Goal: Task Accomplishment & Management: Manage account settings

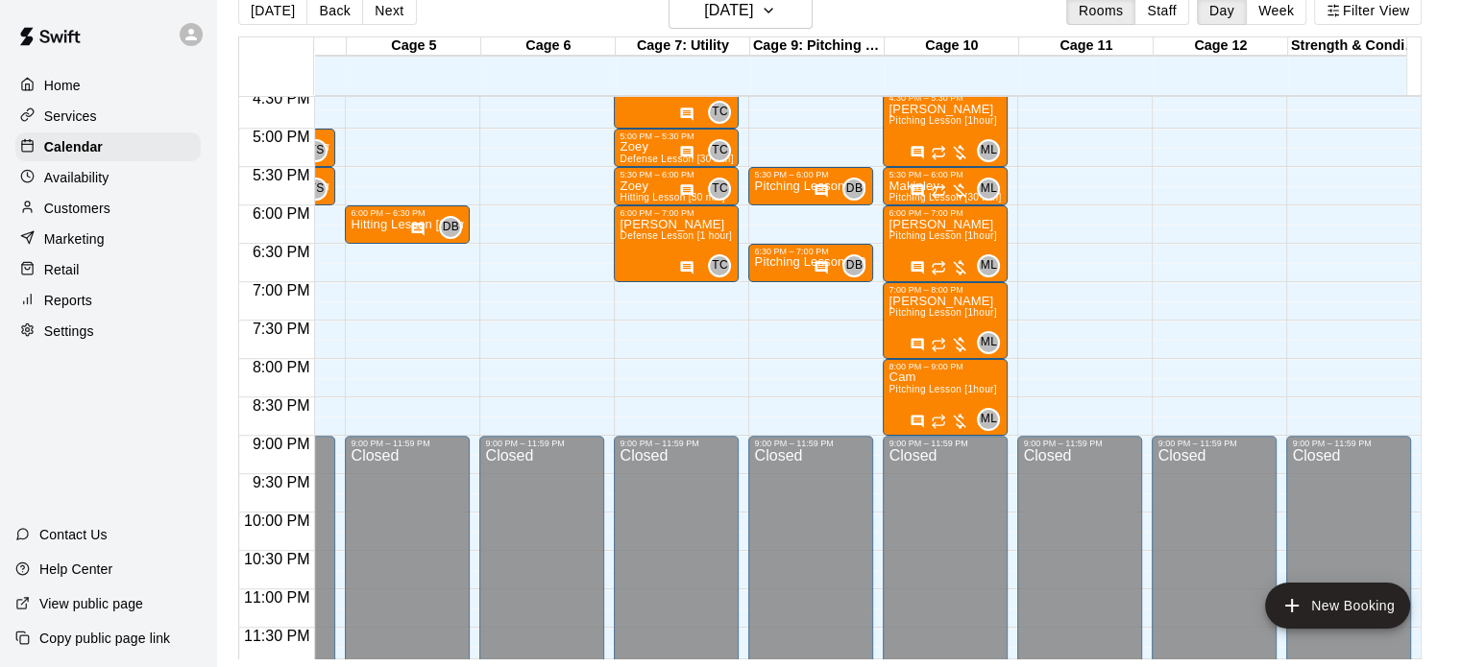
scroll to position [1295, 507]
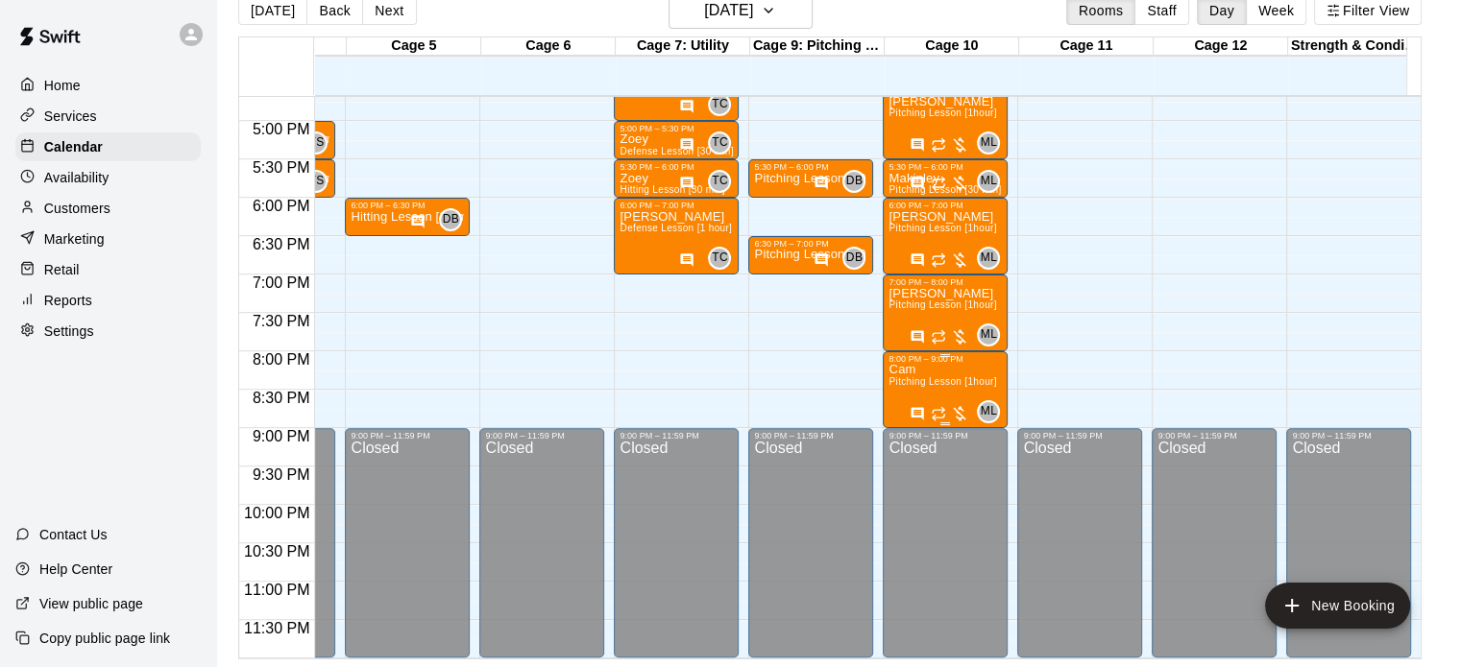
click at [961, 354] on div "8:00 PM – 9:00 PM" at bounding box center [944, 359] width 113 height 10
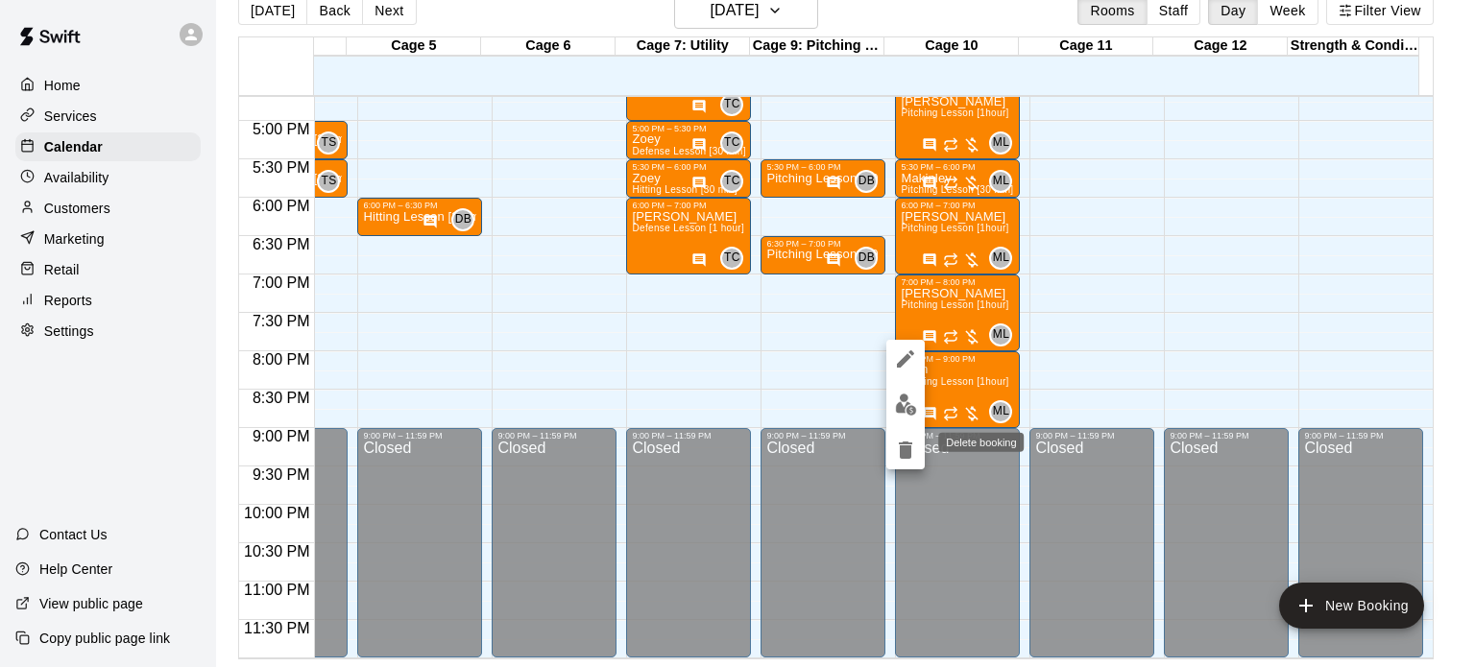
click at [904, 444] on icon "delete" at bounding box center [905, 450] width 13 height 17
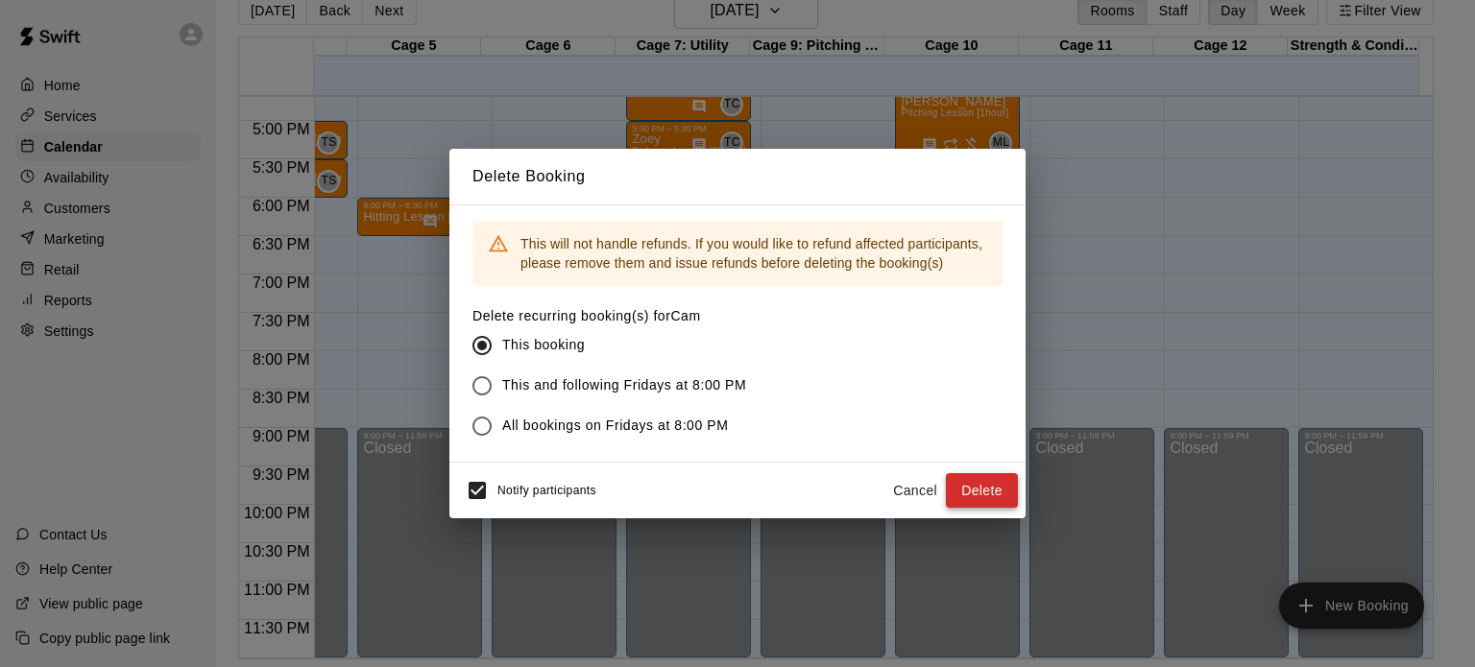
click at [995, 488] on button "Delete" at bounding box center [982, 491] width 72 height 36
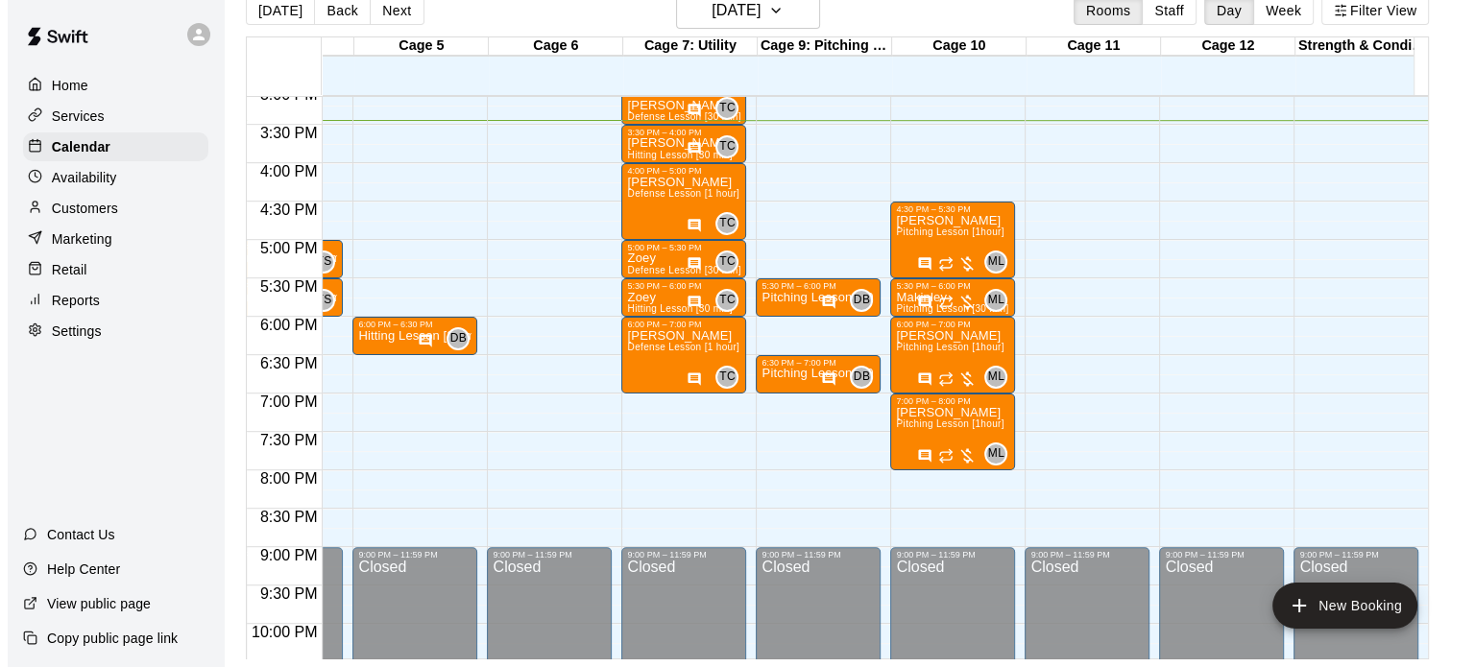
scroll to position [1007, 507]
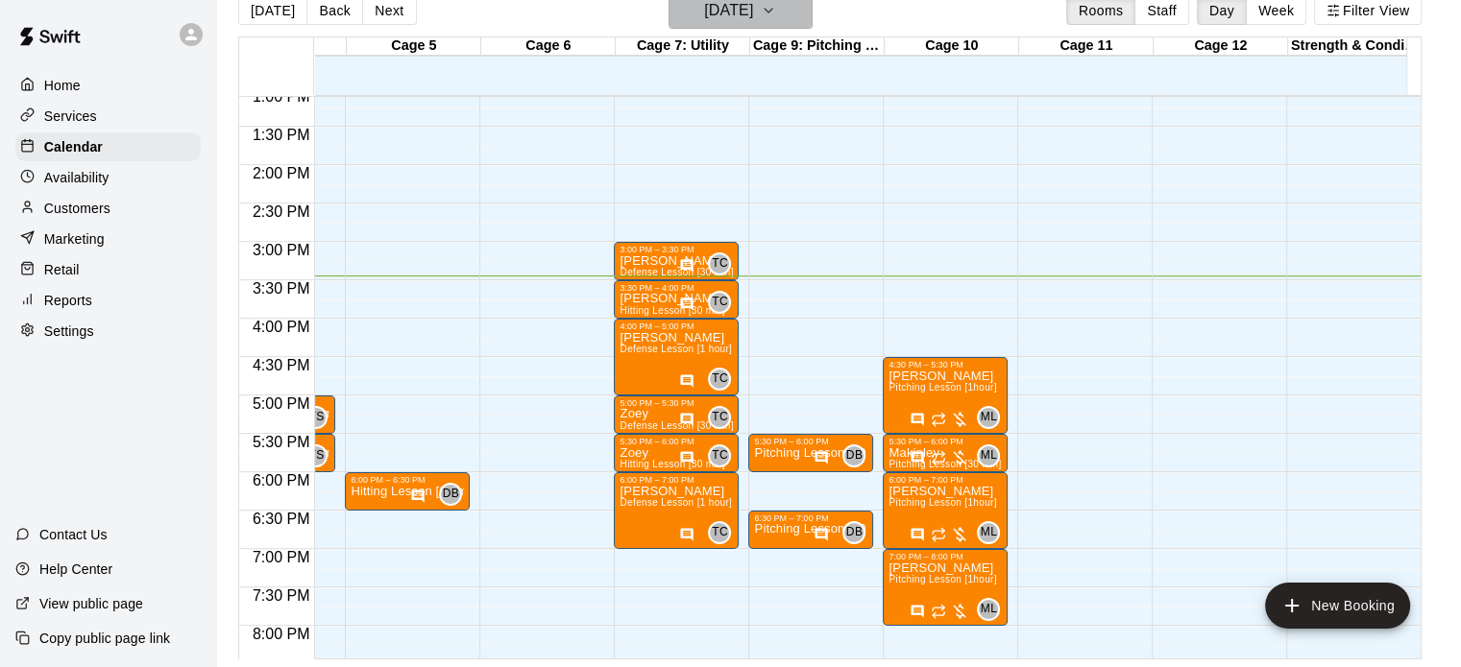
click at [753, 13] on h6 "[DATE]" at bounding box center [728, 10] width 49 height 27
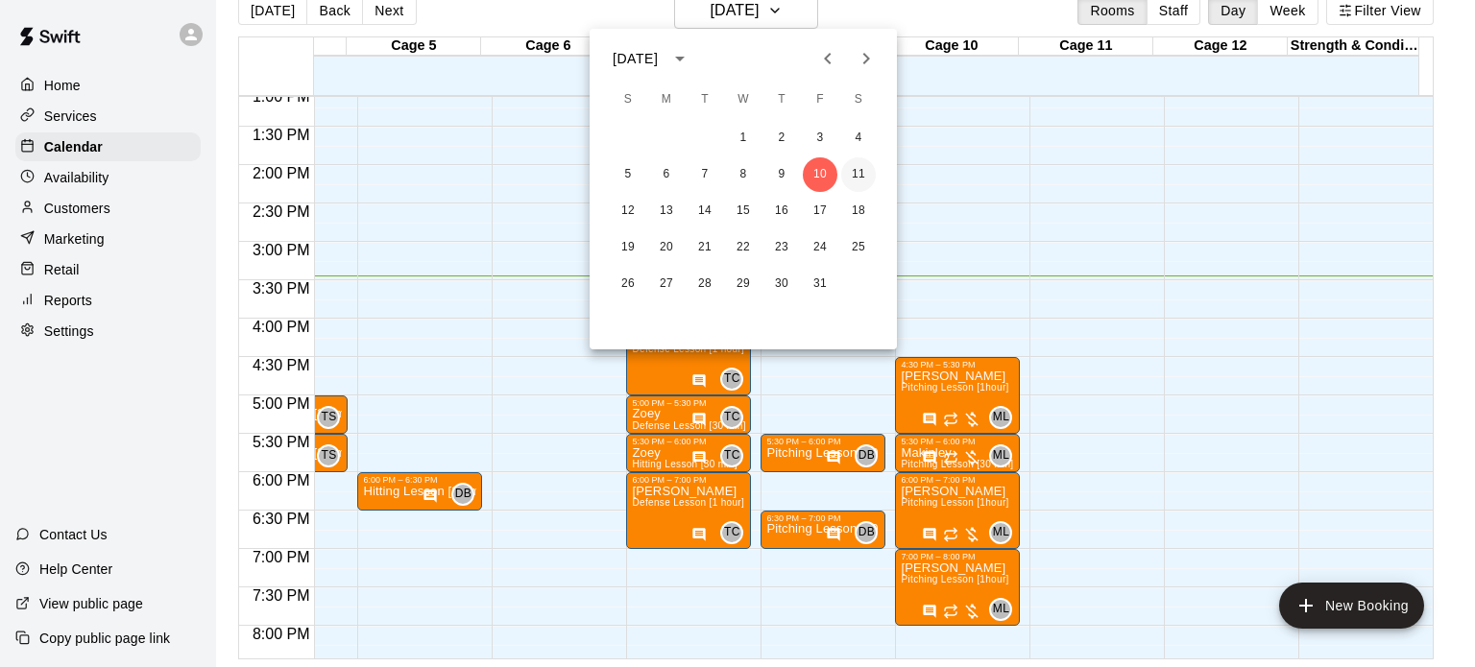
click at [860, 182] on button "11" at bounding box center [858, 174] width 35 height 35
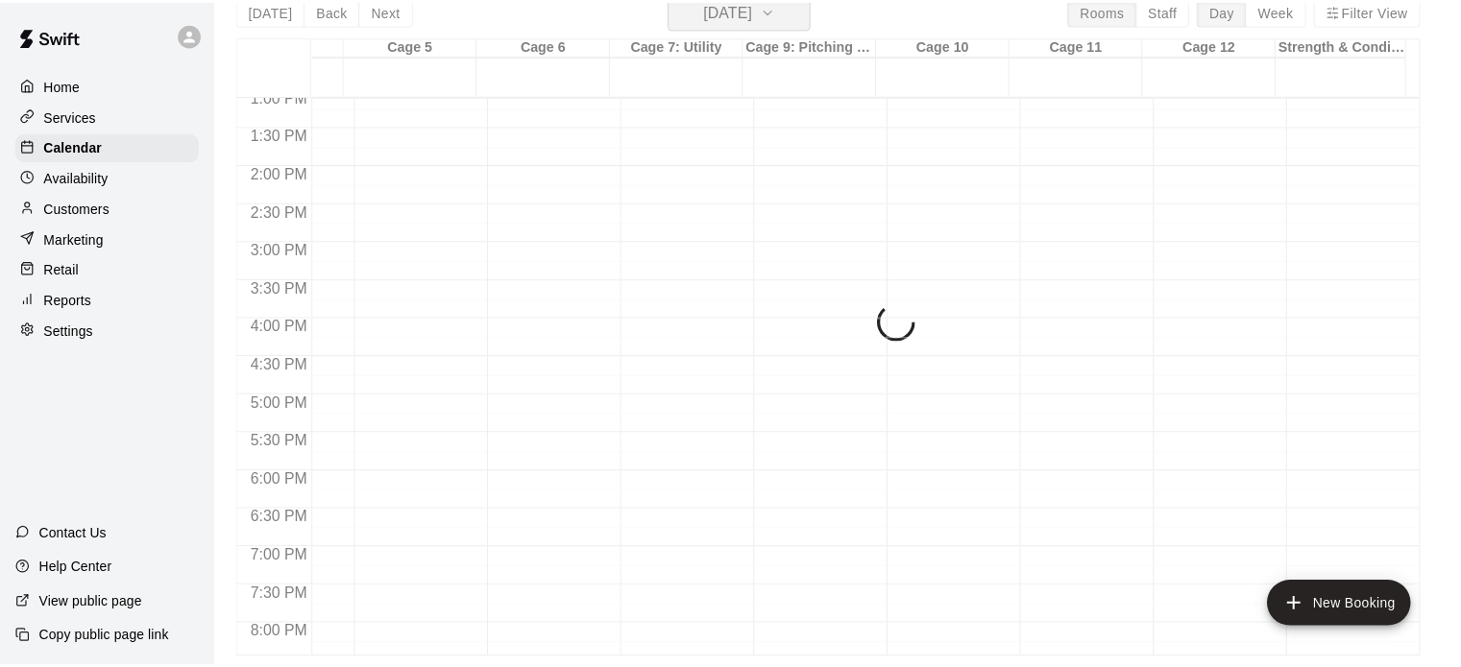
scroll to position [23, 0]
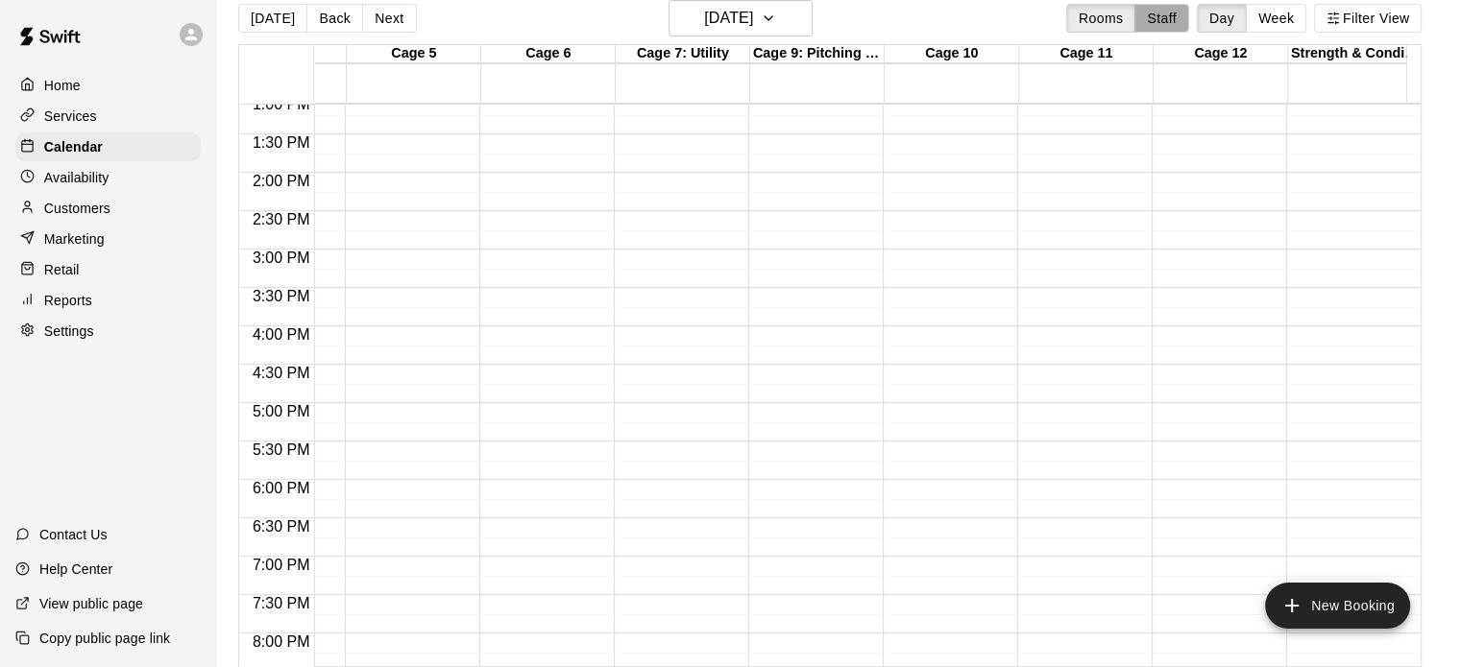
click at [1173, 25] on button "Staff" at bounding box center [1161, 18] width 55 height 29
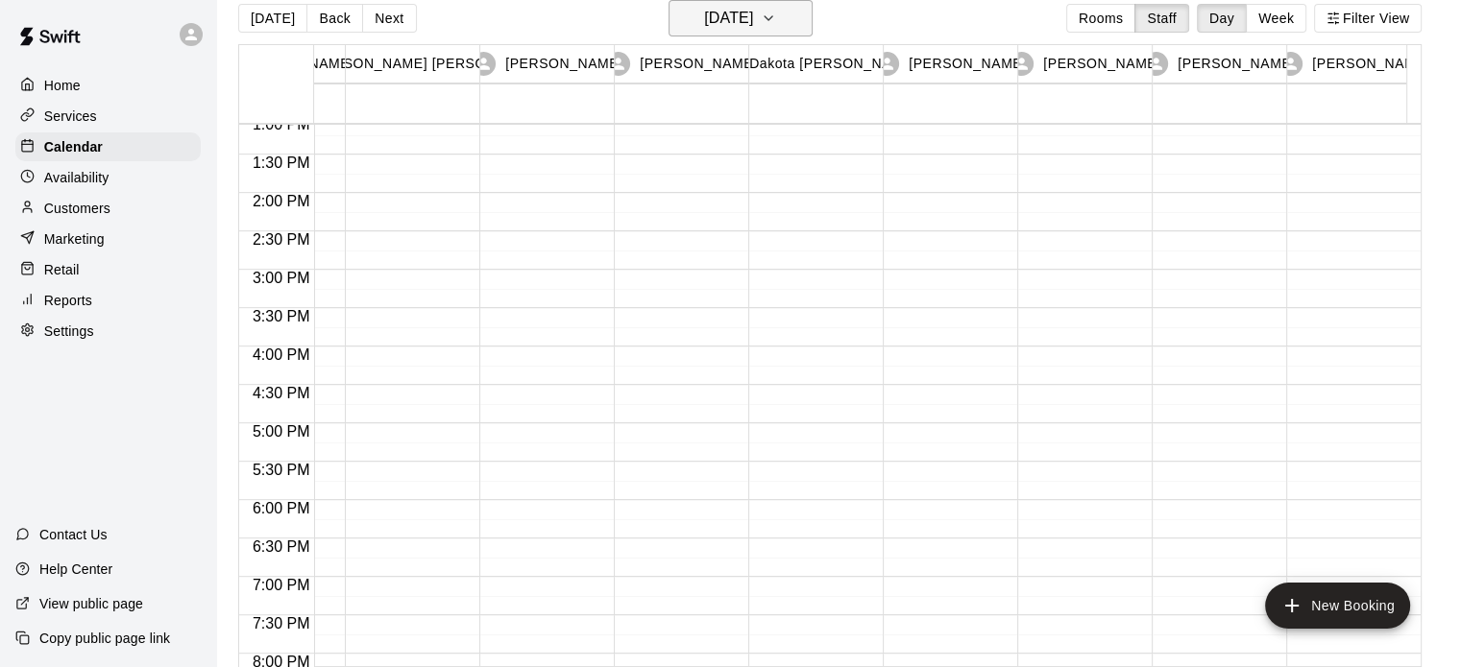
click at [812, 18] on button "[DATE]" at bounding box center [740, 18] width 144 height 36
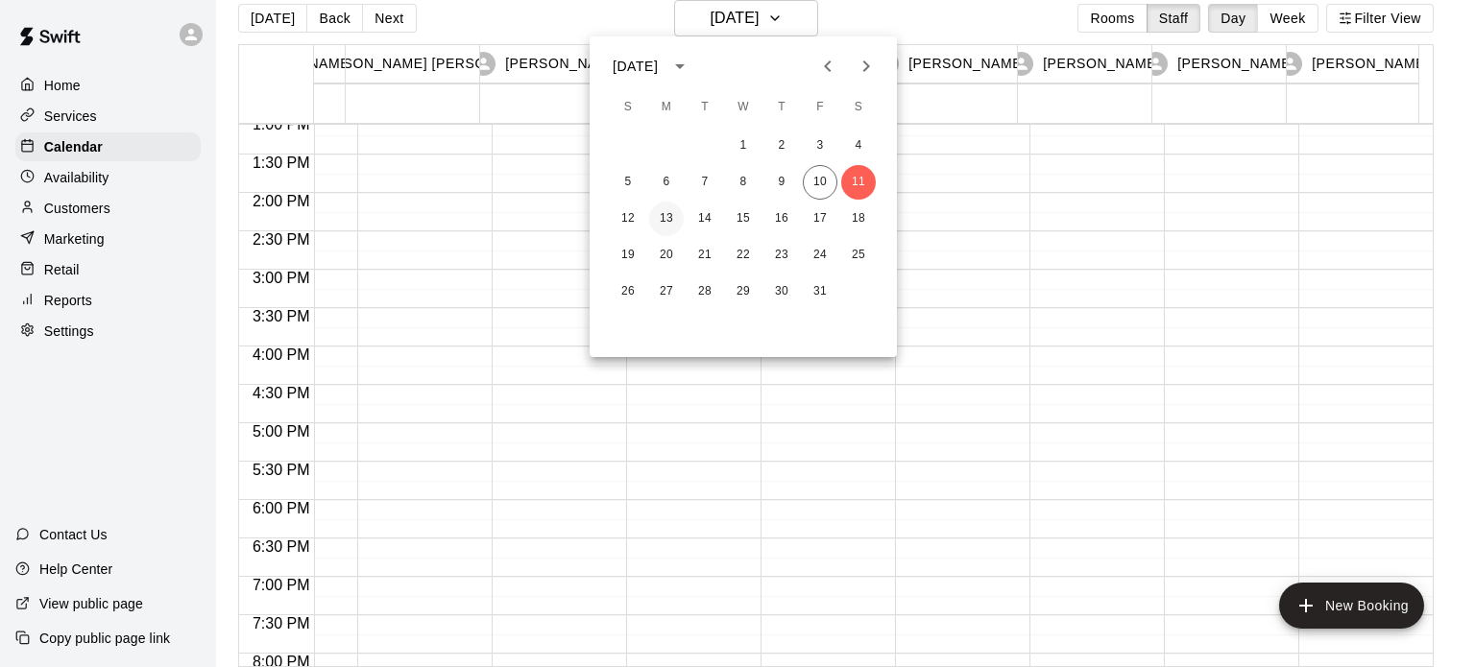
click at [657, 222] on button "13" at bounding box center [666, 219] width 35 height 35
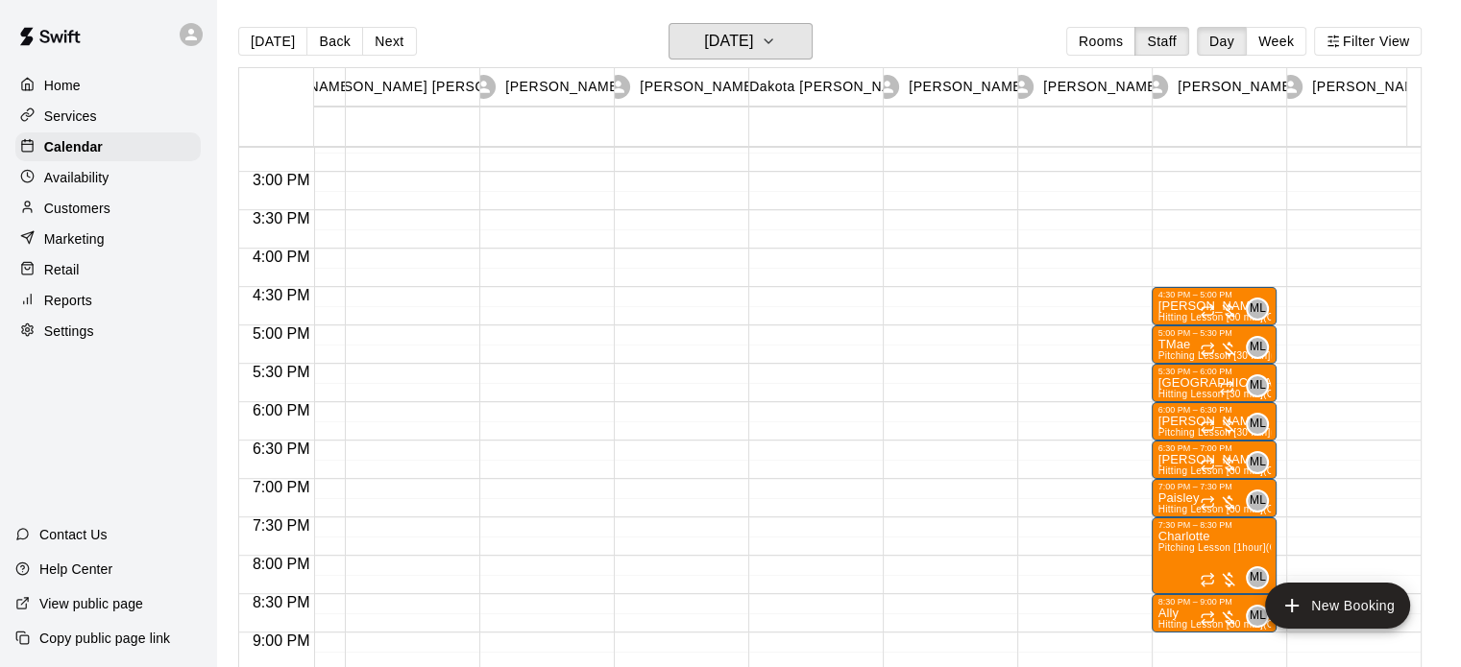
scroll to position [1199, 104]
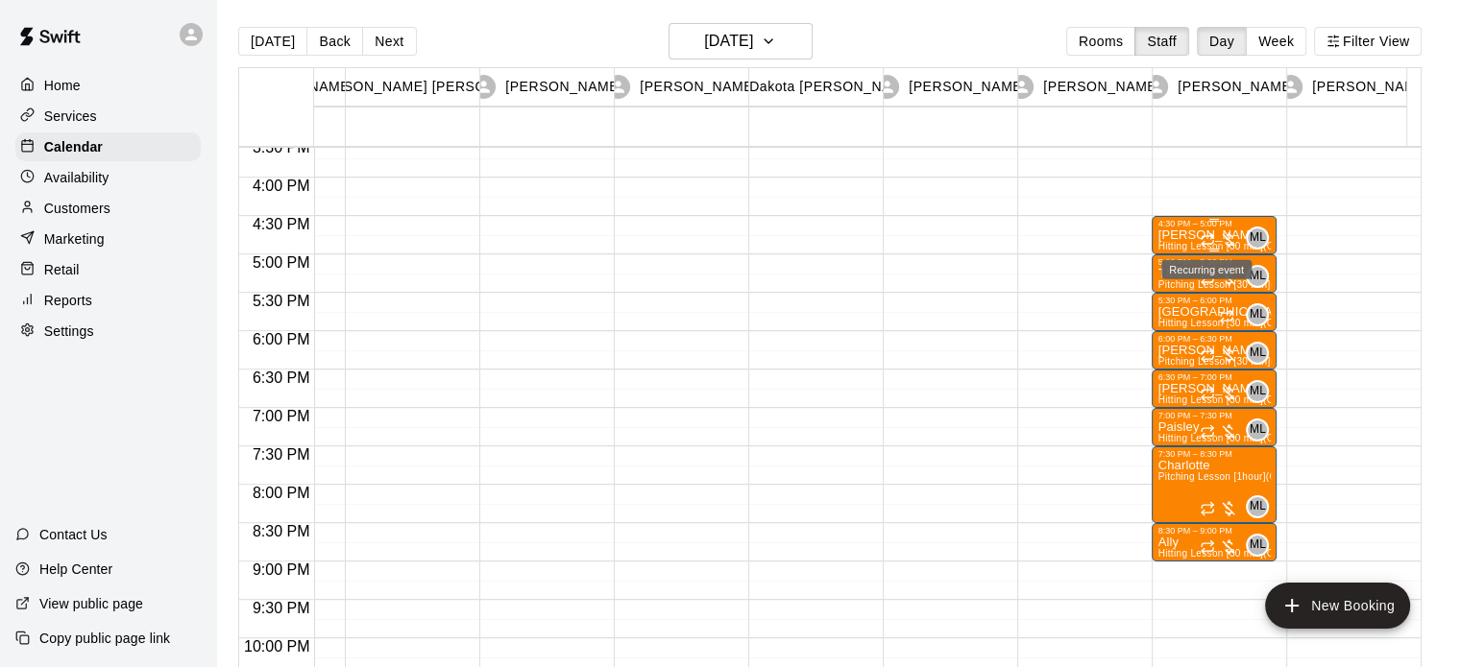
click at [1212, 233] on icon "Recurring event" at bounding box center [1206, 239] width 15 height 15
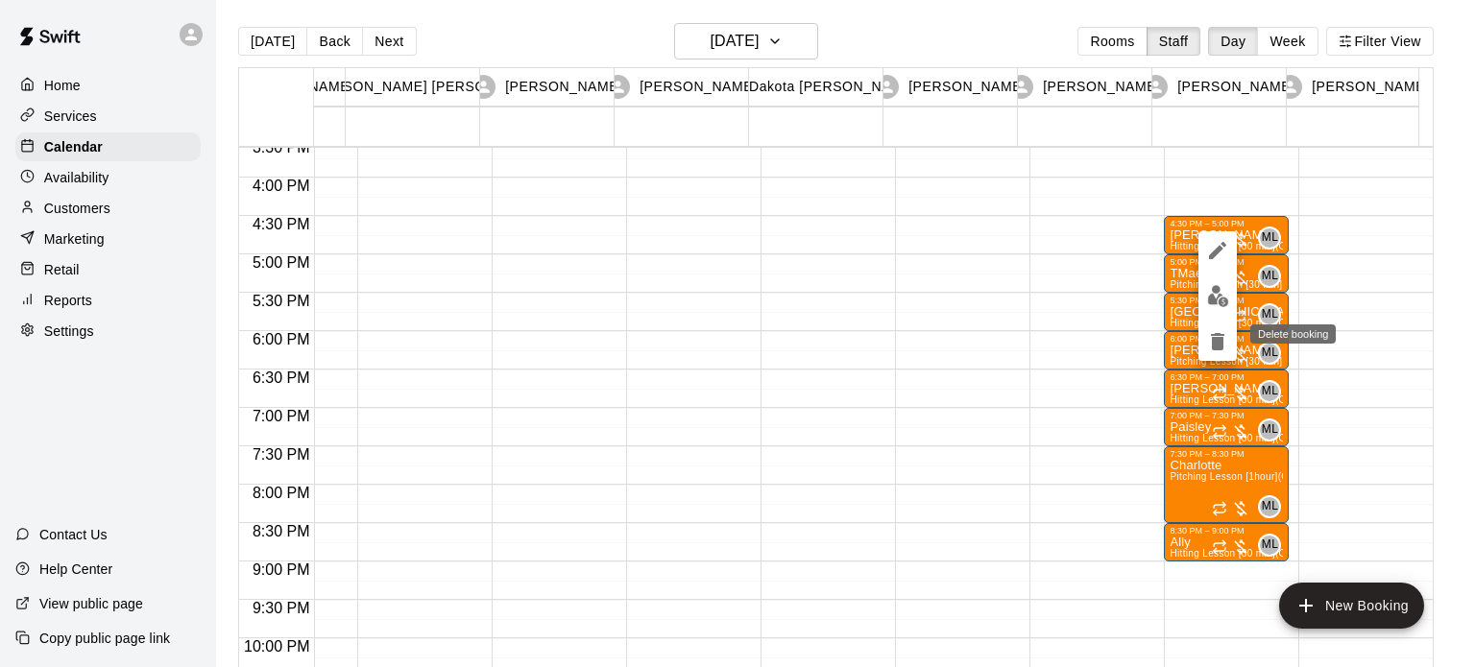
click at [1210, 341] on icon "delete" at bounding box center [1217, 341] width 23 height 23
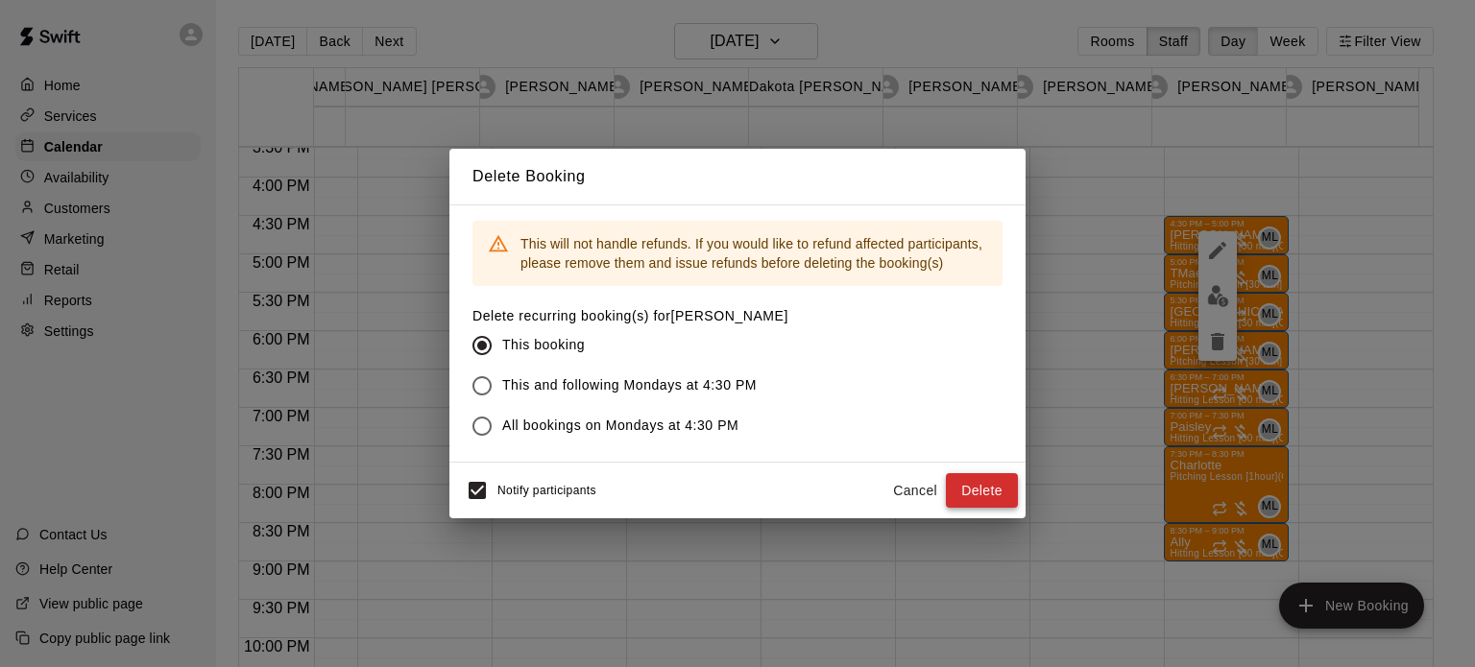
click at [952, 492] on button "Delete" at bounding box center [982, 491] width 72 height 36
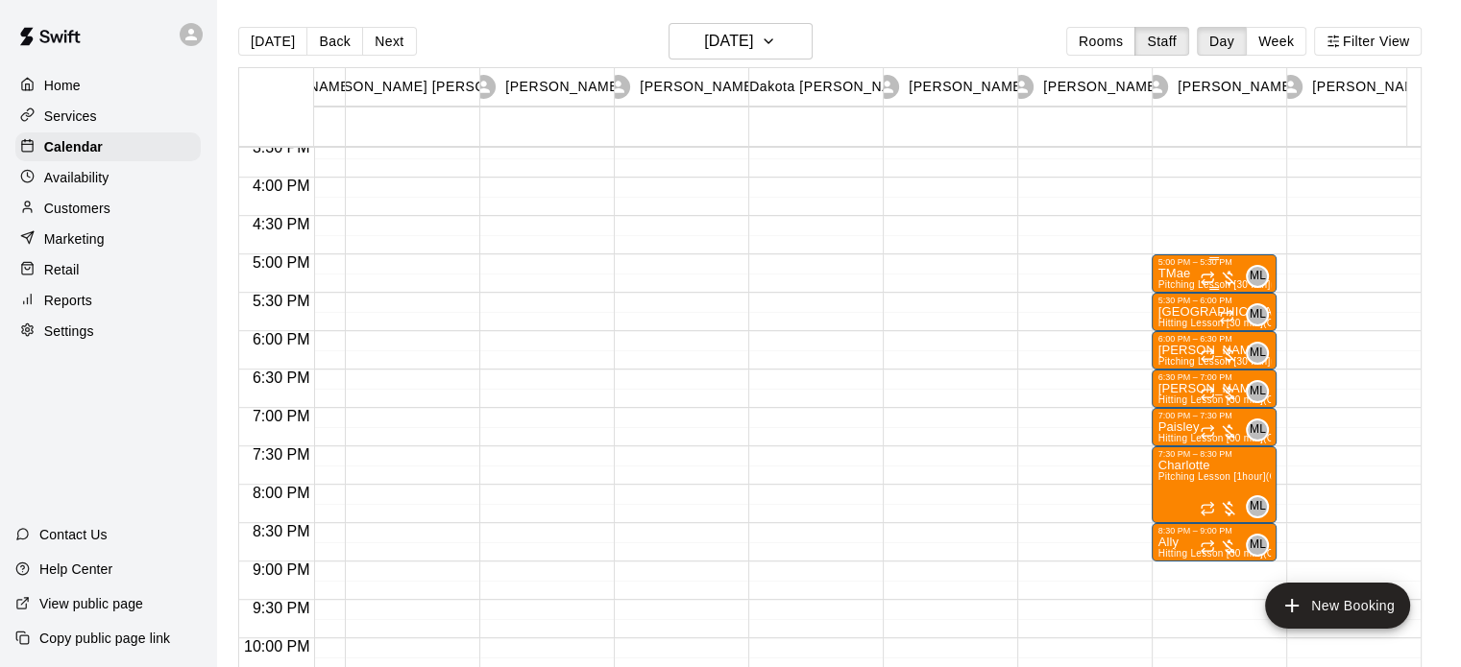
click at [1214, 284] on div at bounding box center [1218, 278] width 38 height 19
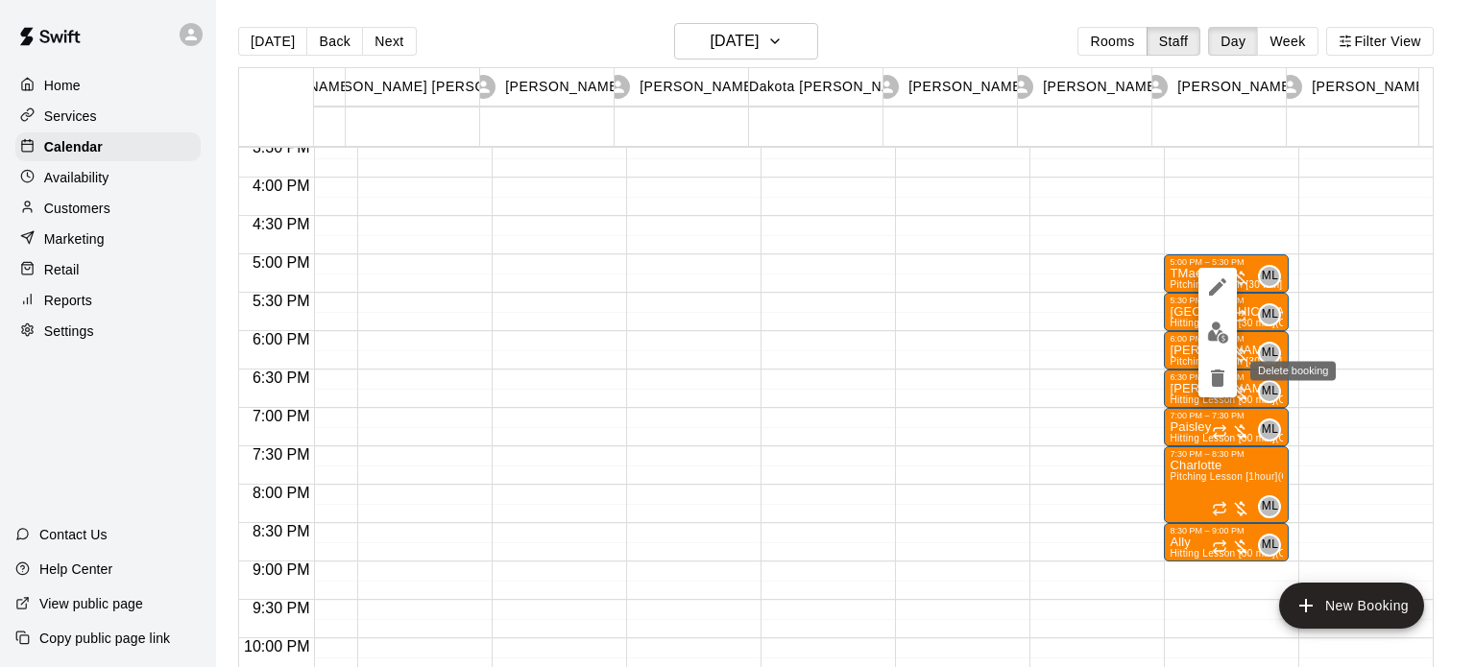
click at [1206, 385] on icon "delete" at bounding box center [1217, 378] width 23 height 23
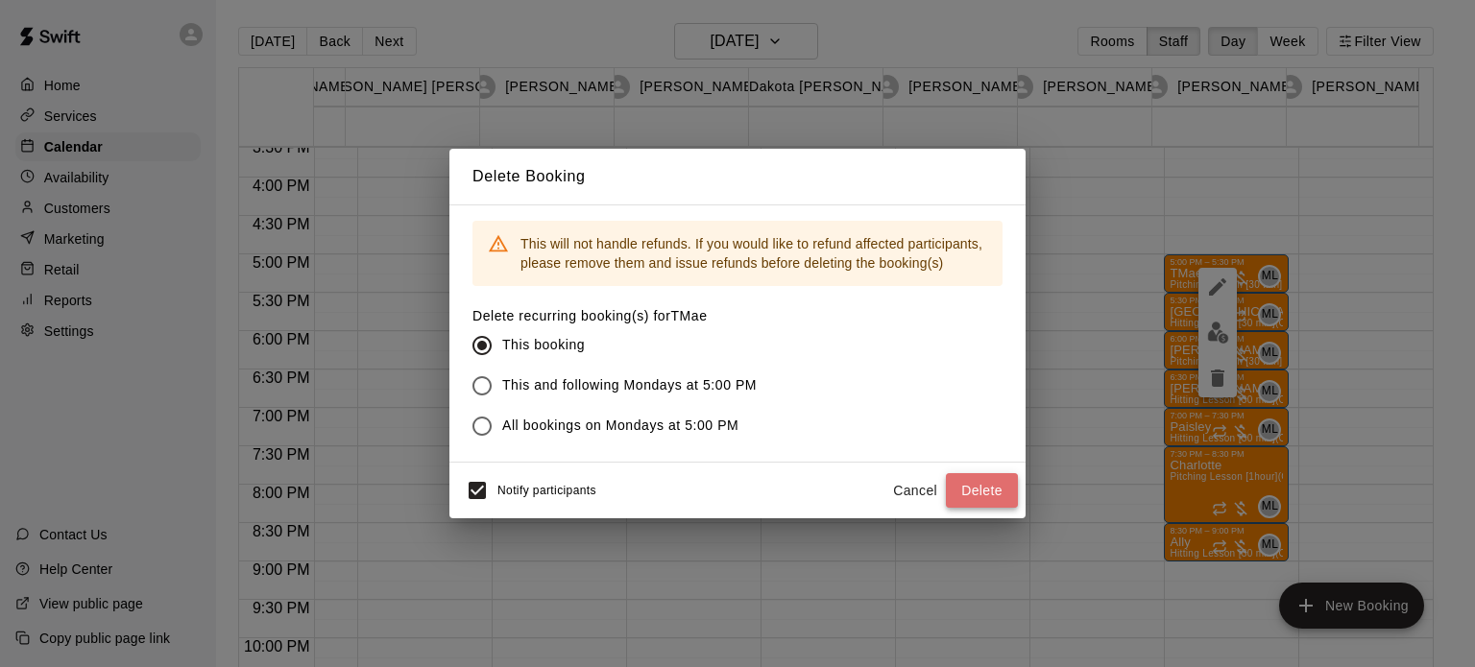
click at [972, 497] on button "Delete" at bounding box center [982, 491] width 72 height 36
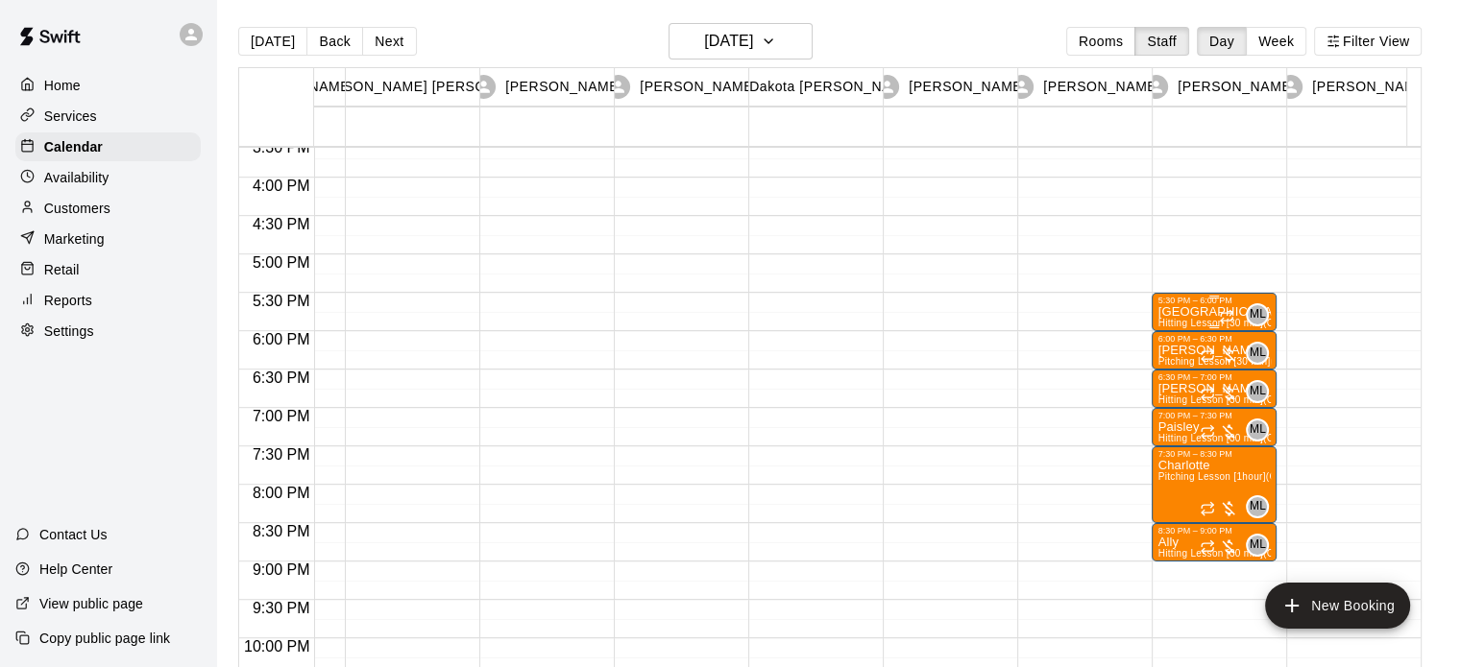
click at [1229, 296] on div at bounding box center [1213, 297] width 113 height 3
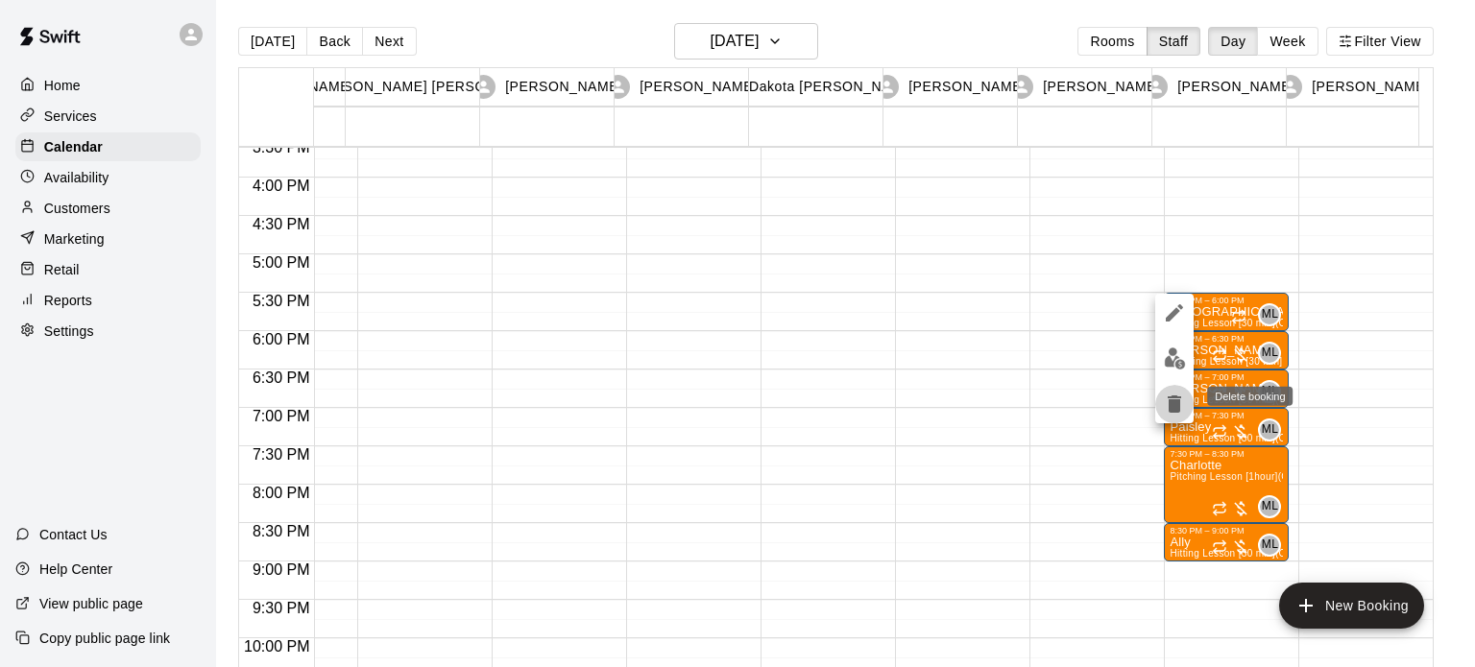
click at [1171, 407] on icon "delete" at bounding box center [1174, 404] width 13 height 17
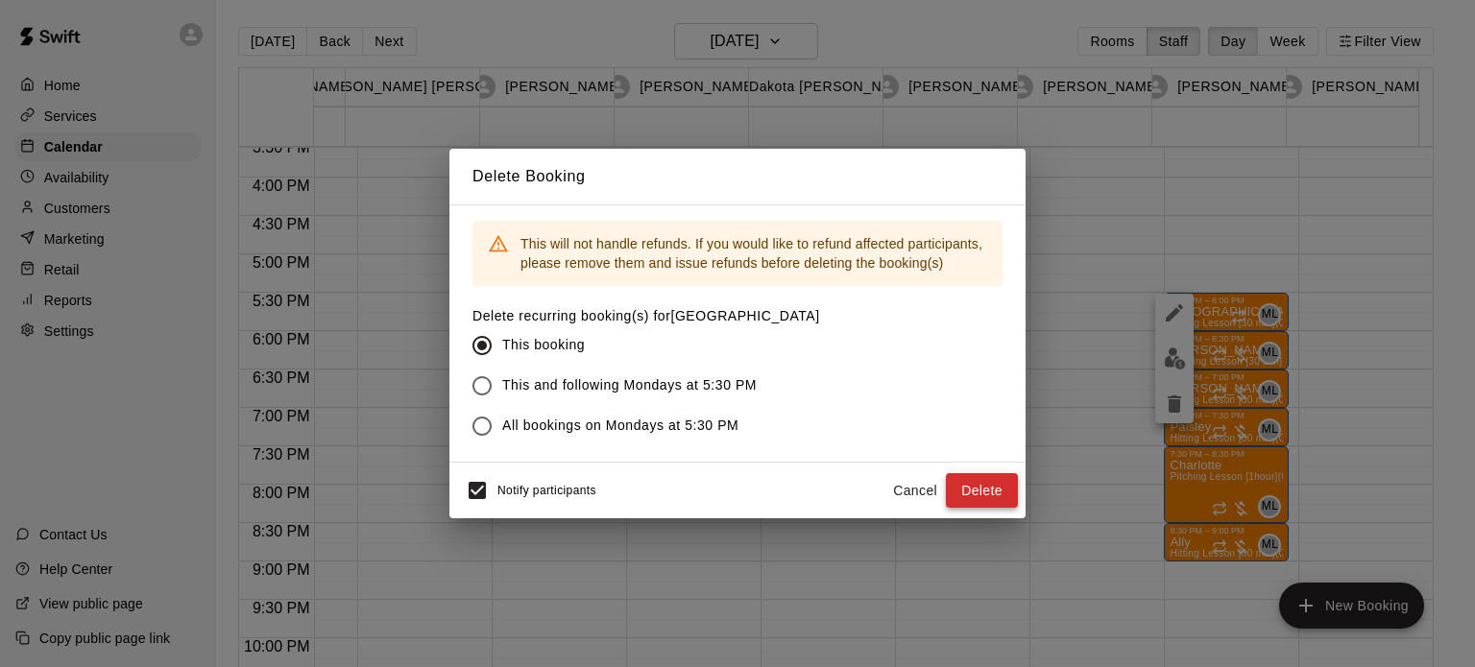
click at [972, 487] on button "Delete" at bounding box center [982, 491] width 72 height 36
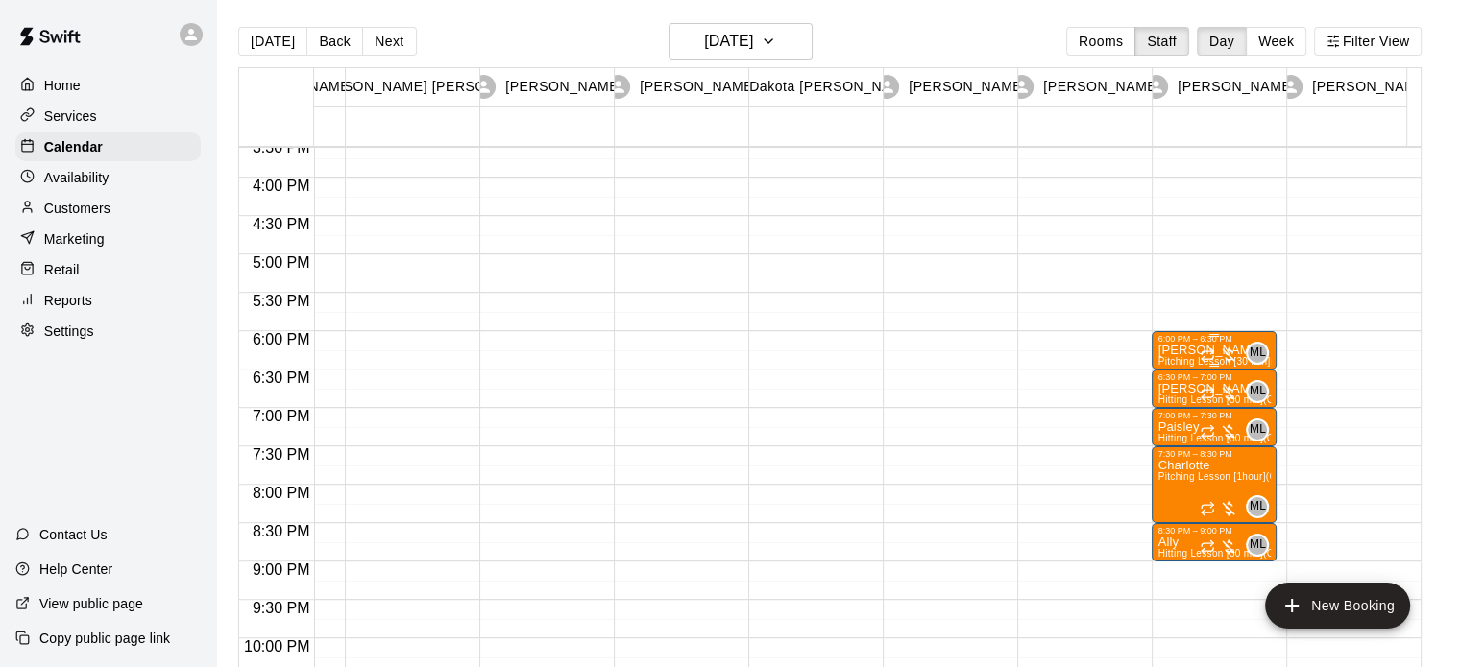
click at [1222, 351] on div at bounding box center [1218, 355] width 38 height 19
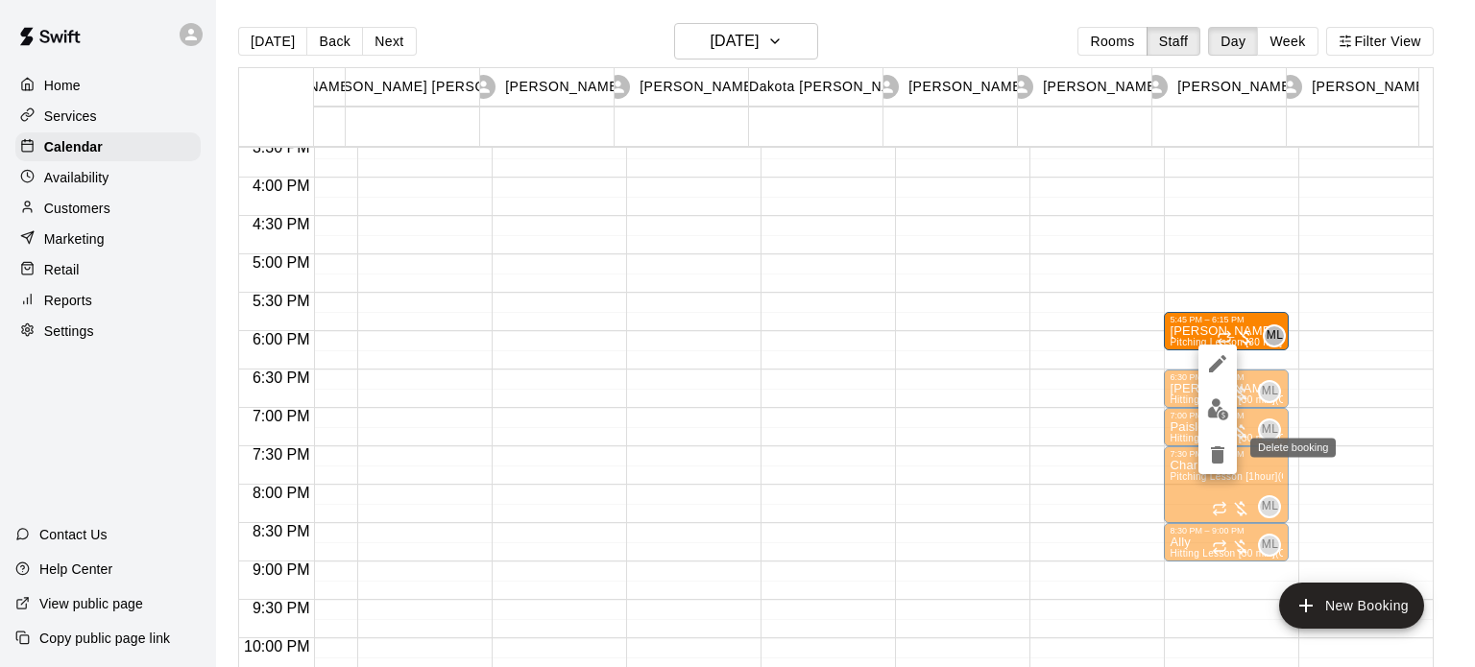
click at [1218, 454] on icon "delete" at bounding box center [1217, 455] width 13 height 17
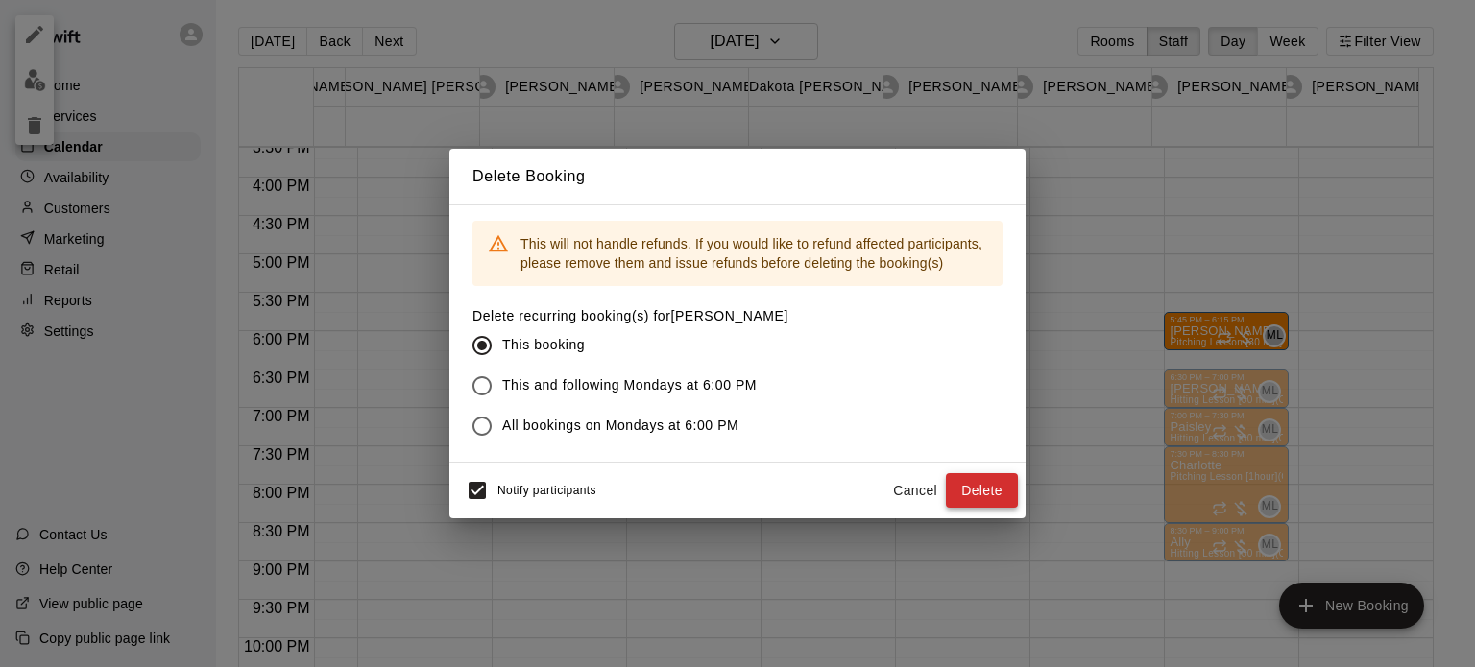
click at [977, 483] on button "Delete" at bounding box center [982, 491] width 72 height 36
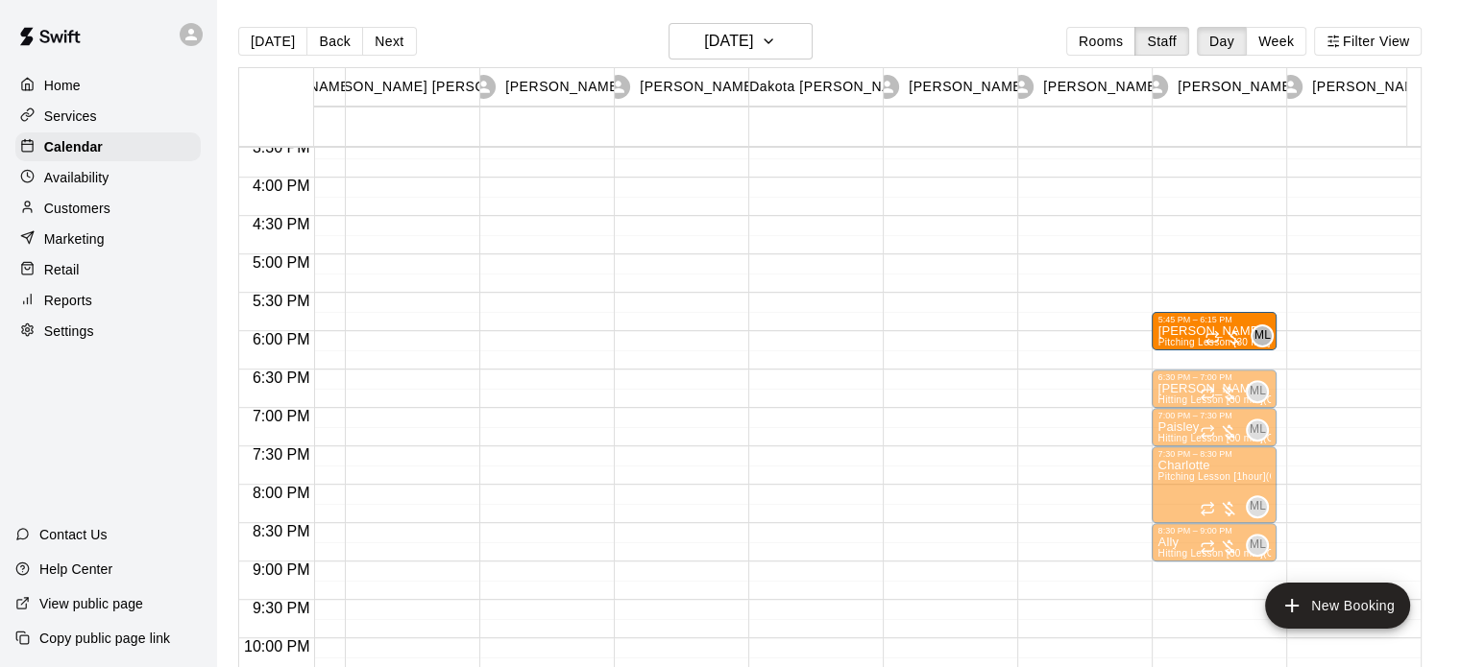
click at [1221, 326] on div "ML 0" at bounding box center [1238, 336] width 69 height 23
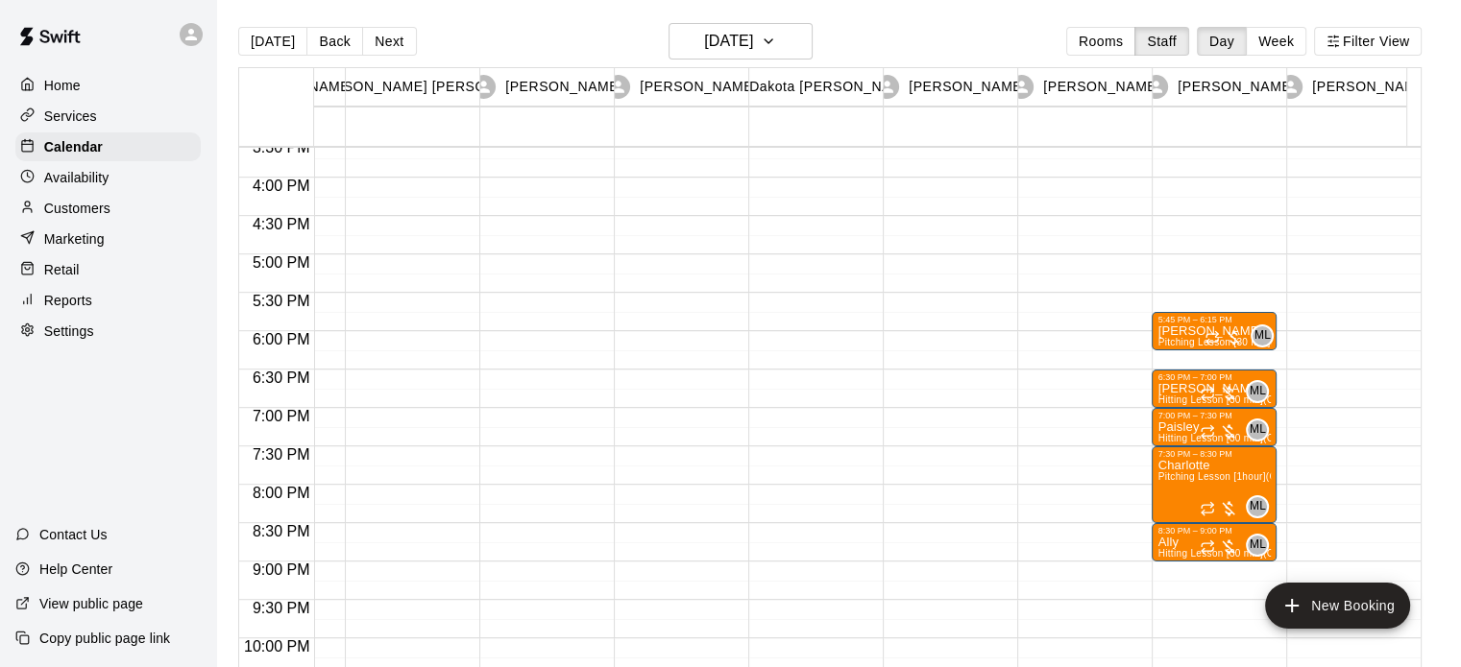
click at [1236, 333] on div at bounding box center [1223, 337] width 38 height 19
click at [1237, 385] on div "ML 0" at bounding box center [1233, 391] width 69 height 23
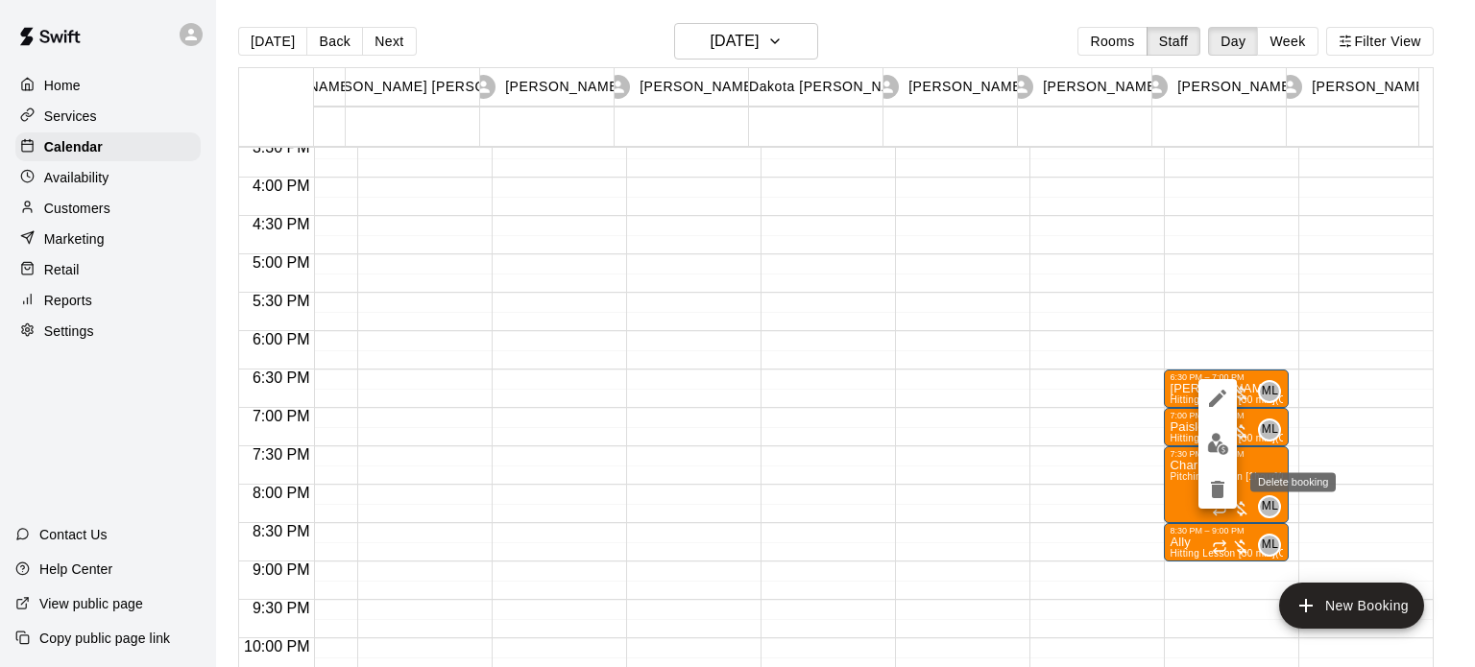
click at [1218, 489] on icon "delete" at bounding box center [1217, 489] width 13 height 17
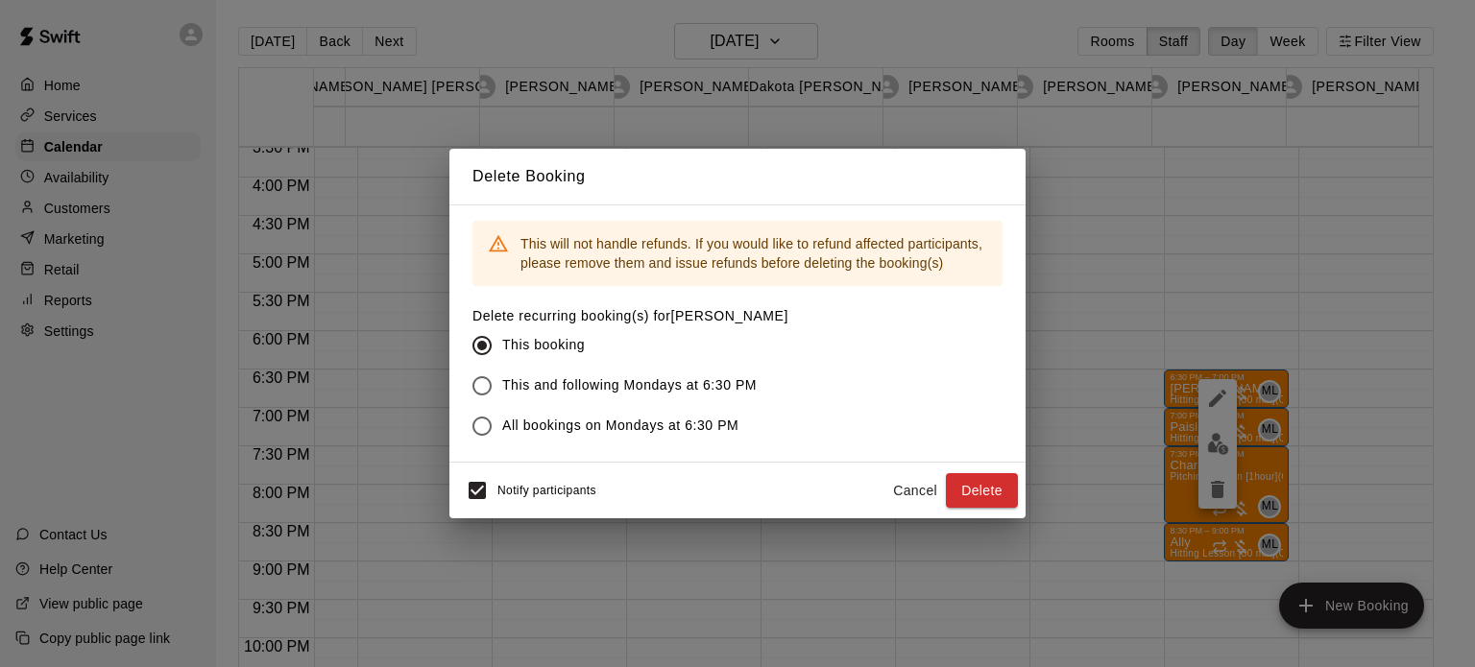
drag, startPoint x: 990, startPoint y: 493, endPoint x: 1113, endPoint y: 435, distance: 135.8
click at [989, 493] on button "Delete" at bounding box center [982, 491] width 72 height 36
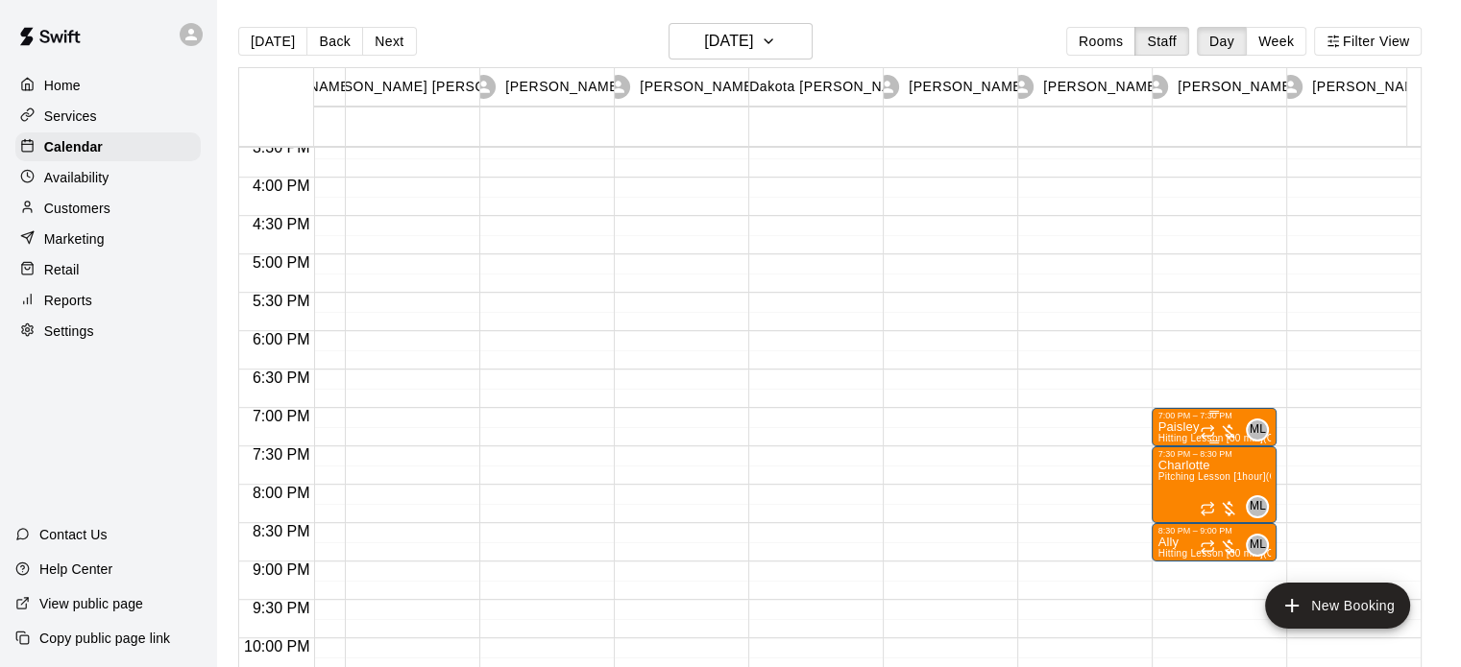
click at [1223, 425] on div at bounding box center [1218, 432] width 38 height 19
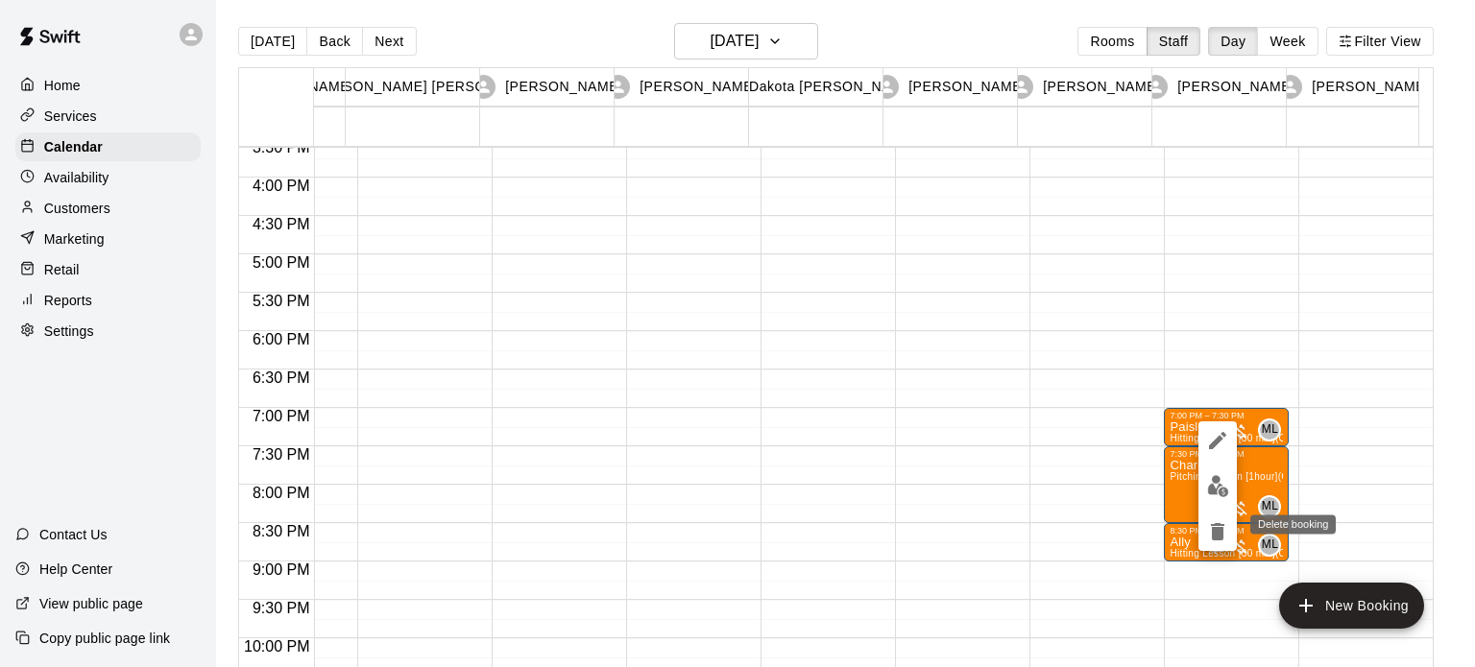
click at [1219, 543] on icon "delete" at bounding box center [1217, 531] width 23 height 23
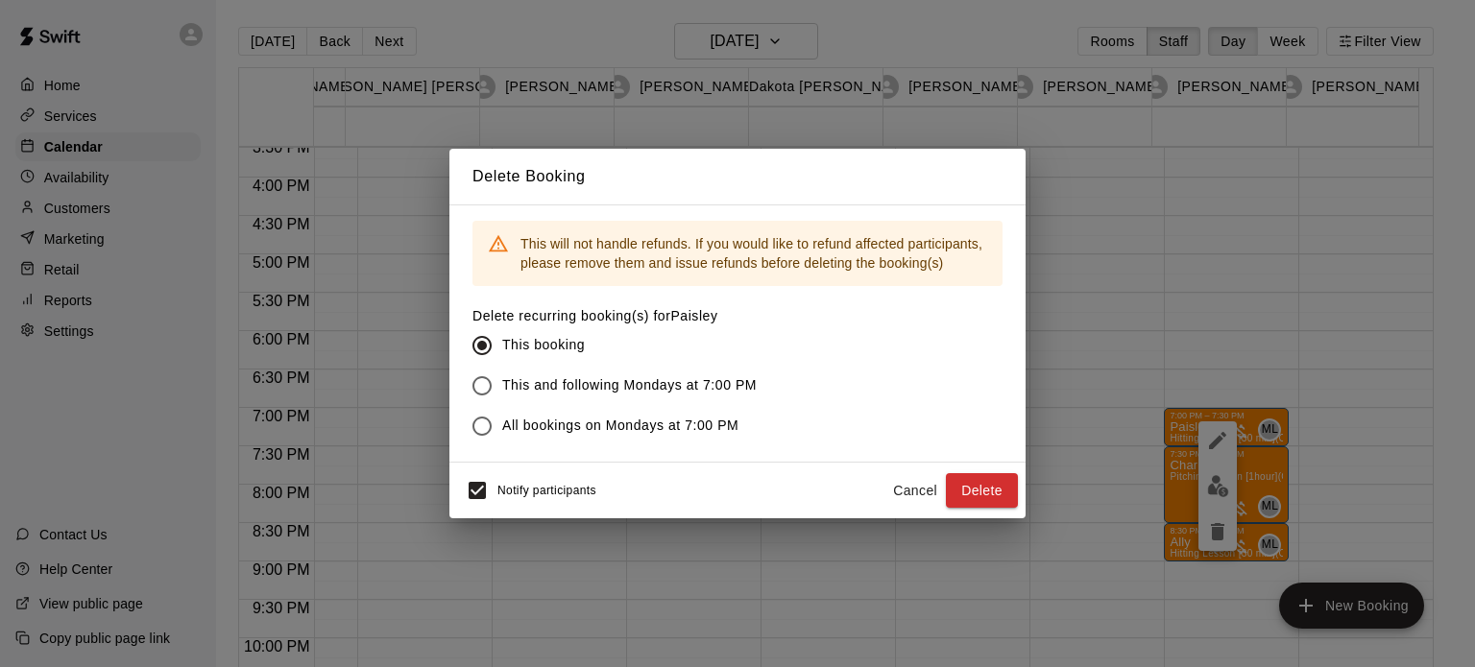
click at [960, 502] on button "Delete" at bounding box center [982, 491] width 72 height 36
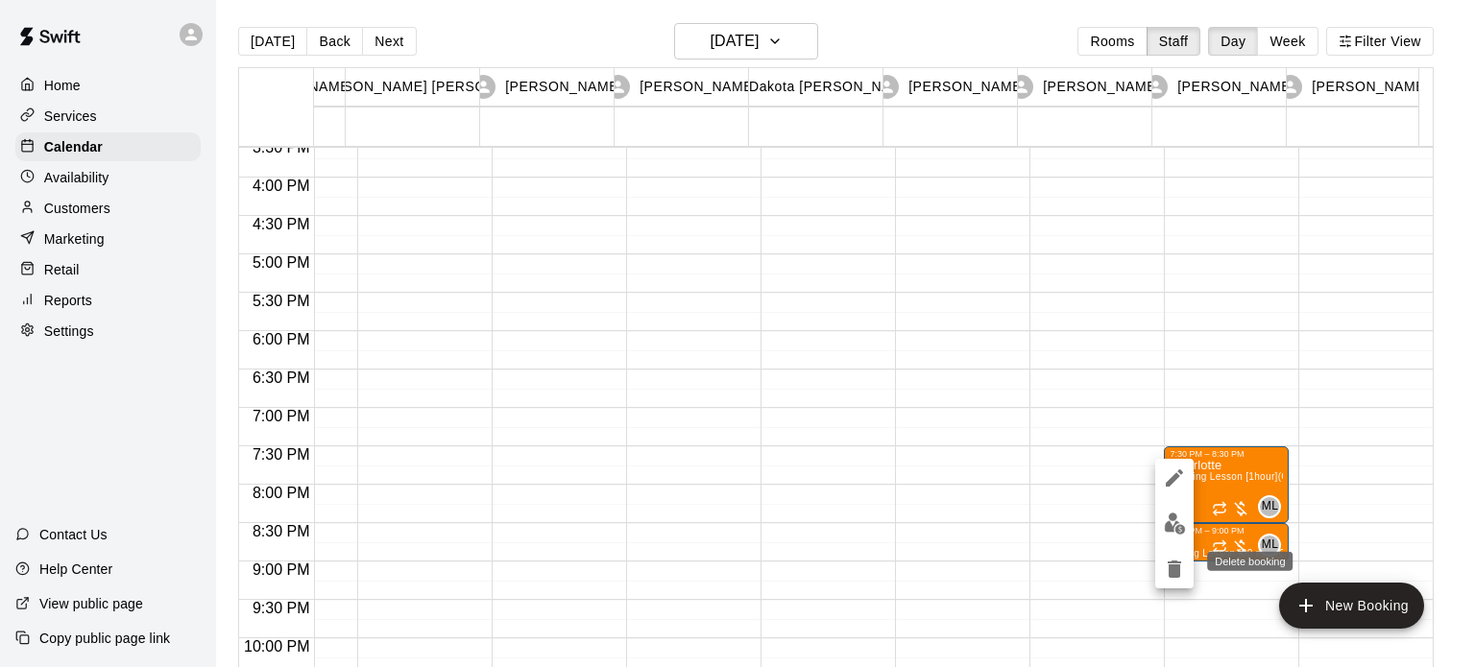
click at [1174, 577] on icon "delete" at bounding box center [1174, 569] width 23 height 23
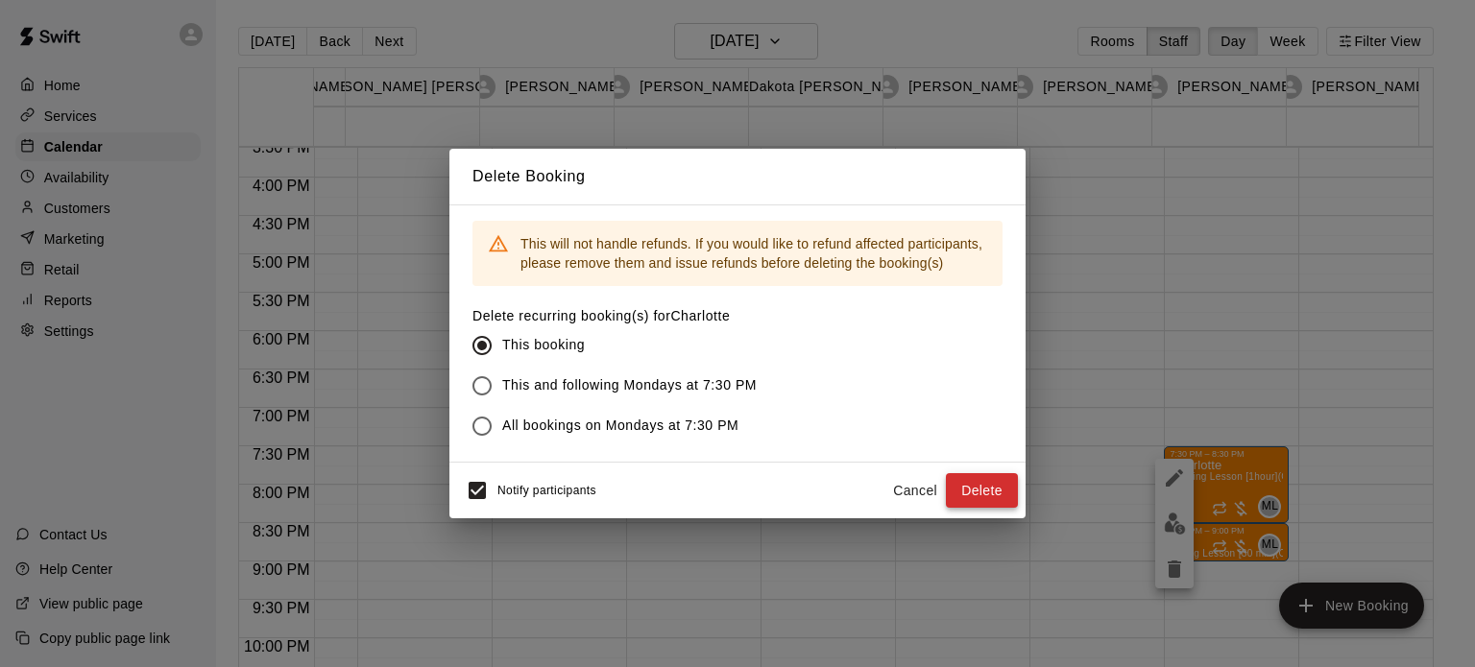
click at [978, 498] on button "Delete" at bounding box center [982, 491] width 72 height 36
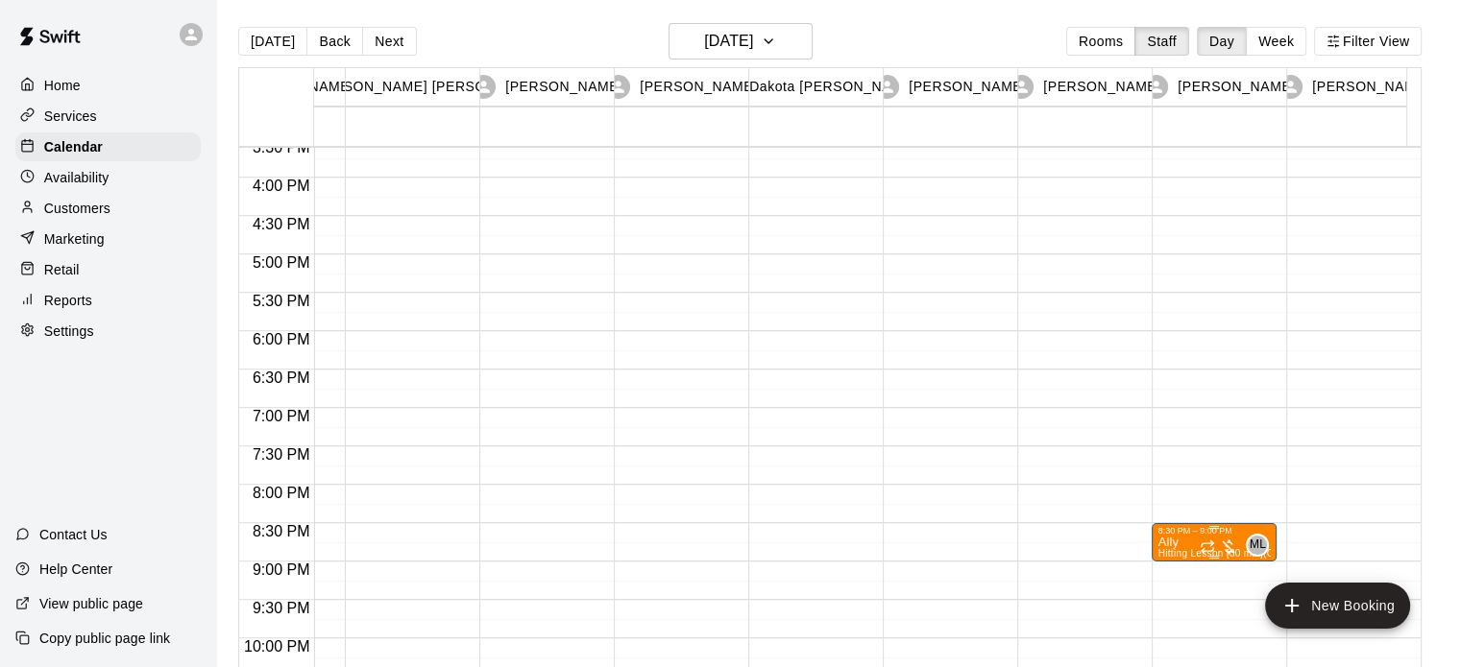
click at [1230, 534] on div "ML 0" at bounding box center [1233, 545] width 69 height 23
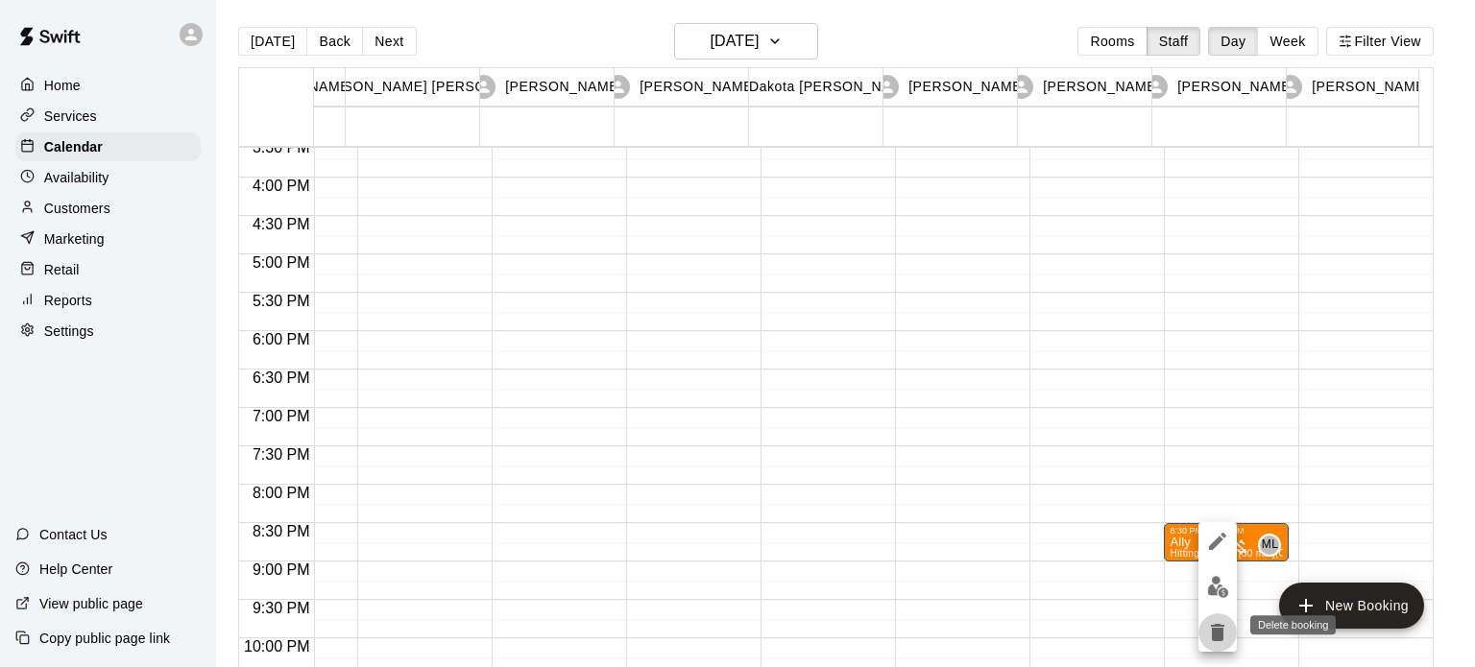
click at [1217, 633] on icon "delete" at bounding box center [1217, 632] width 13 height 17
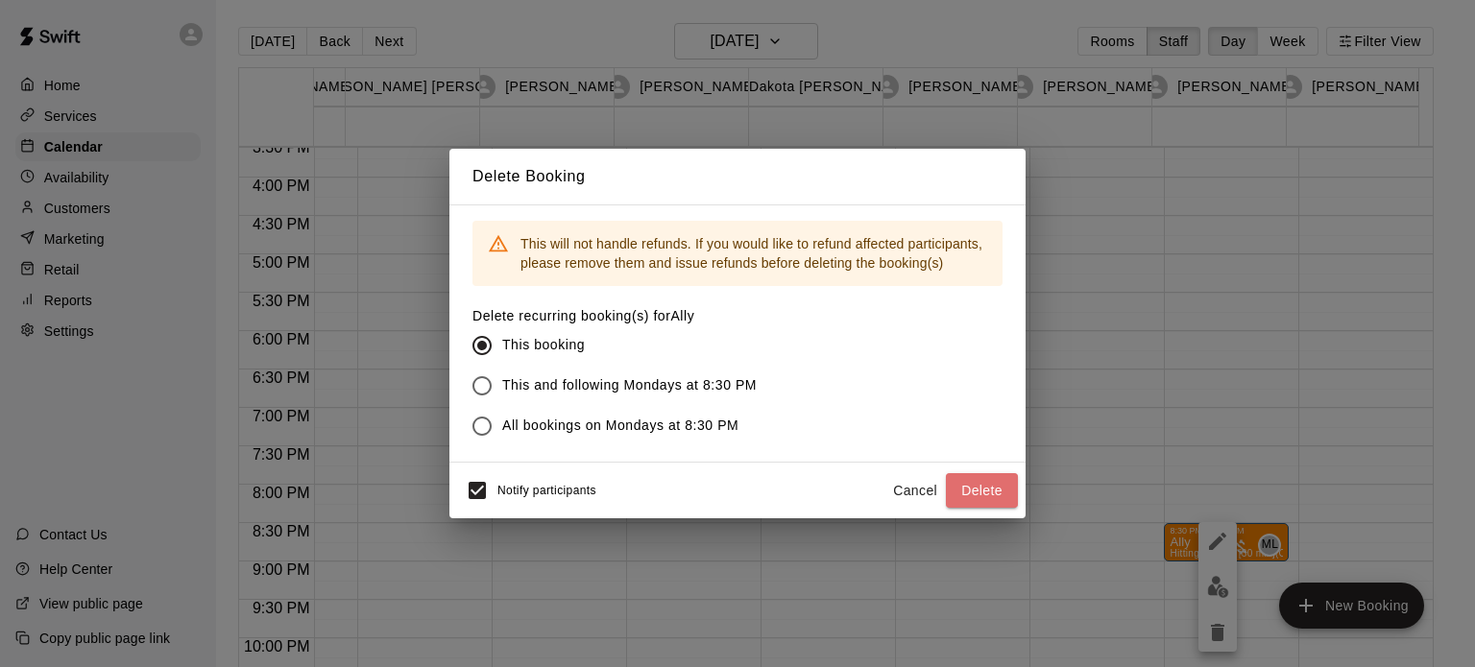
click at [999, 487] on button "Delete" at bounding box center [982, 491] width 72 height 36
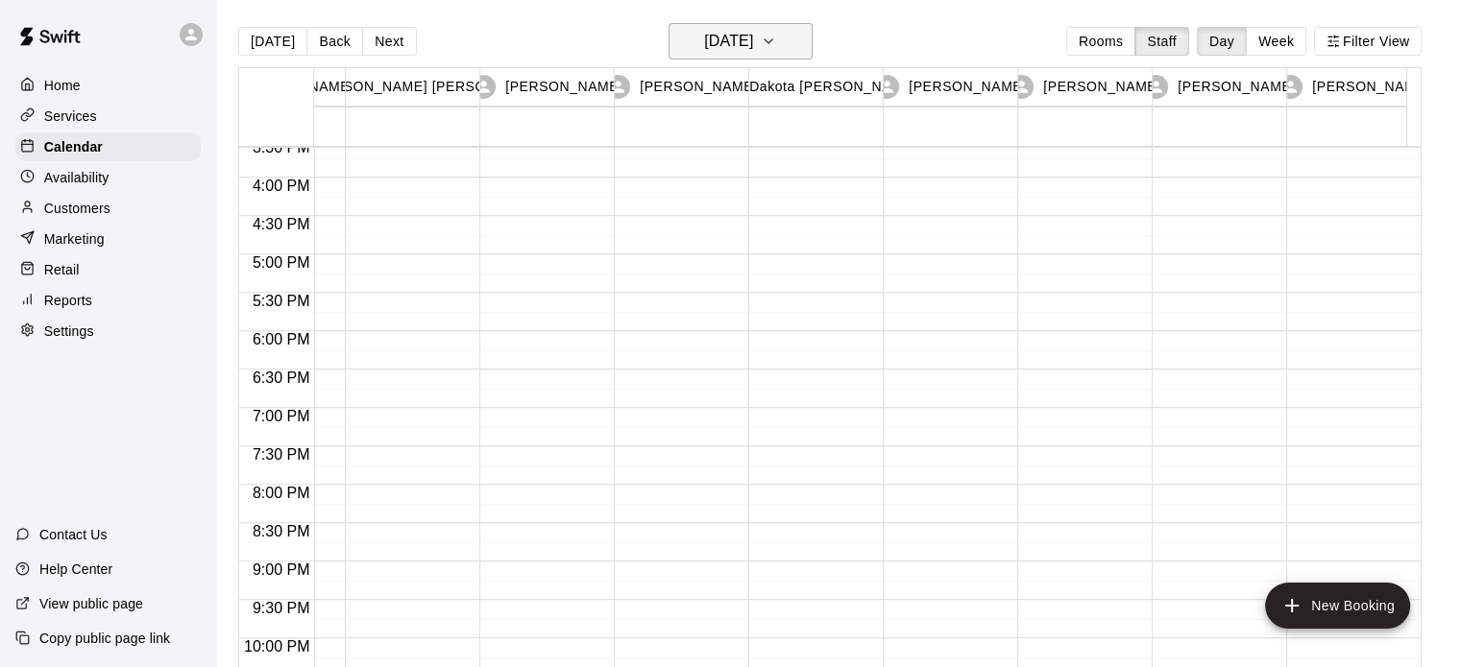
click at [776, 40] on icon "button" at bounding box center [768, 41] width 15 height 23
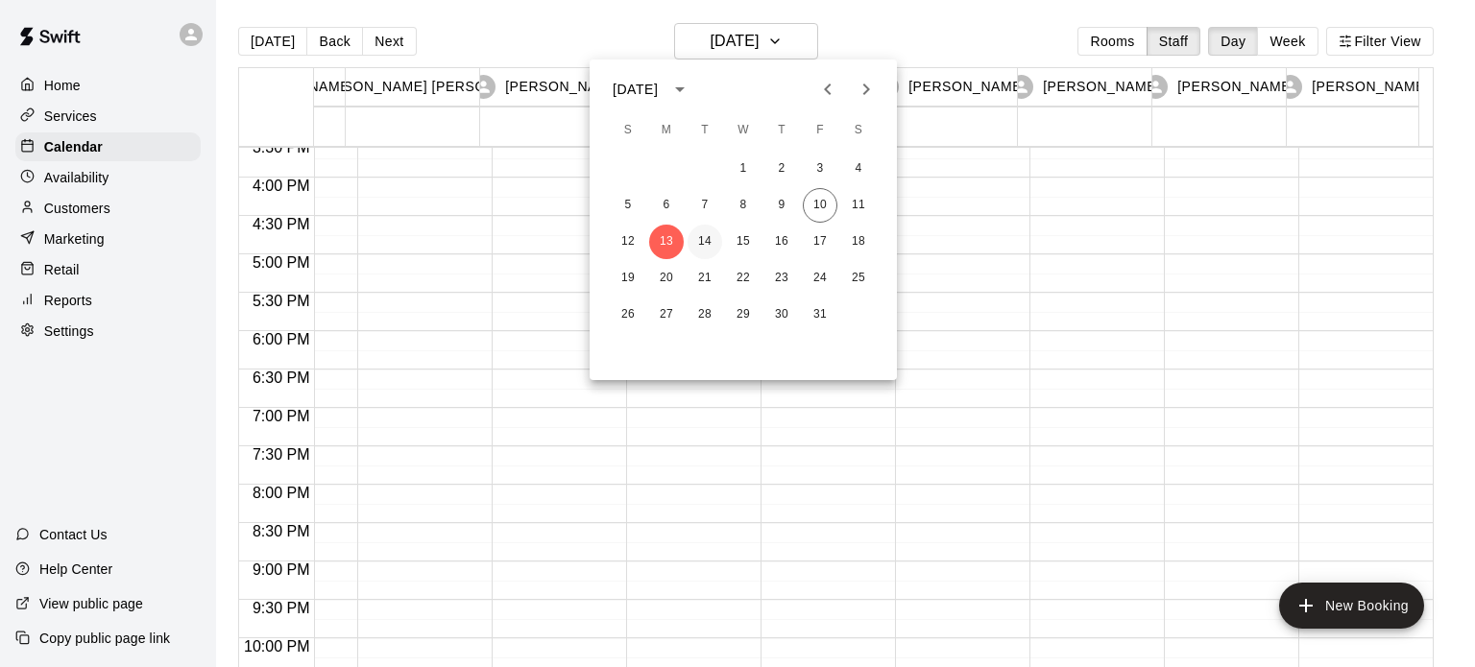
click at [691, 237] on button "14" at bounding box center [705, 242] width 35 height 35
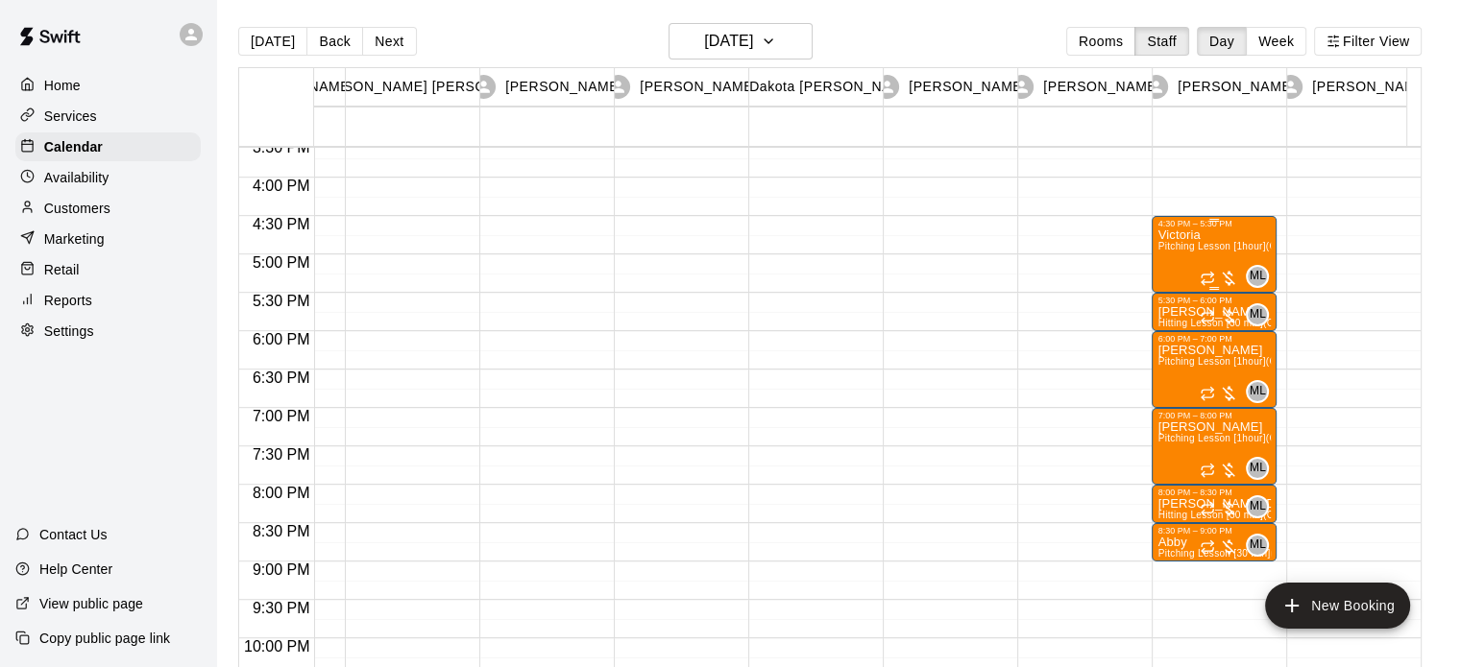
click at [1212, 252] on span "Pitching Lesson [1hour] (Cage 10)" at bounding box center [1234, 246] width 154 height 11
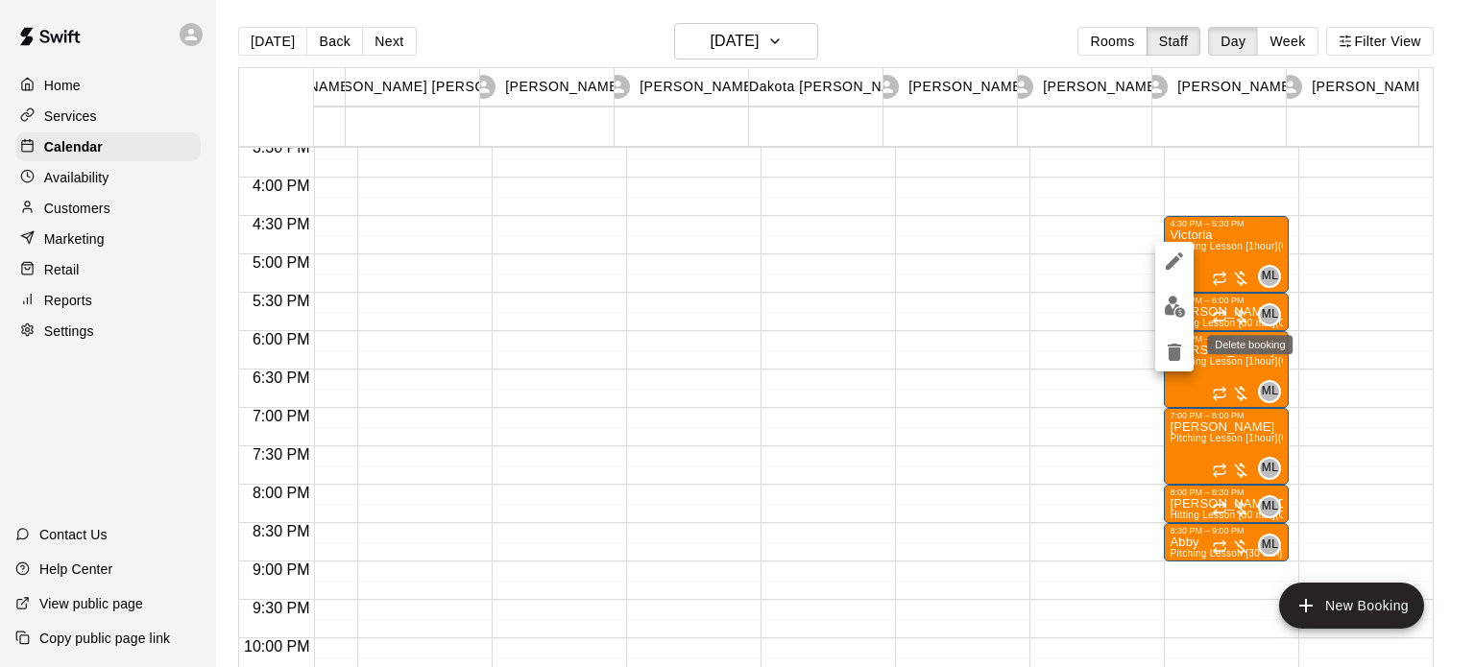
click at [1173, 348] on icon "delete" at bounding box center [1174, 352] width 13 height 17
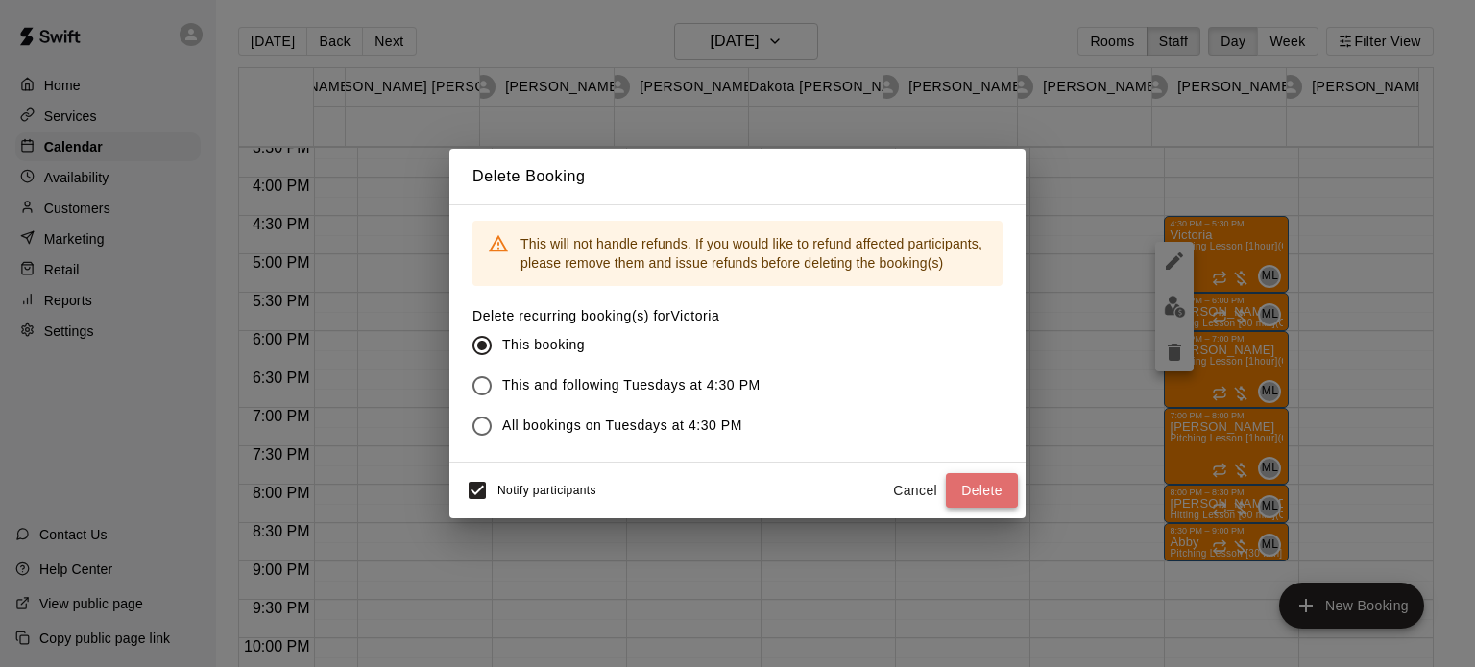
click at [972, 487] on button "Delete" at bounding box center [982, 491] width 72 height 36
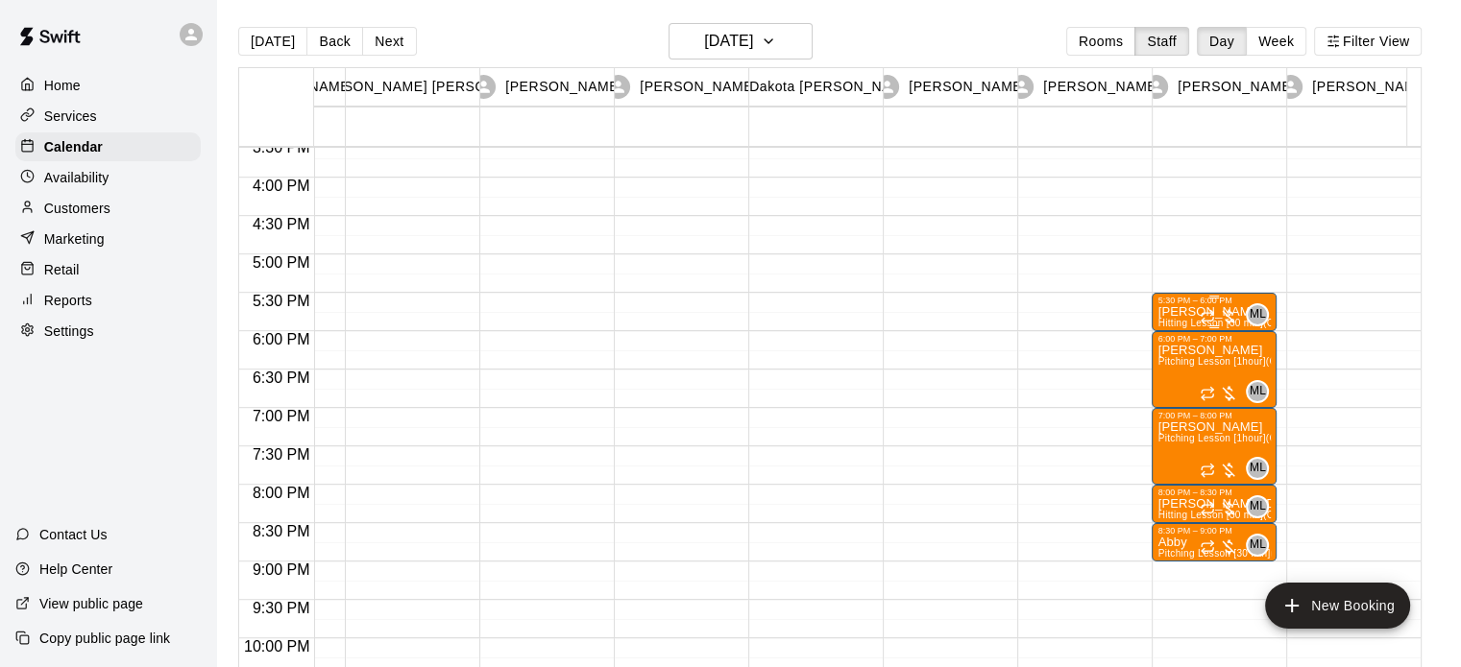
click at [1214, 307] on div at bounding box center [1218, 316] width 38 height 19
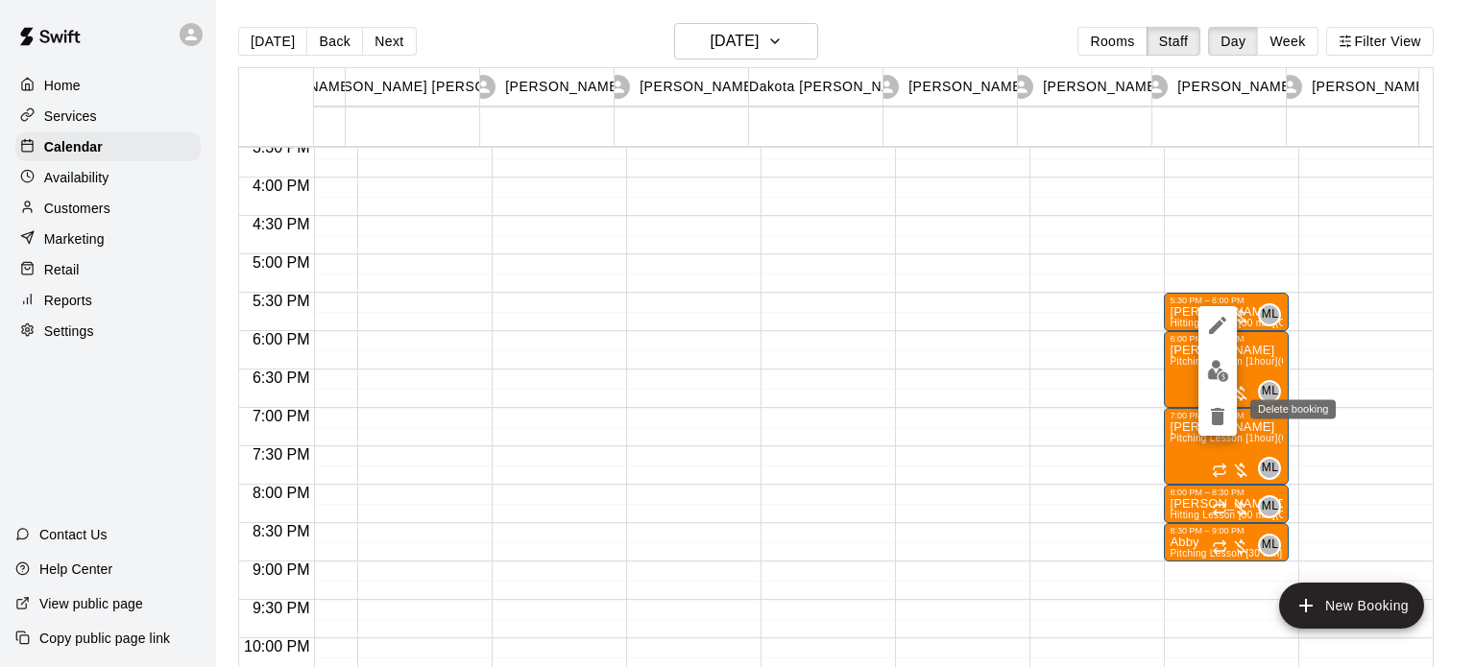
click at [1209, 420] on icon "delete" at bounding box center [1217, 416] width 23 height 23
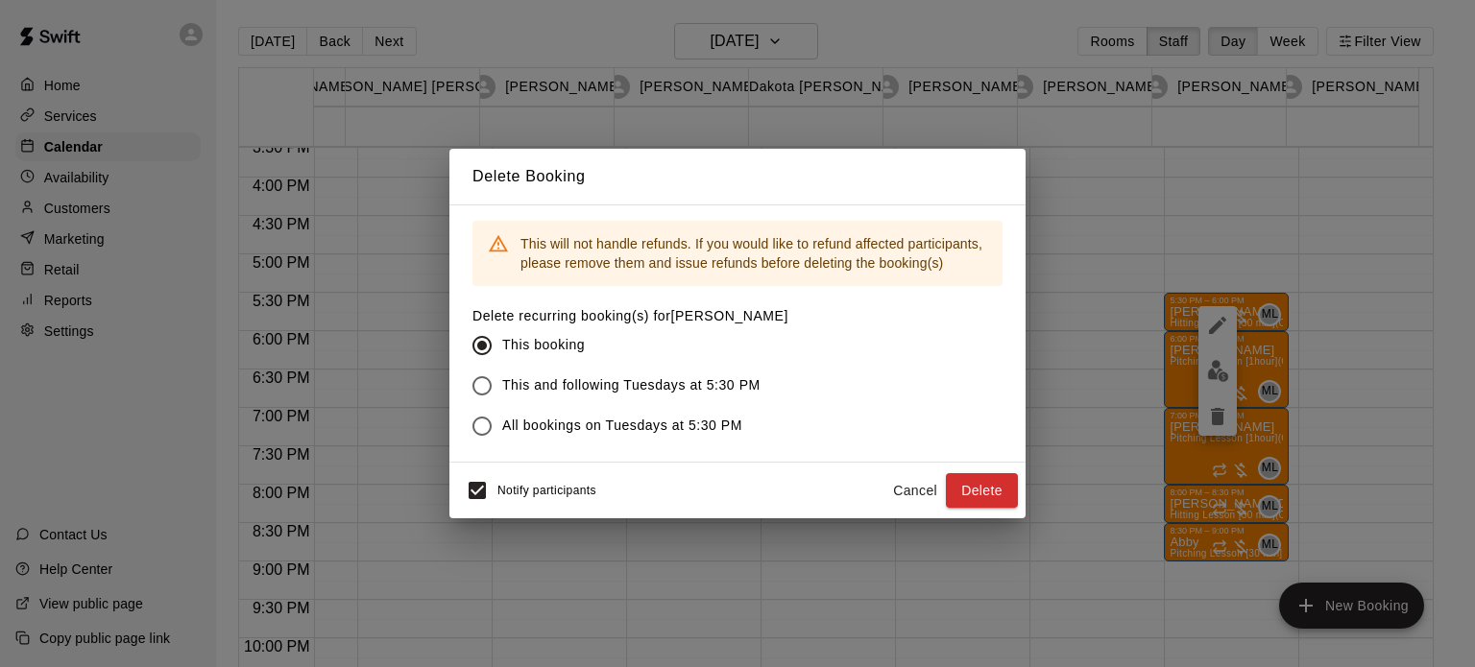
drag, startPoint x: 981, startPoint y: 487, endPoint x: 1001, endPoint y: 482, distance: 19.8
click at [982, 487] on button "Delete" at bounding box center [982, 491] width 72 height 36
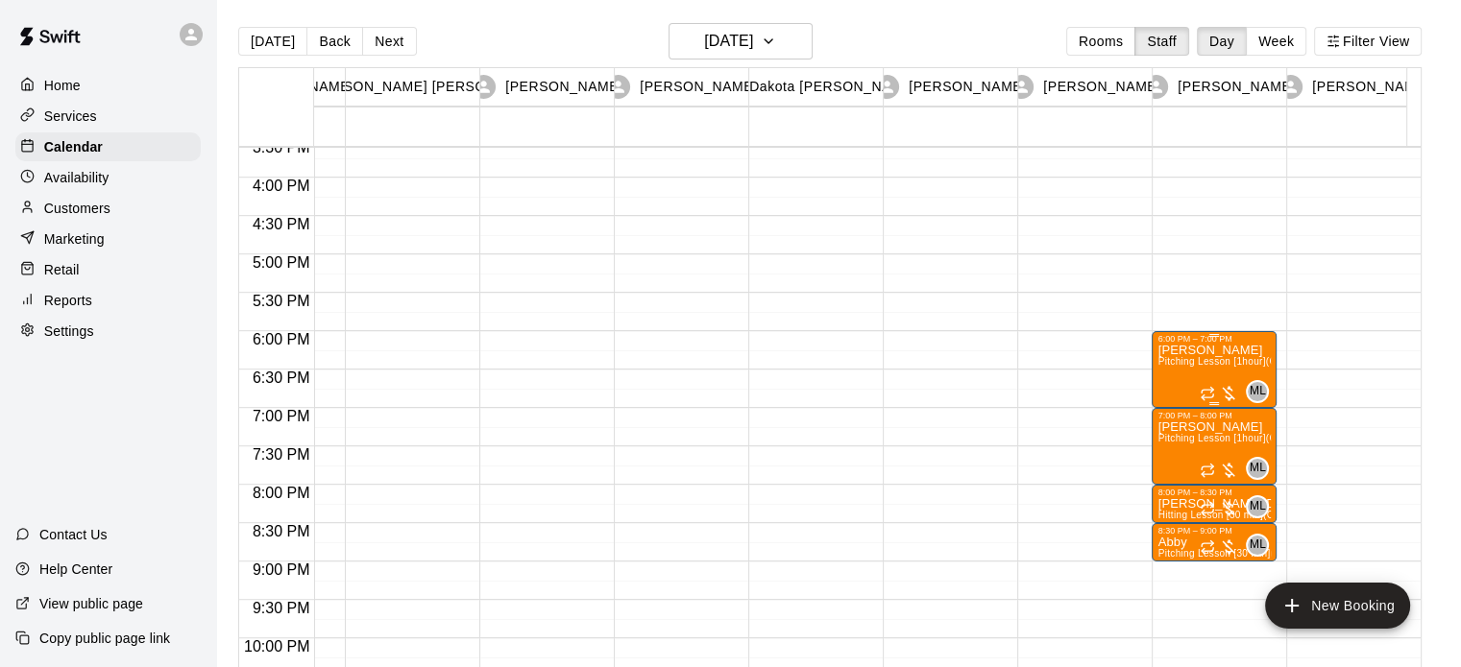
click at [1218, 368] on div "Charlee B Pitching Lesson [1hour] (Cage 10)" at bounding box center [1213, 677] width 113 height 667
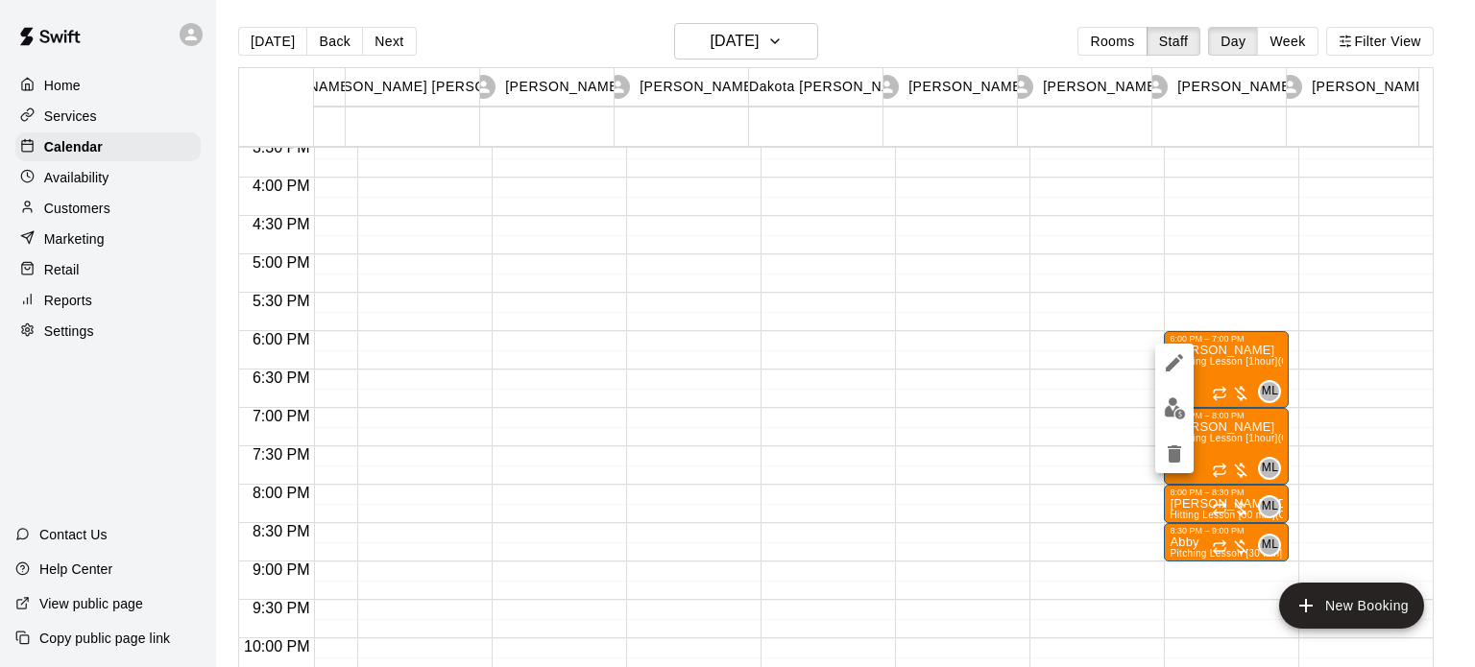
click at [1184, 451] on icon "delete" at bounding box center [1174, 454] width 23 height 23
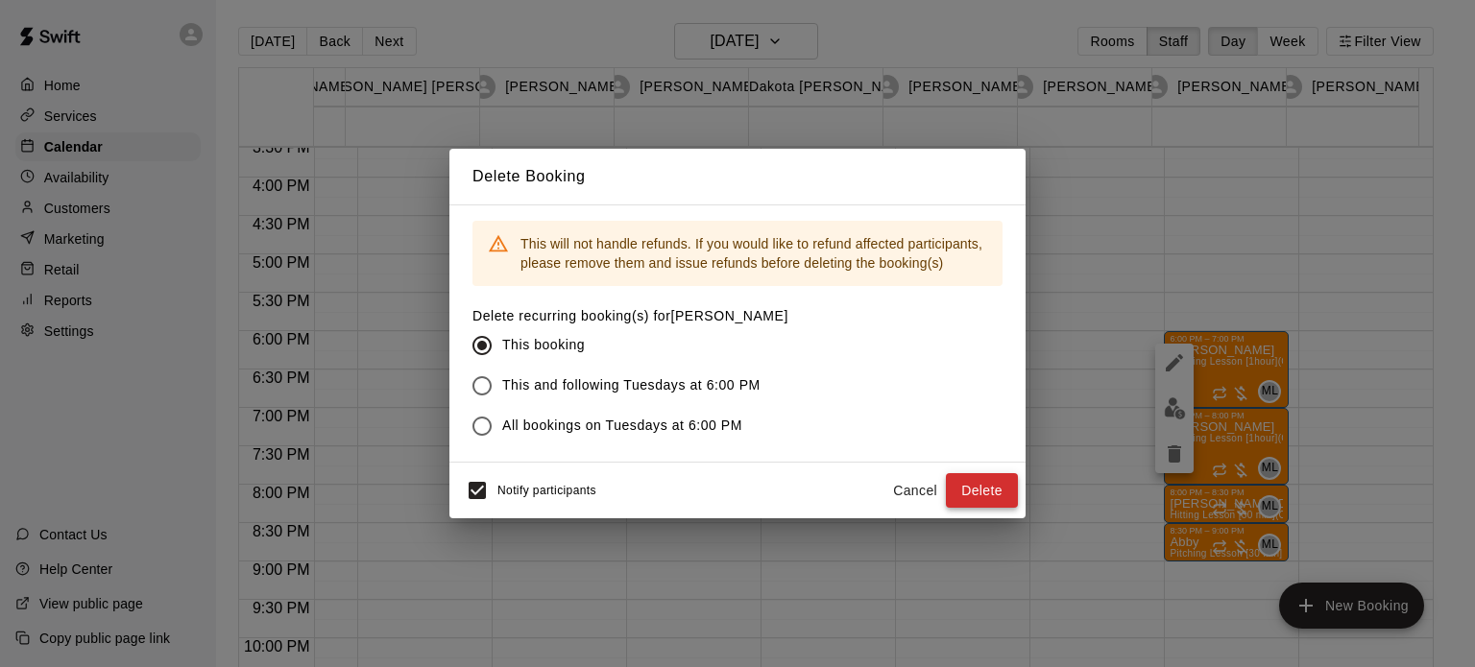
click at [950, 488] on button "Delete" at bounding box center [982, 491] width 72 height 36
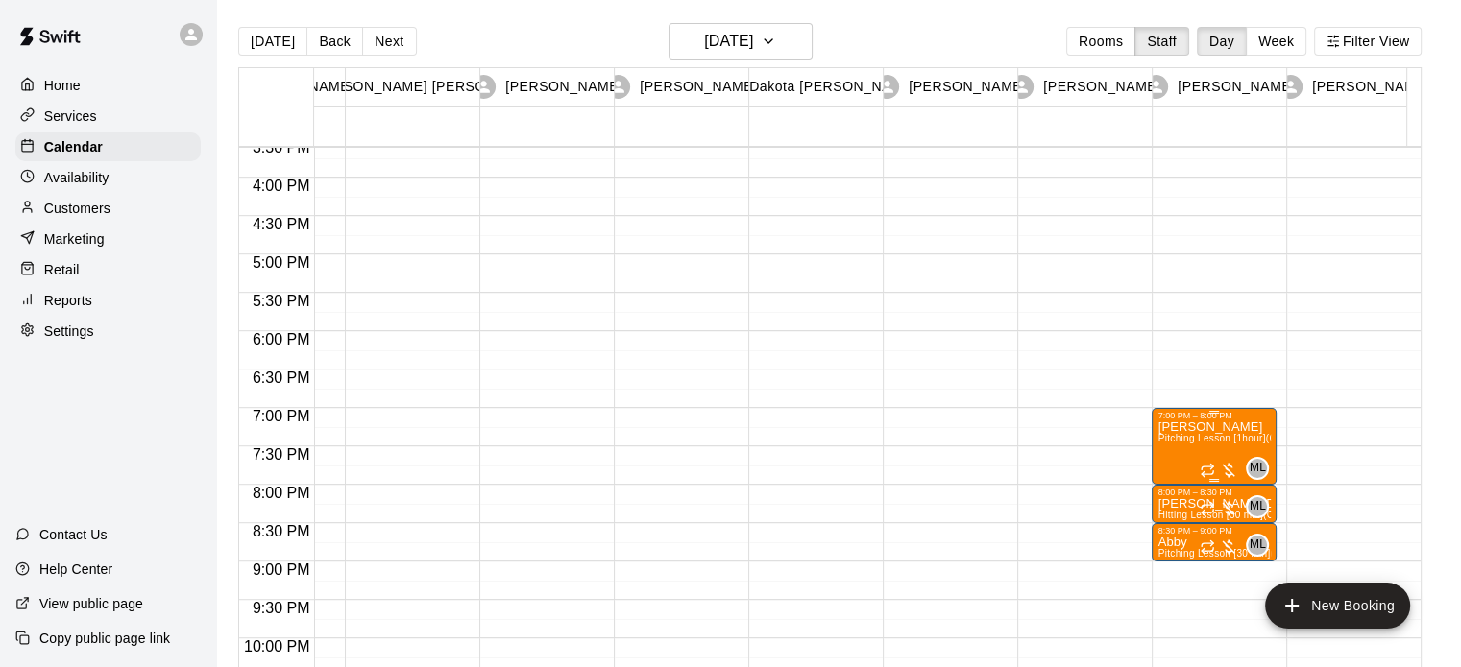
click at [1245, 442] on span "Pitching Lesson [1hour] (Cage 10)" at bounding box center [1234, 438] width 154 height 11
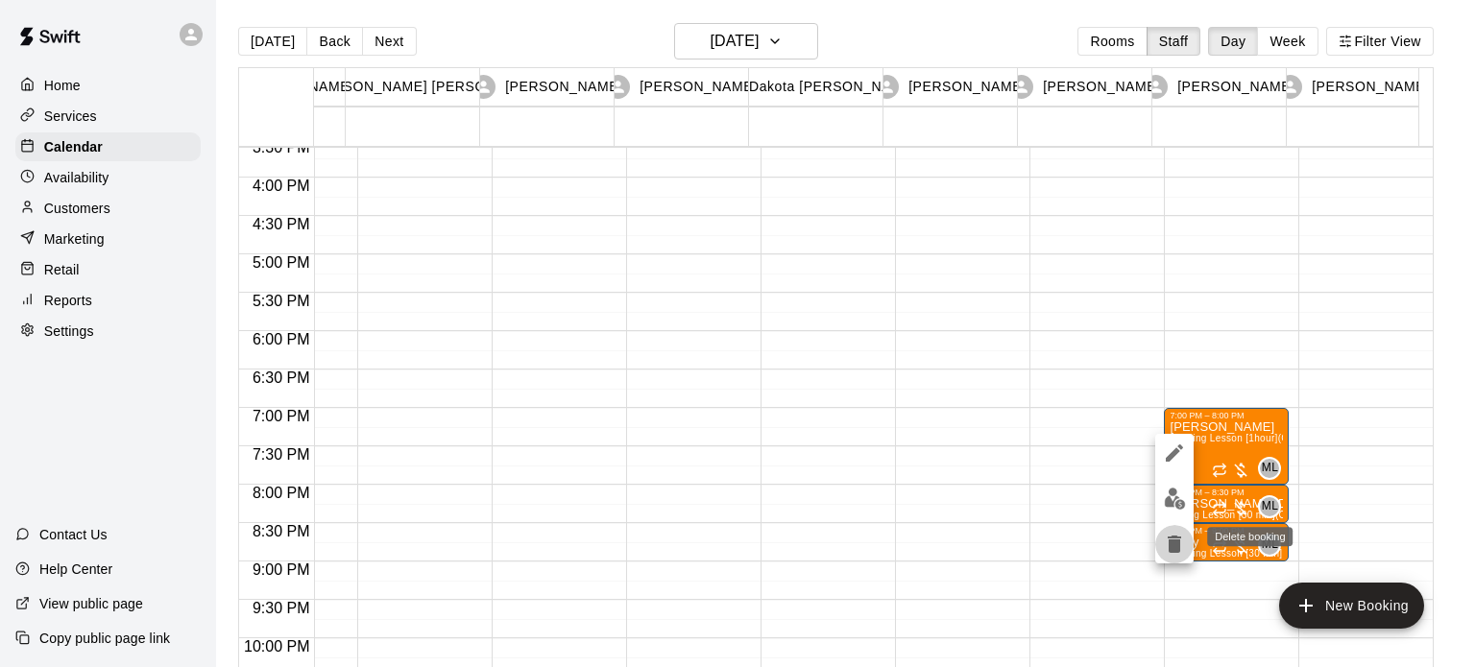
click at [1165, 546] on icon "delete" at bounding box center [1174, 544] width 23 height 23
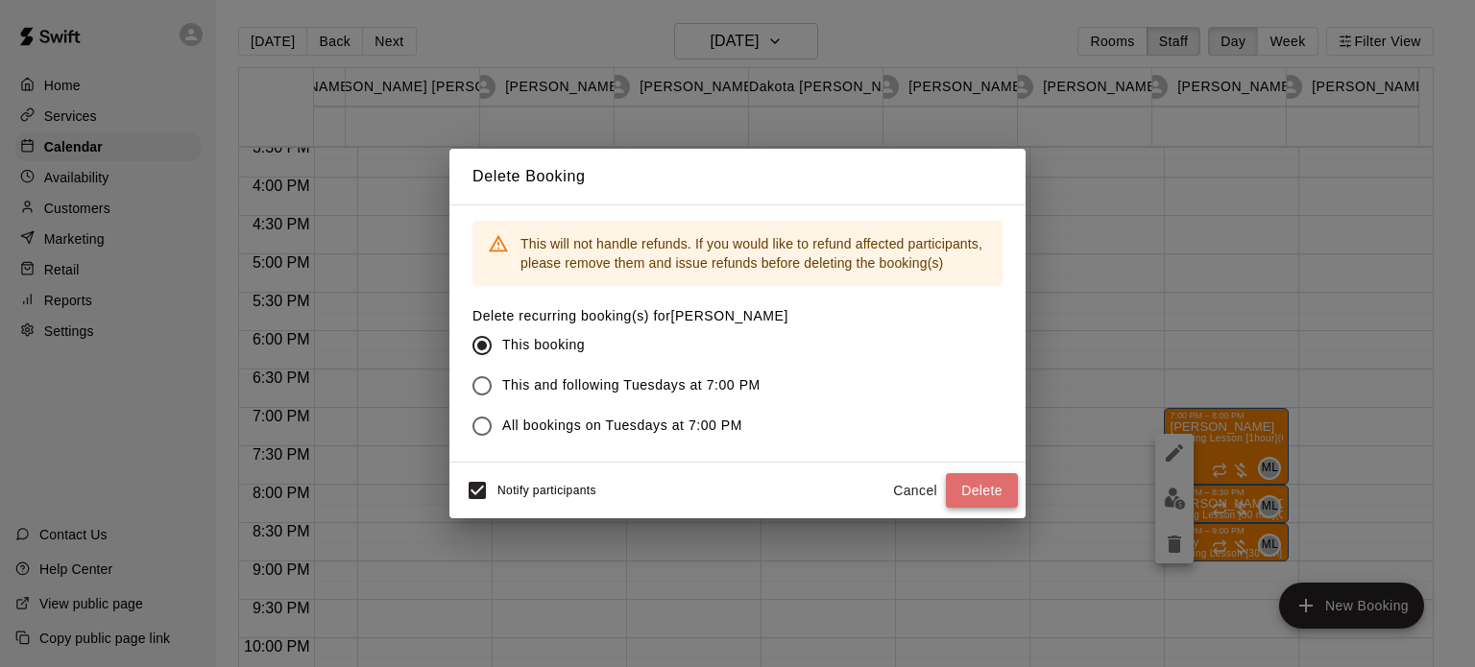
click at [979, 502] on button "Delete" at bounding box center [982, 491] width 72 height 36
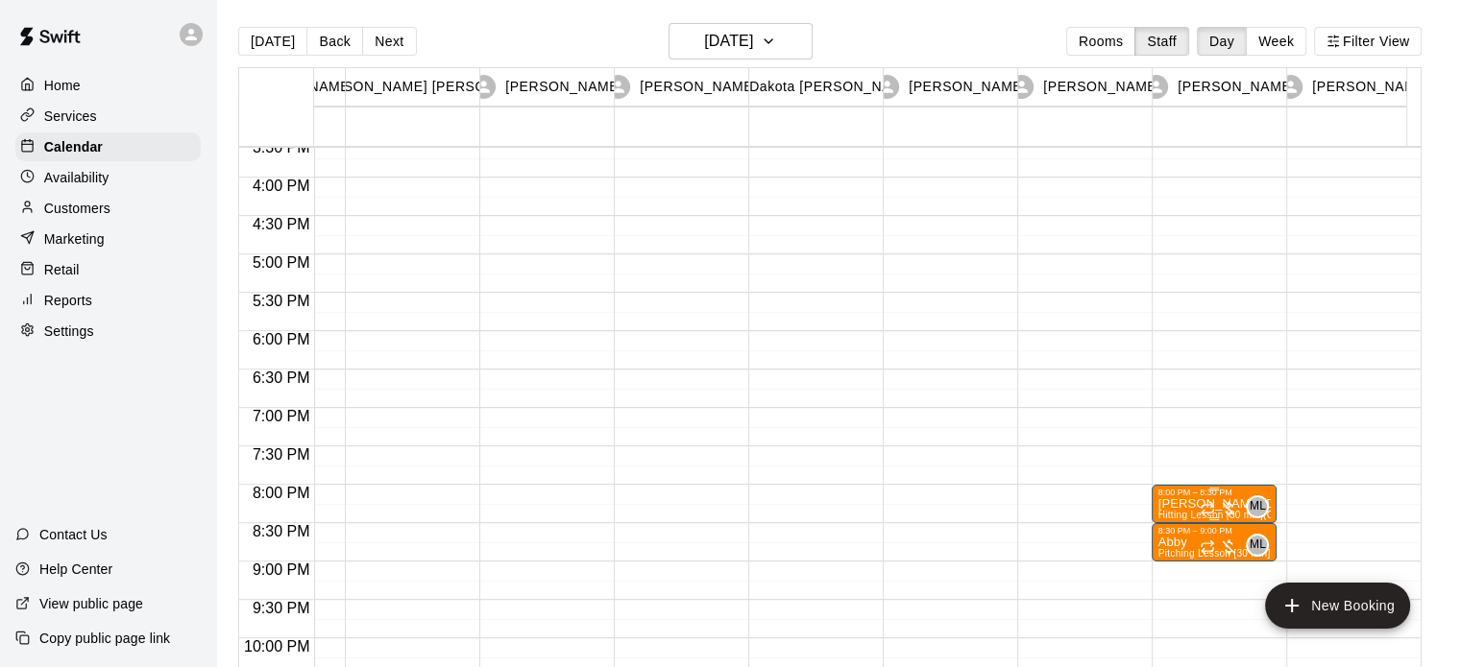
click at [1208, 496] on div "ML 0" at bounding box center [1233, 507] width 69 height 23
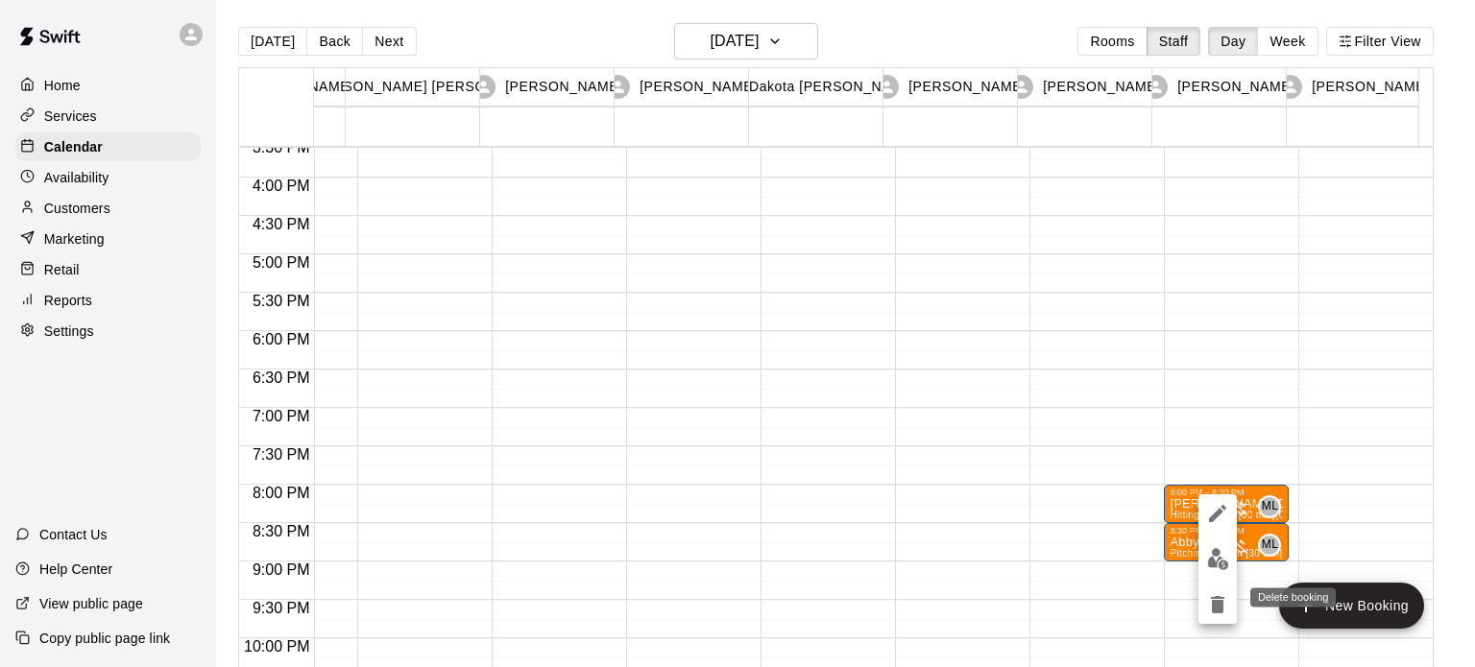
click at [1214, 602] on icon "delete" at bounding box center [1217, 604] width 13 height 17
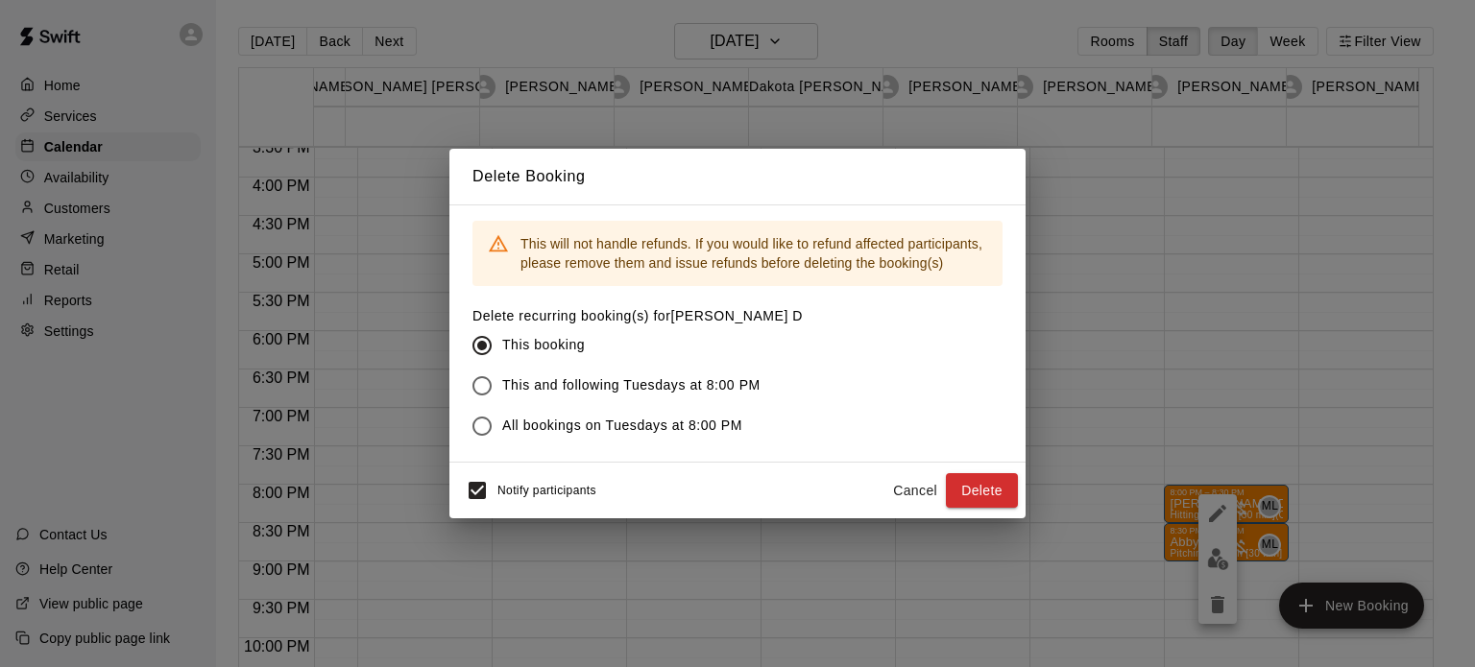
click at [993, 496] on button "Delete" at bounding box center [982, 491] width 72 height 36
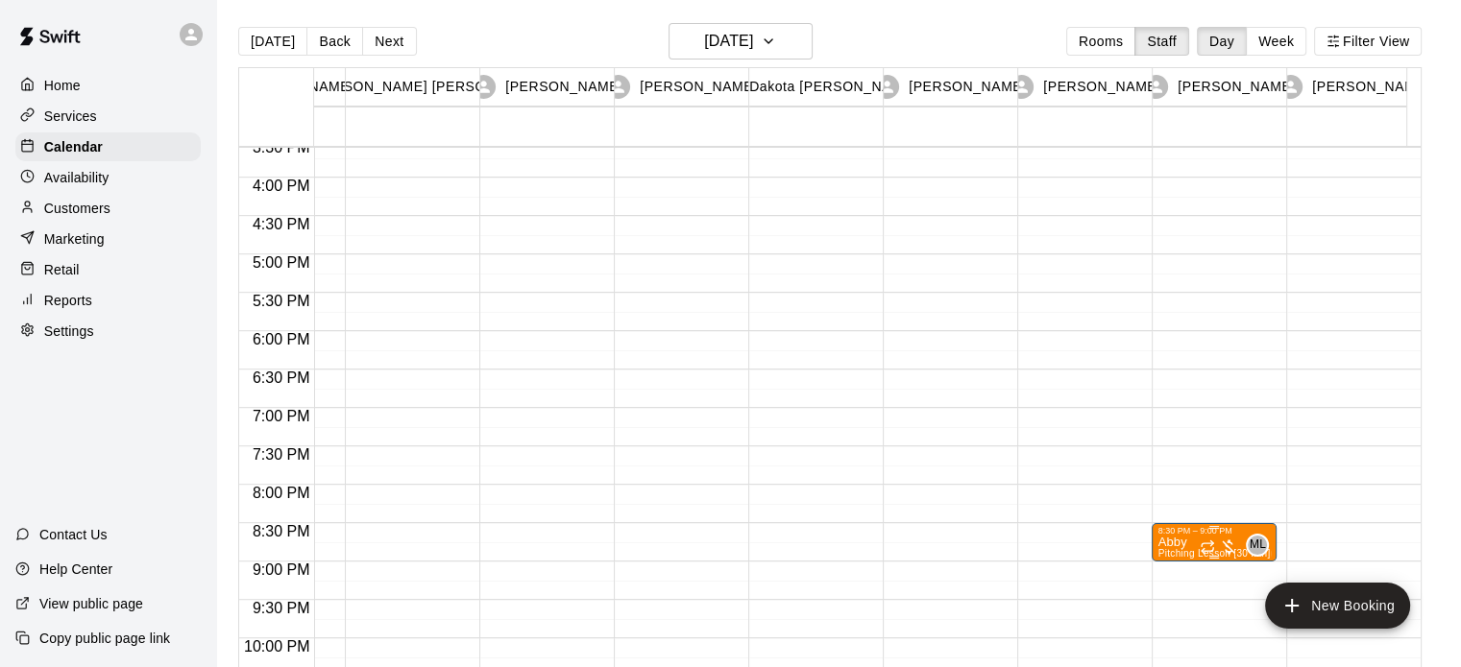
click at [1244, 537] on div "ML 0" at bounding box center [1233, 545] width 69 height 23
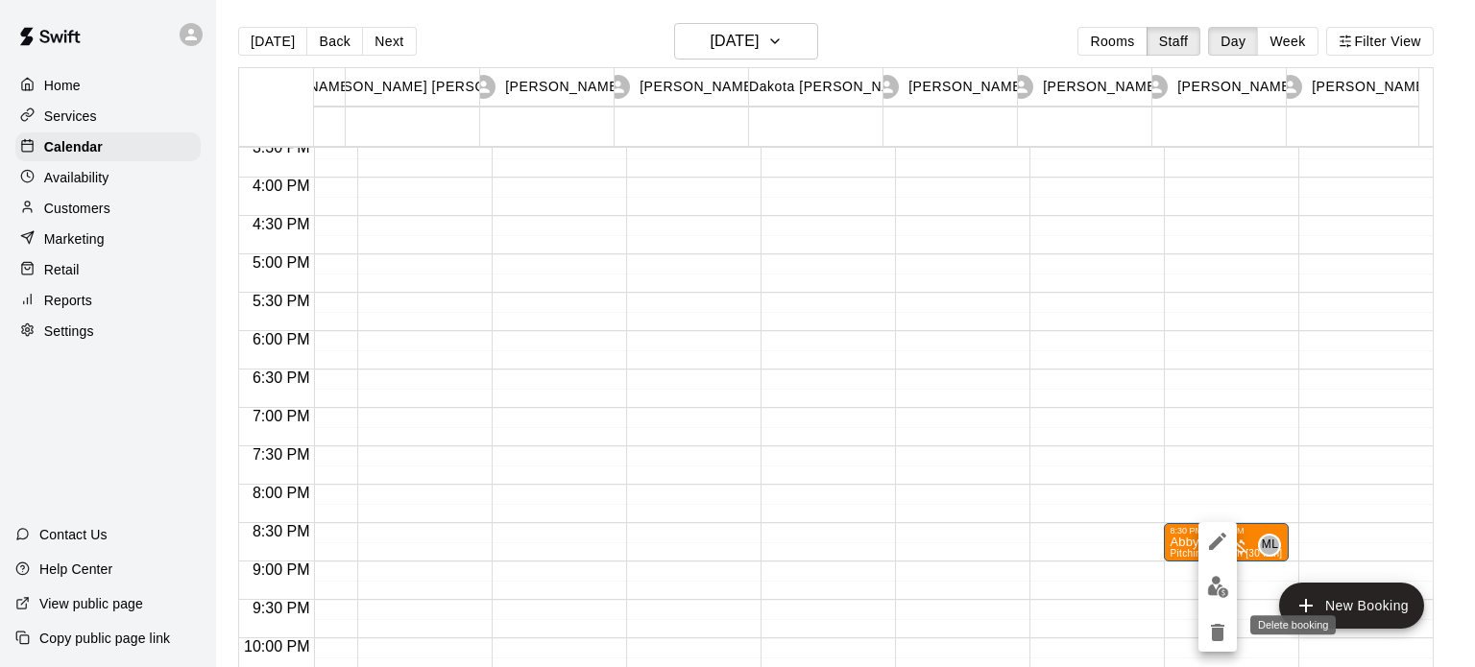
click at [1210, 639] on icon "delete" at bounding box center [1217, 632] width 23 height 23
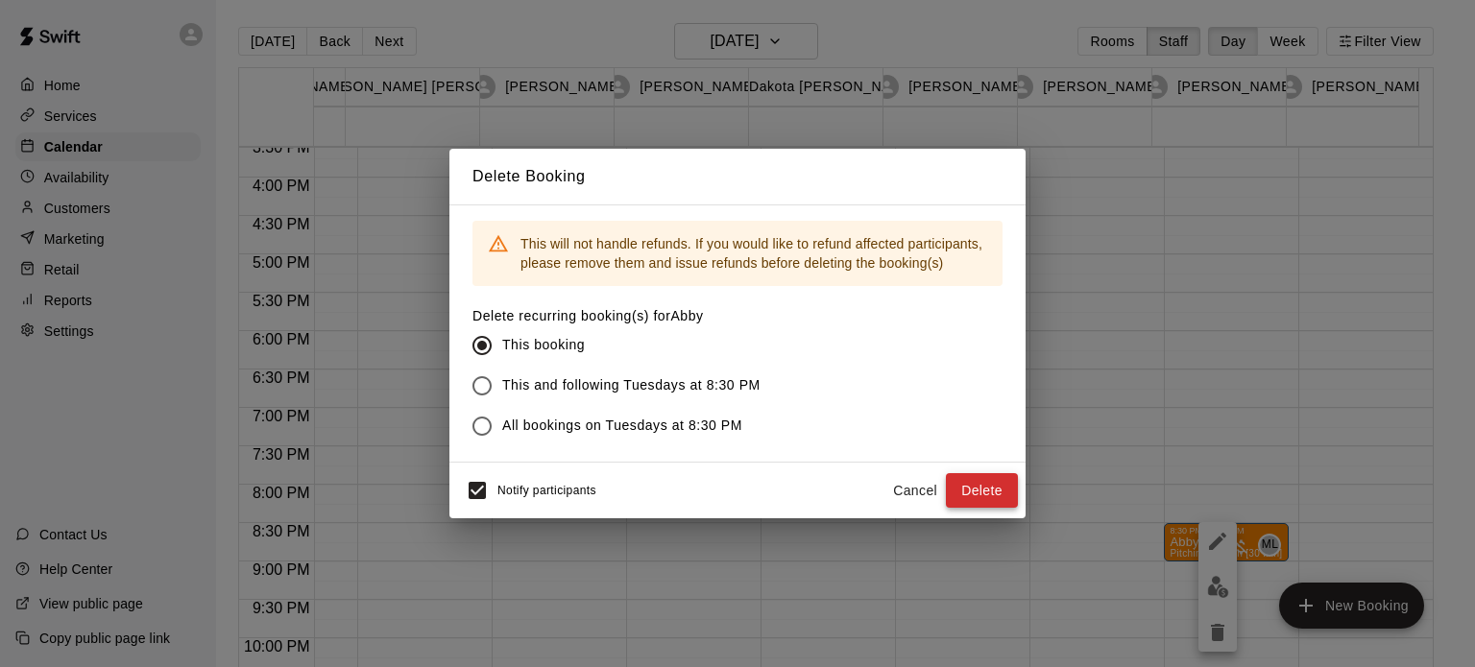
click at [999, 491] on button "Delete" at bounding box center [982, 491] width 72 height 36
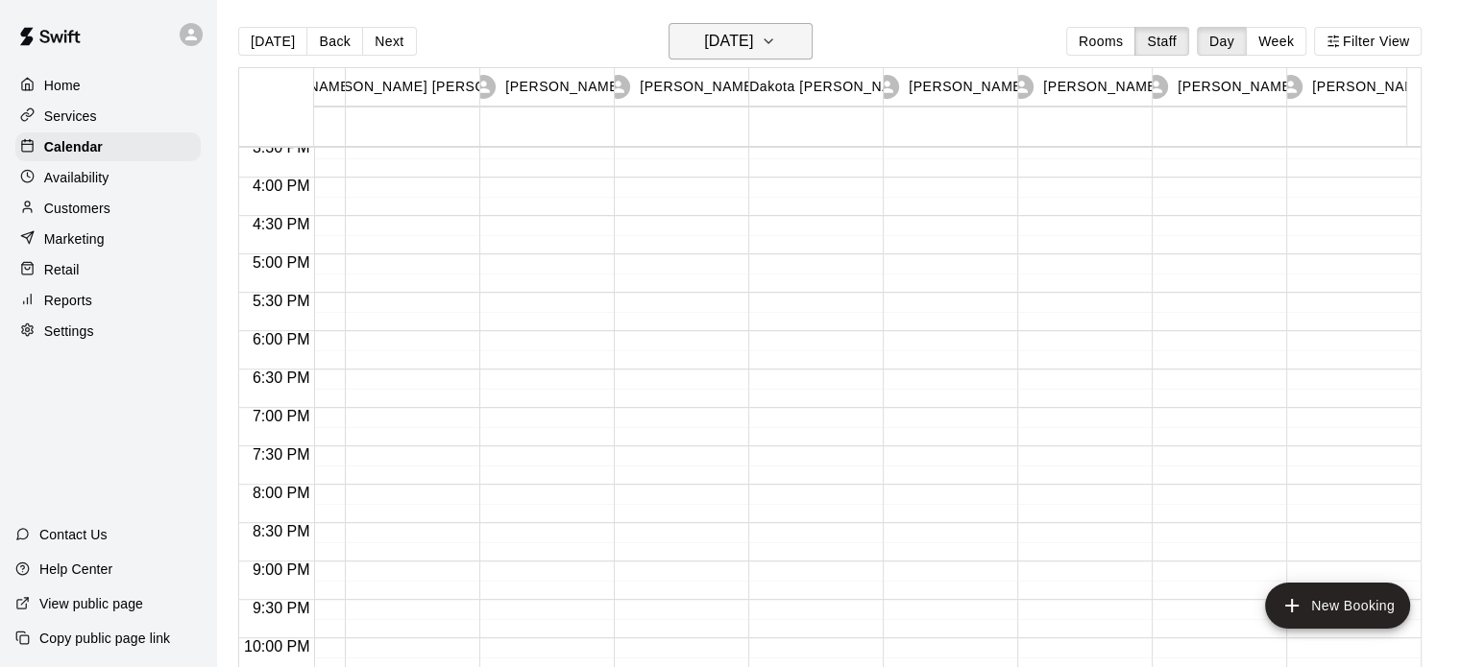
click at [776, 34] on icon "button" at bounding box center [768, 41] width 15 height 23
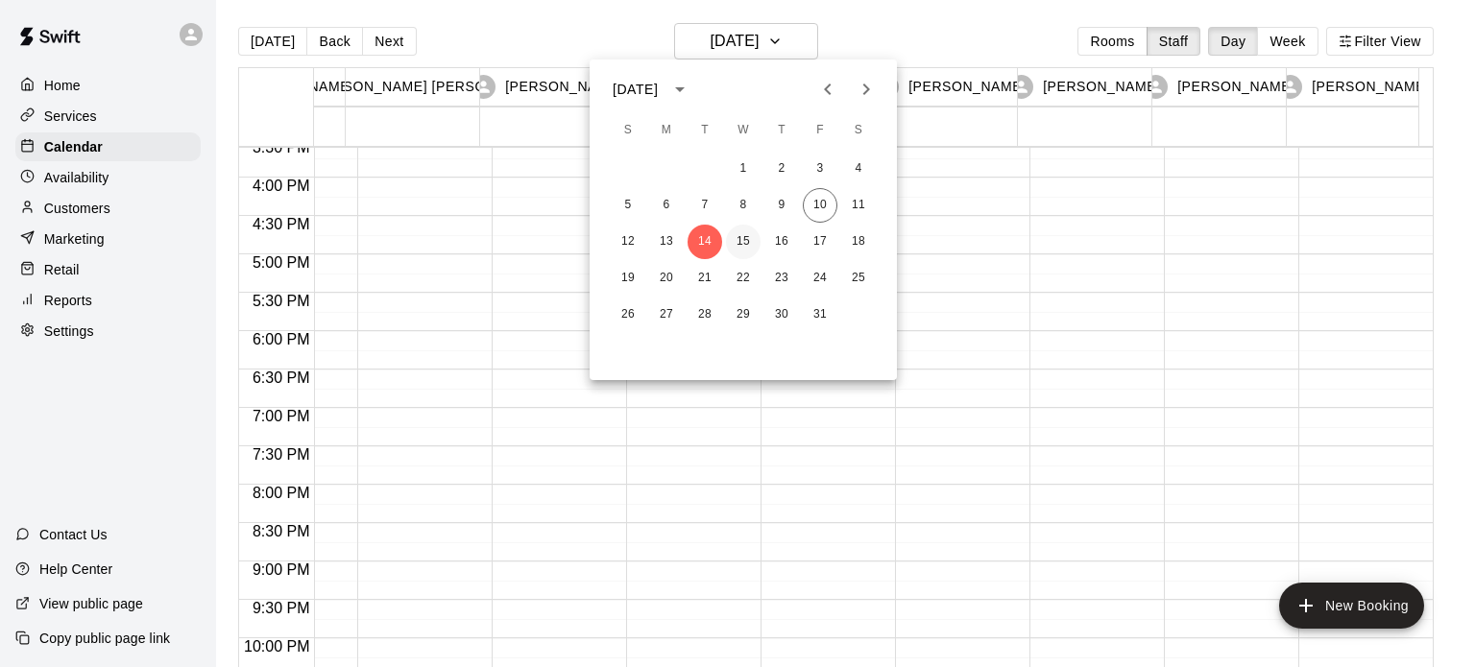
click at [744, 236] on button "15" at bounding box center [743, 242] width 35 height 35
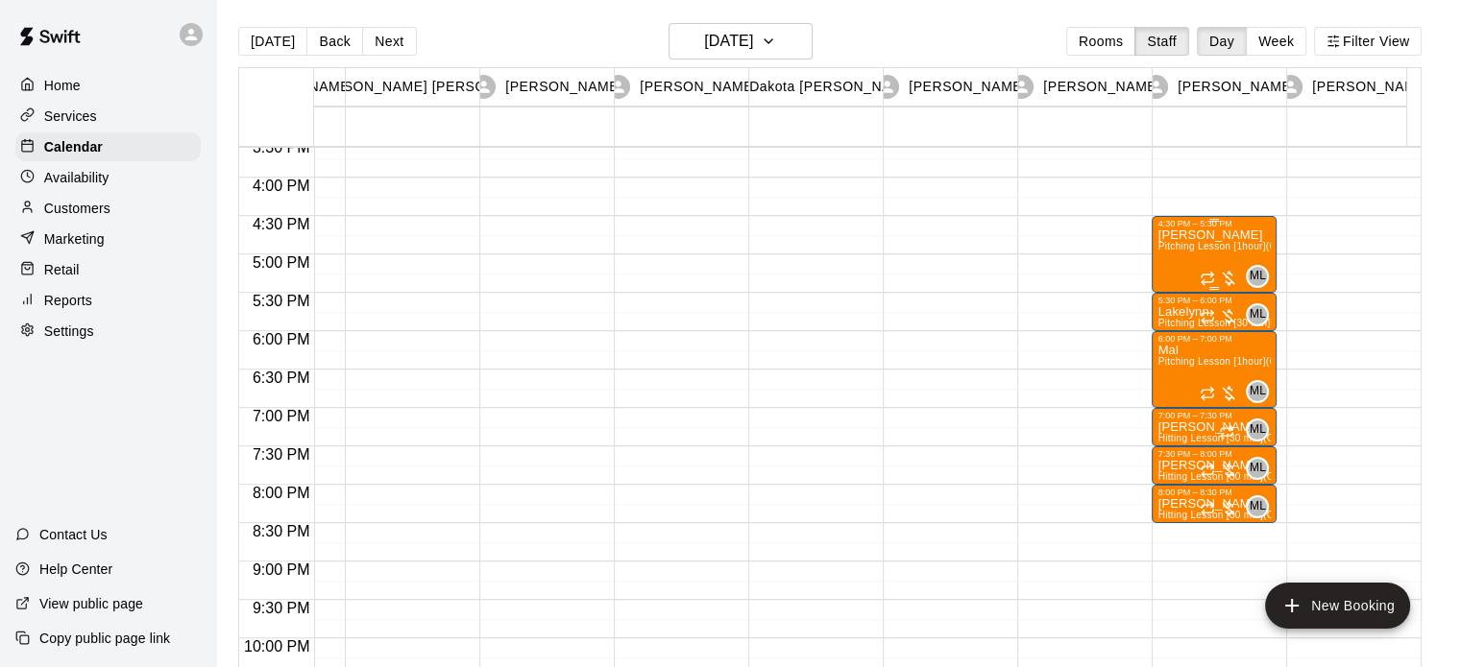
click at [1170, 252] on span "Pitching Lesson [1hour] (Cage 10)" at bounding box center [1234, 246] width 154 height 11
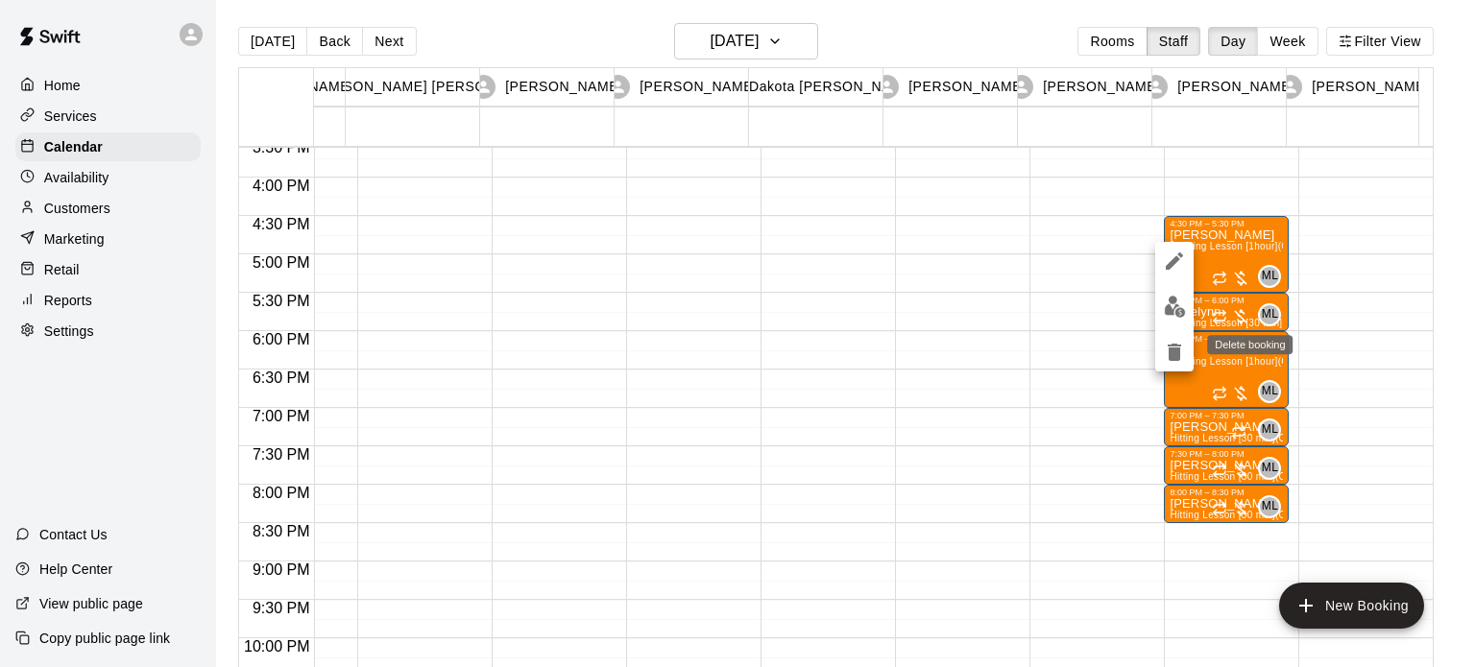
click at [1173, 349] on icon "delete" at bounding box center [1174, 352] width 13 height 17
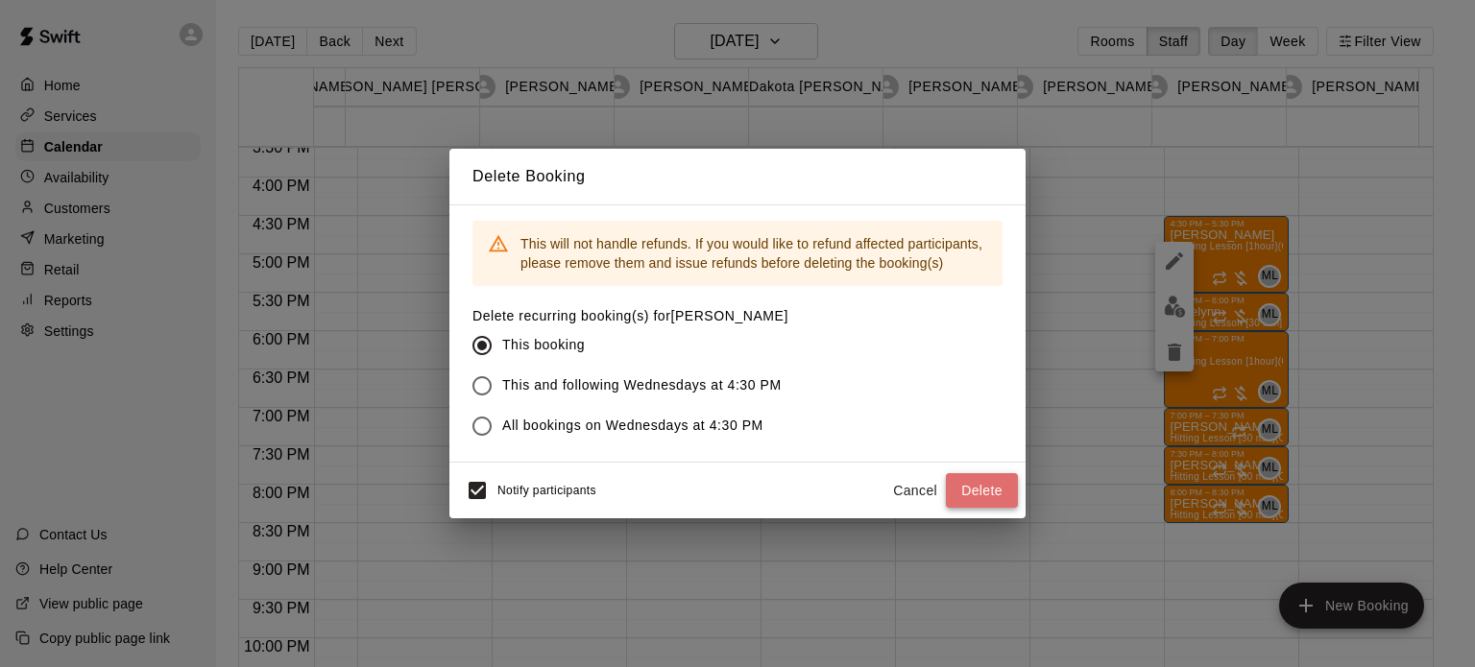
click at [964, 486] on button "Delete" at bounding box center [982, 491] width 72 height 36
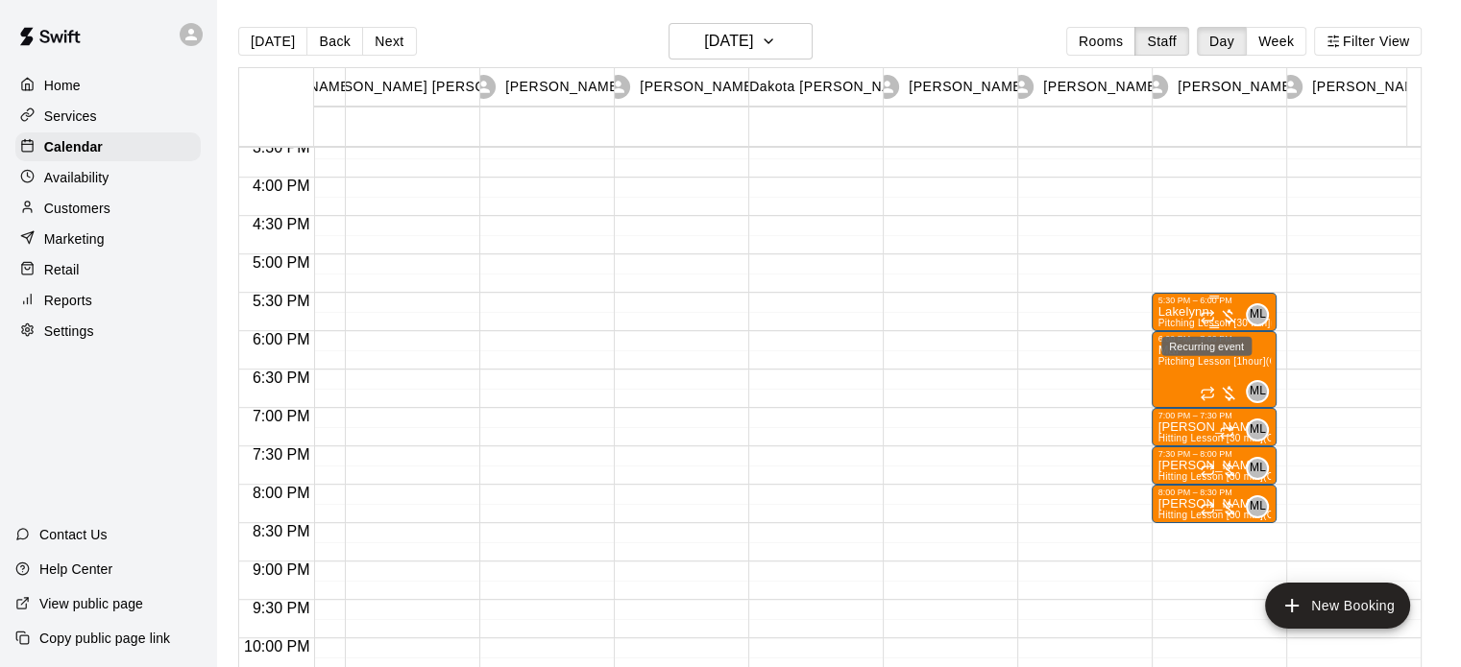
click at [1207, 309] on icon "Recurring event" at bounding box center [1206, 316] width 15 height 15
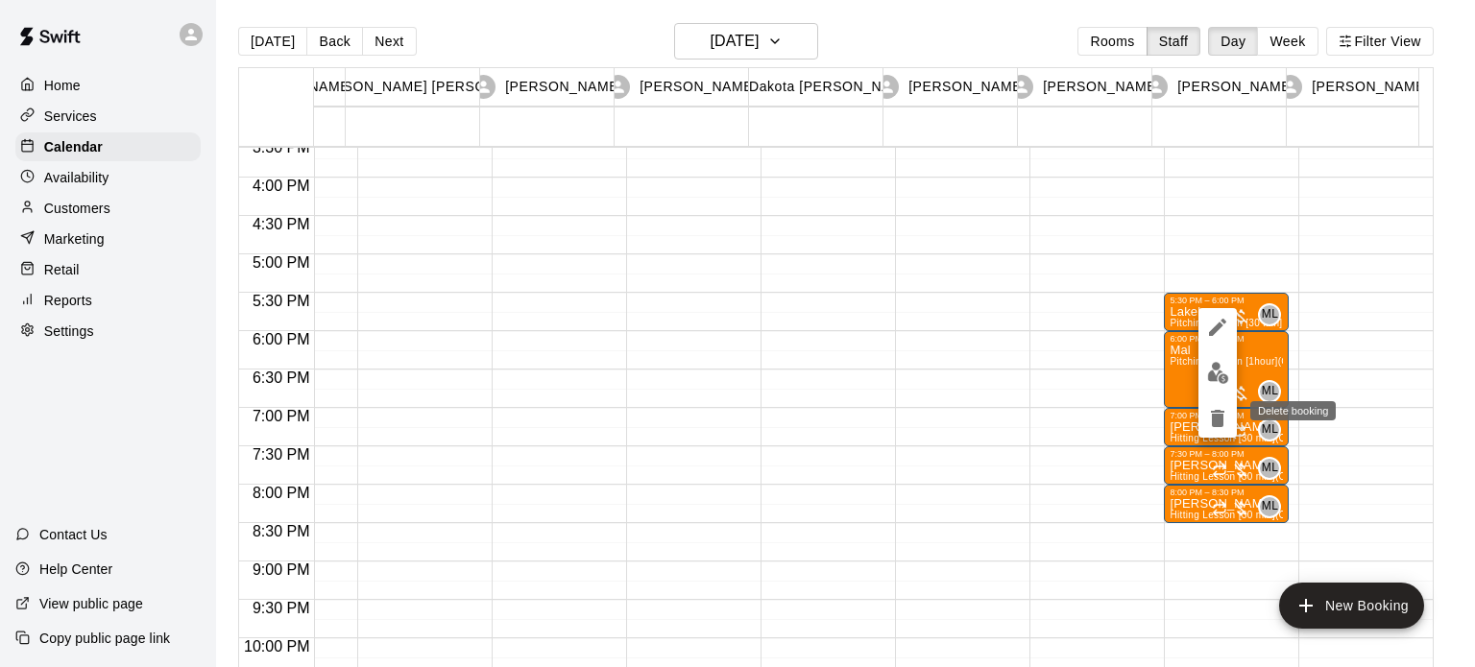
click at [1221, 417] on icon "delete" at bounding box center [1217, 418] width 13 height 17
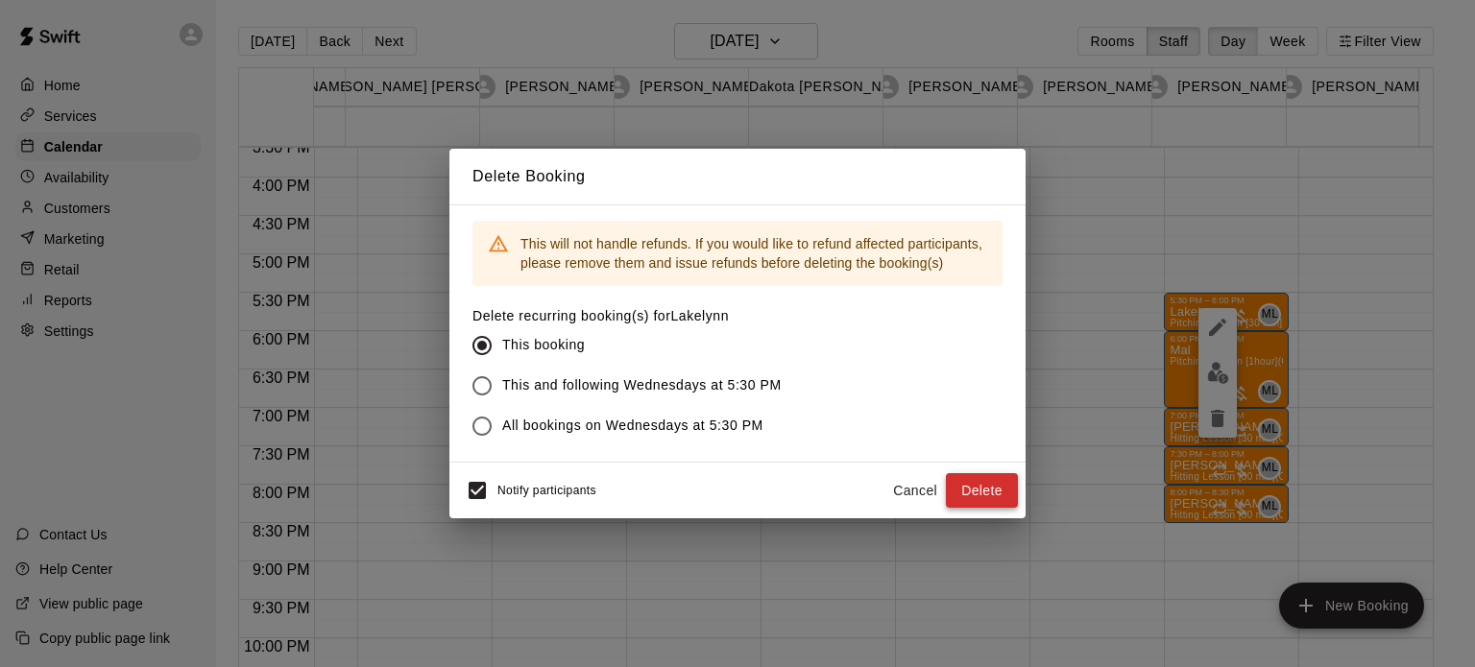
click at [994, 493] on button "Delete" at bounding box center [982, 491] width 72 height 36
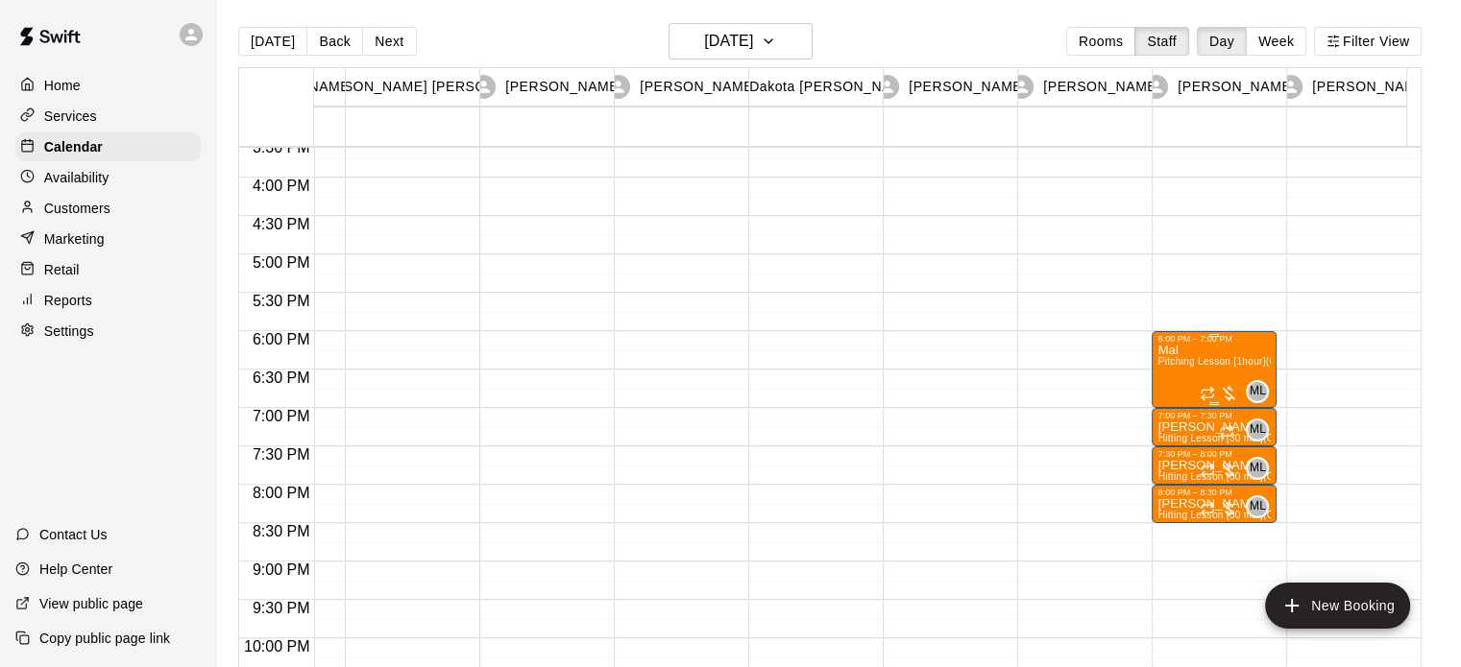
click at [1210, 368] on div "Mal Pitching Lesson [1hour] (Cage 10)" at bounding box center [1213, 677] width 113 height 667
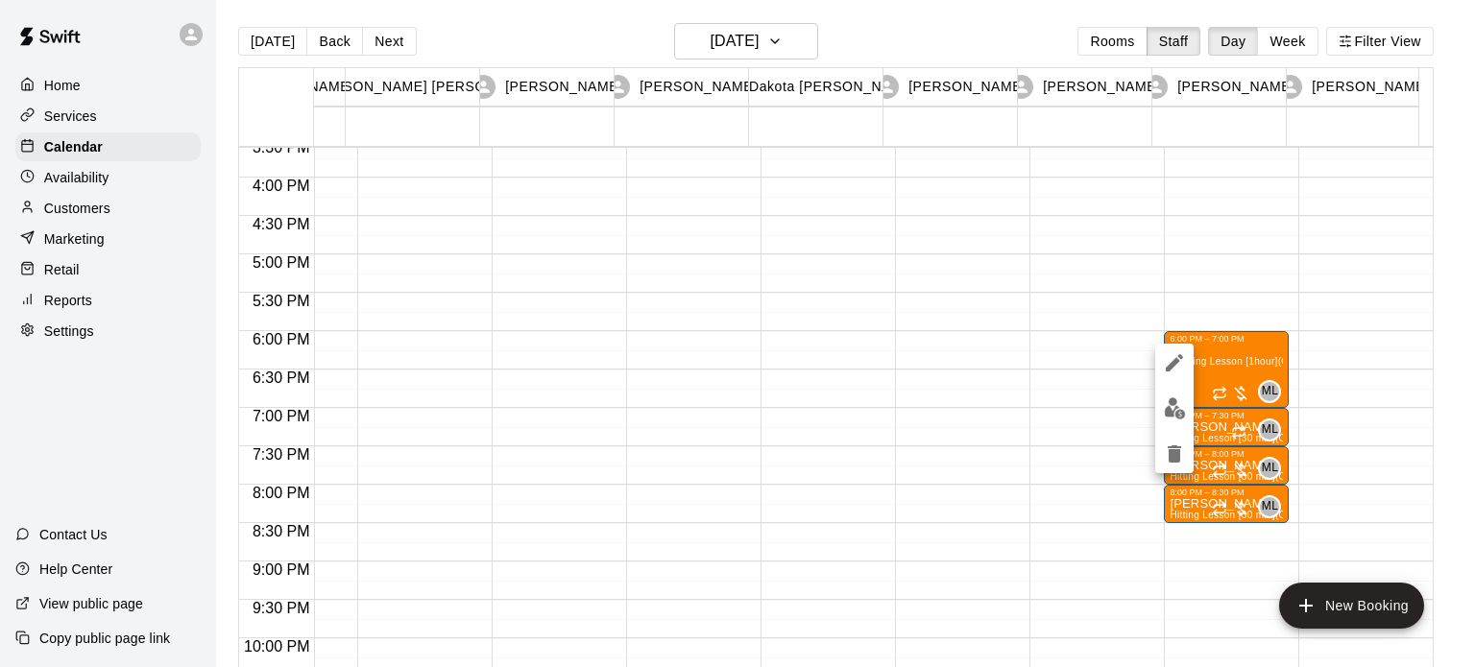
click at [1152, 456] on div at bounding box center [737, 333] width 1475 height 667
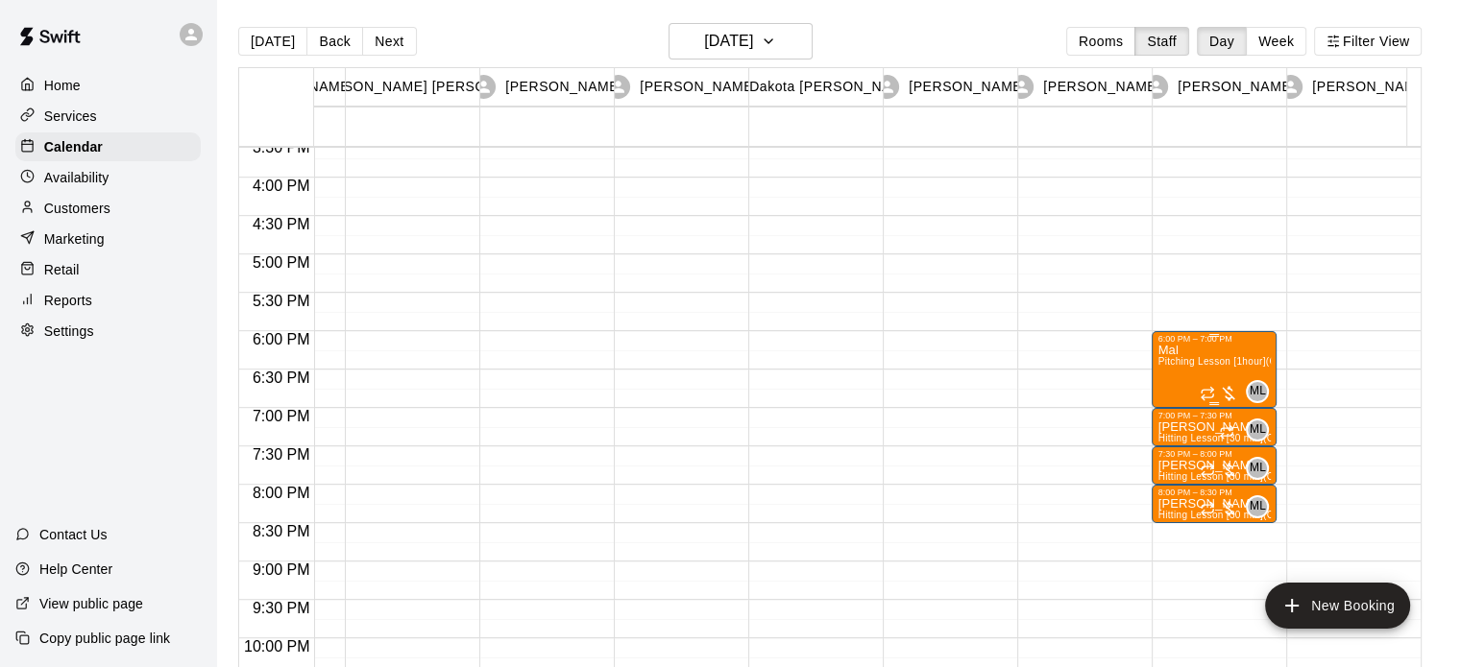
click at [1251, 353] on div "Mal Pitching Lesson [1hour] (Cage 10)" at bounding box center [1213, 677] width 113 height 667
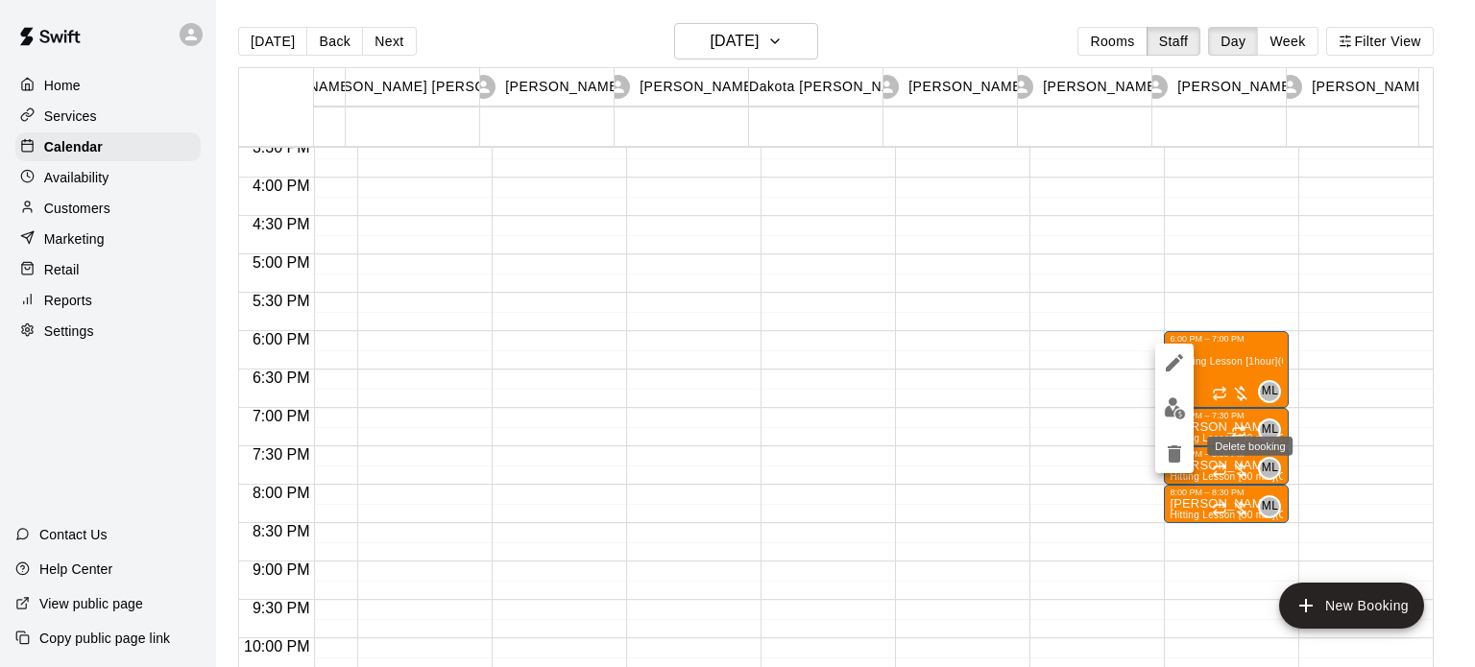
click at [1181, 458] on icon "delete" at bounding box center [1174, 454] width 23 height 23
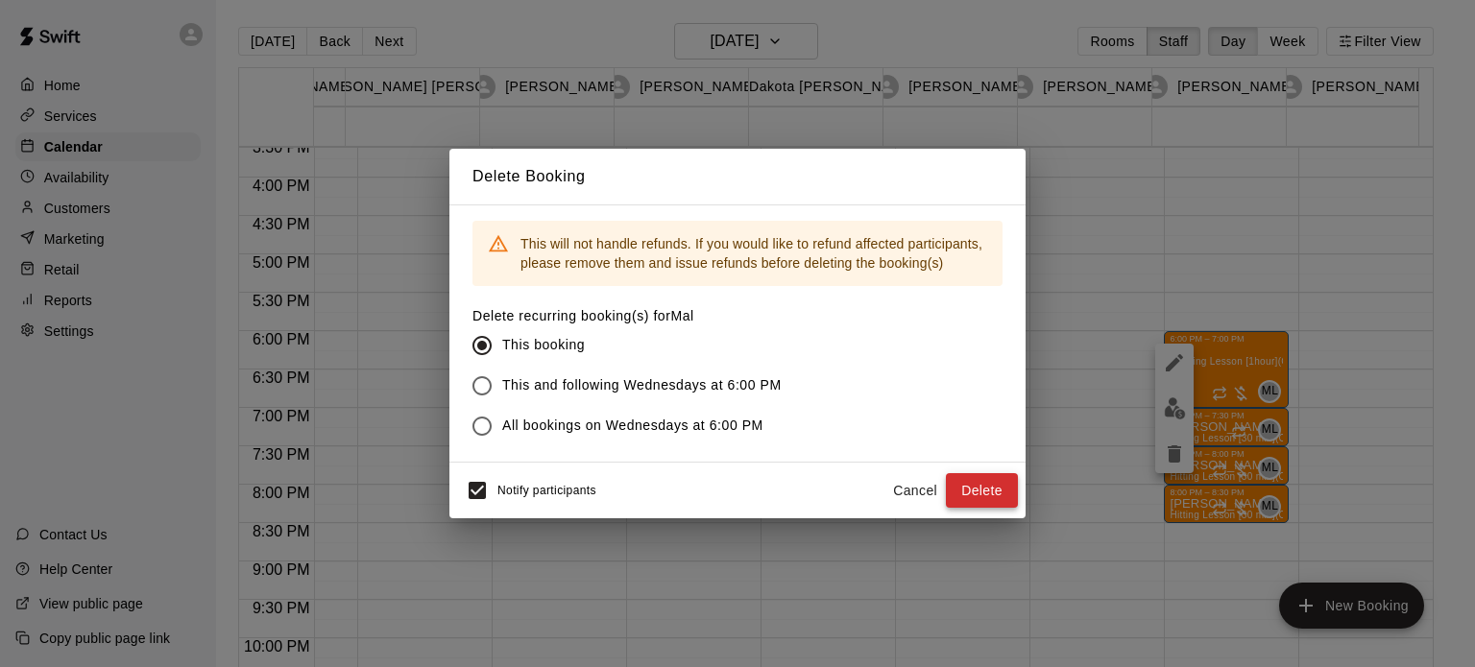
click at [974, 498] on button "Delete" at bounding box center [982, 491] width 72 height 36
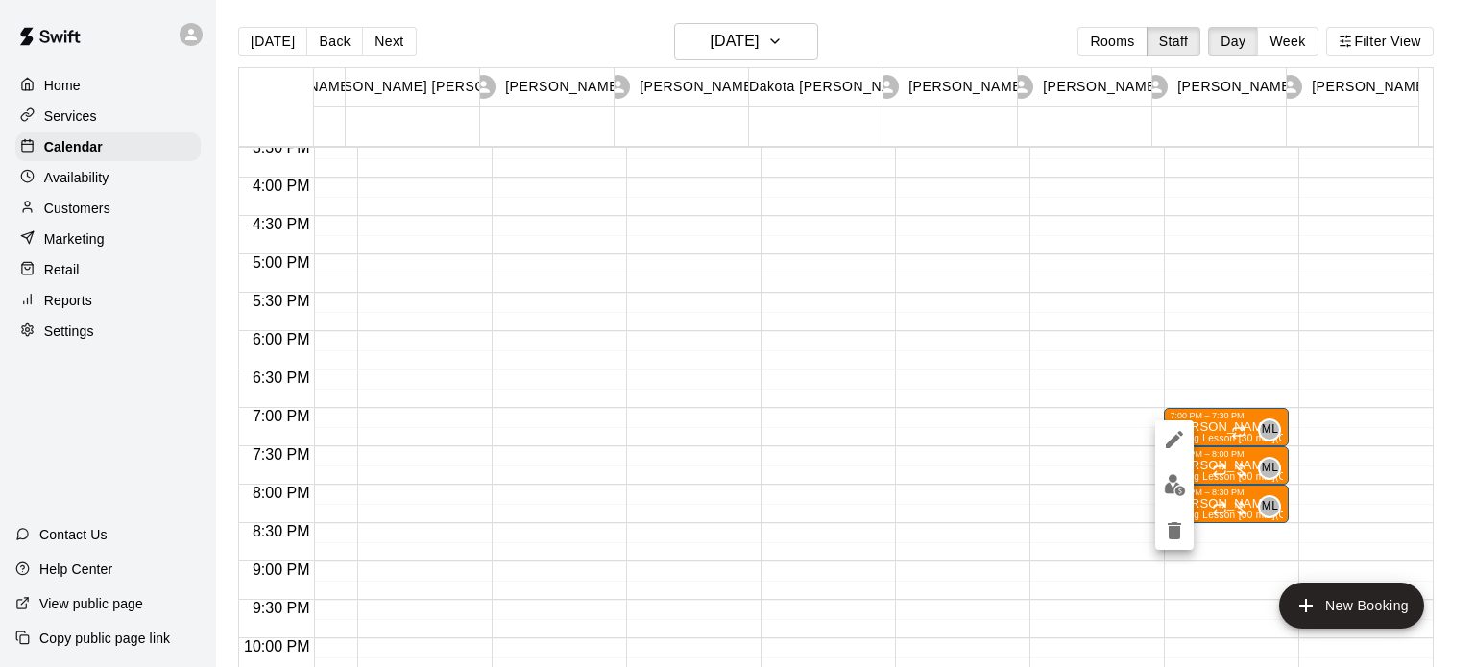
click at [1179, 534] on icon "delete" at bounding box center [1174, 531] width 23 height 23
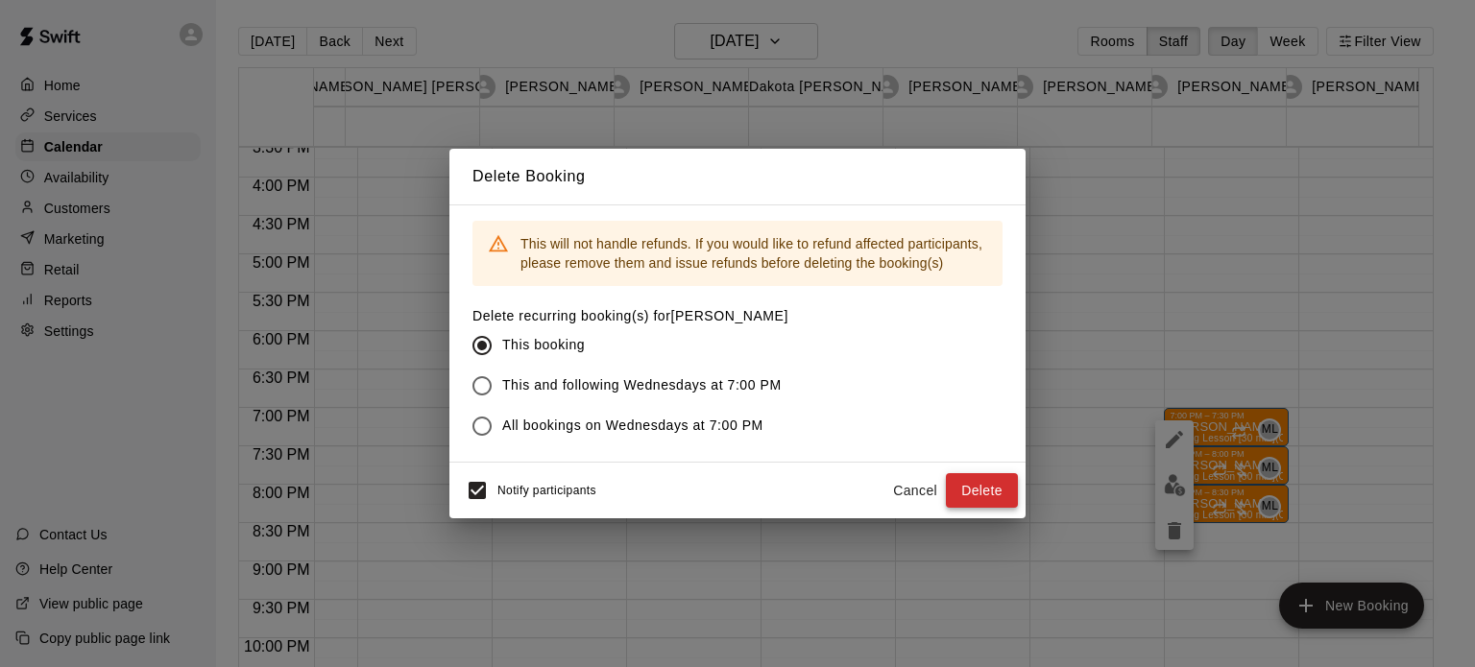
drag, startPoint x: 994, startPoint y: 498, endPoint x: 1046, endPoint y: 452, distance: 69.4
click at [994, 497] on button "Delete" at bounding box center [982, 491] width 72 height 36
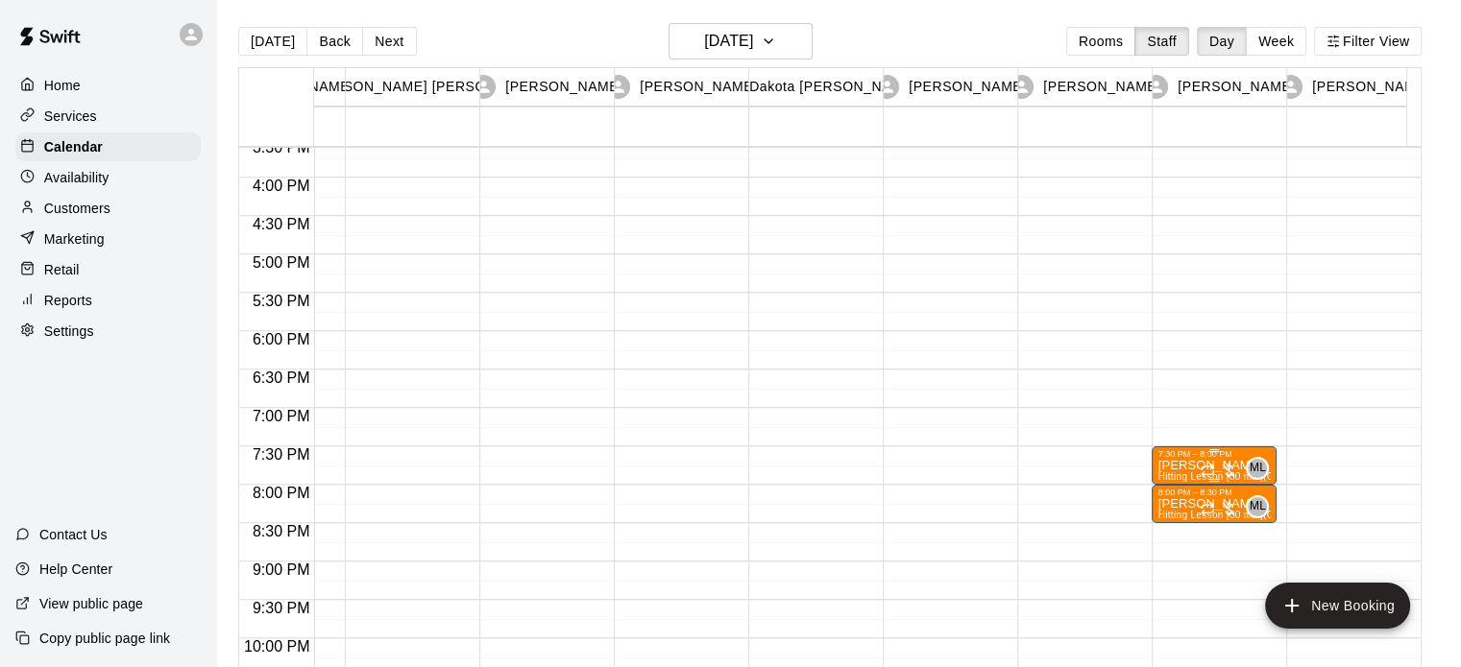
click at [1229, 454] on div "7:30 PM – 8:00 PM" at bounding box center [1213, 454] width 113 height 10
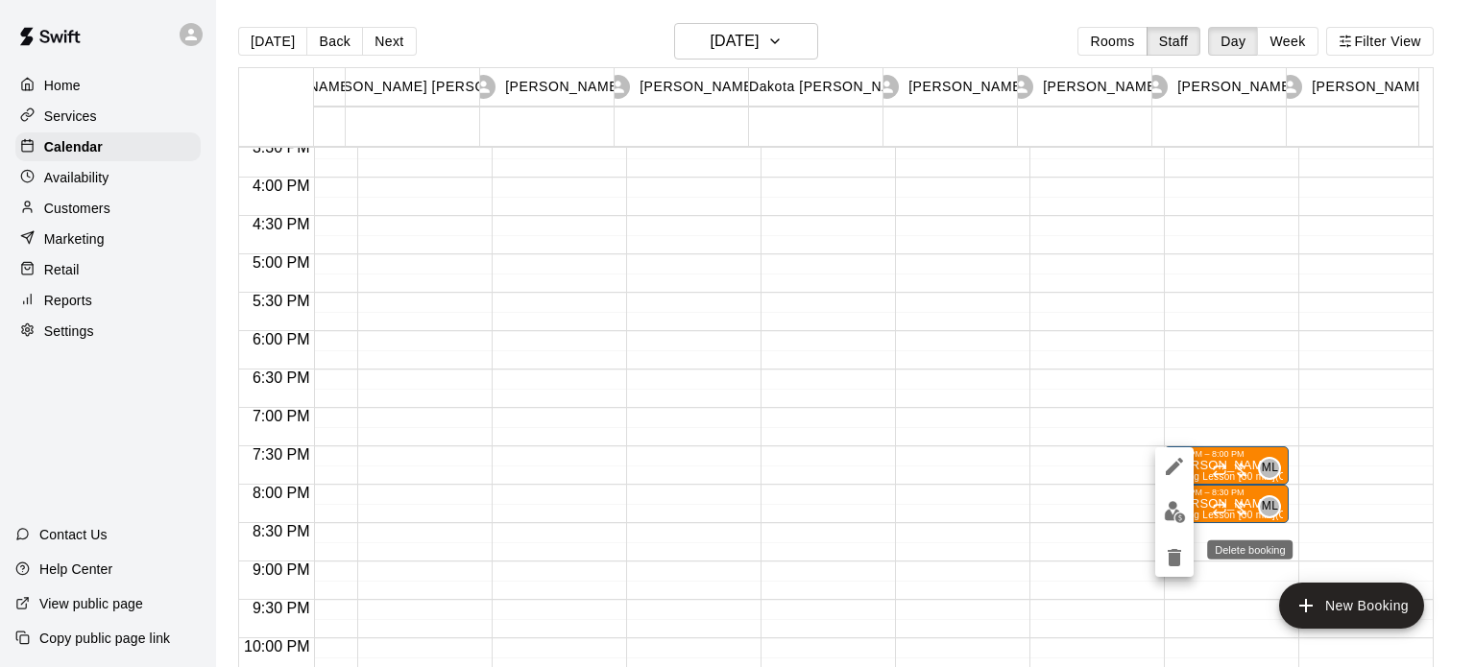
click at [1176, 555] on icon "delete" at bounding box center [1174, 557] width 13 height 17
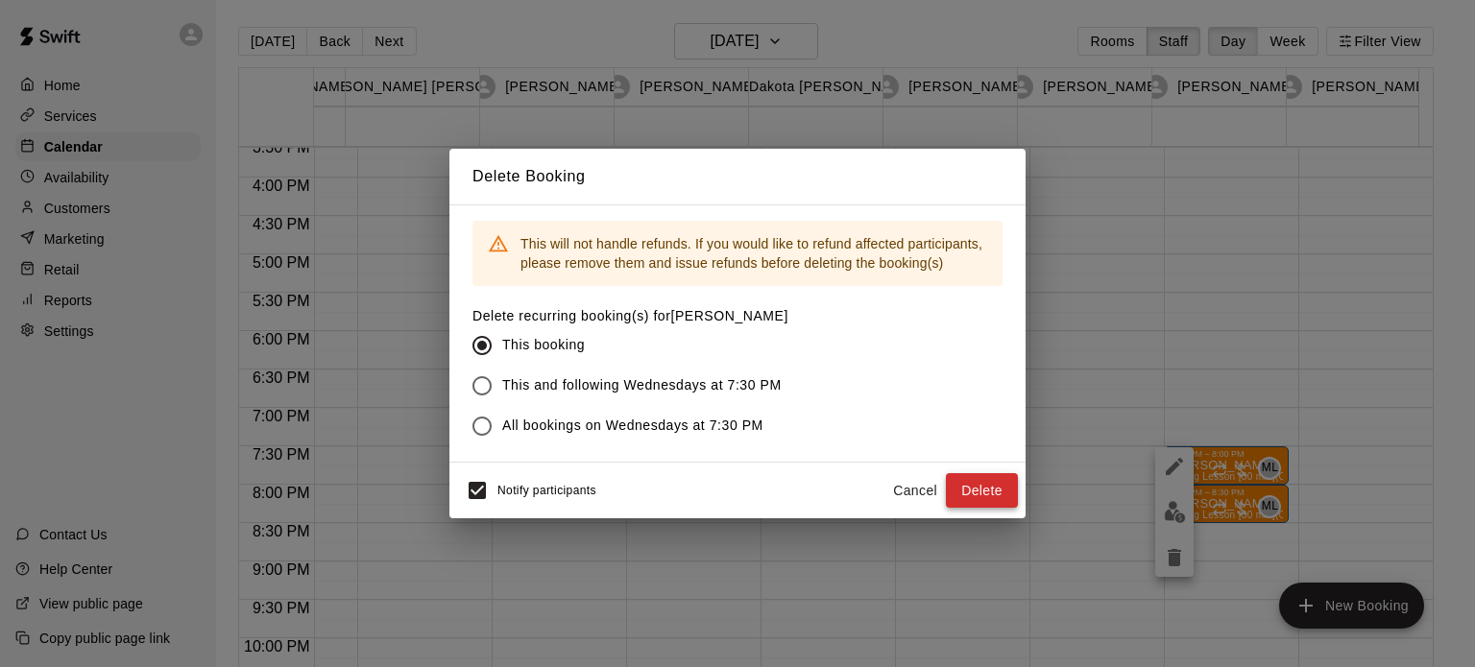
click at [991, 507] on button "Delete" at bounding box center [982, 491] width 72 height 36
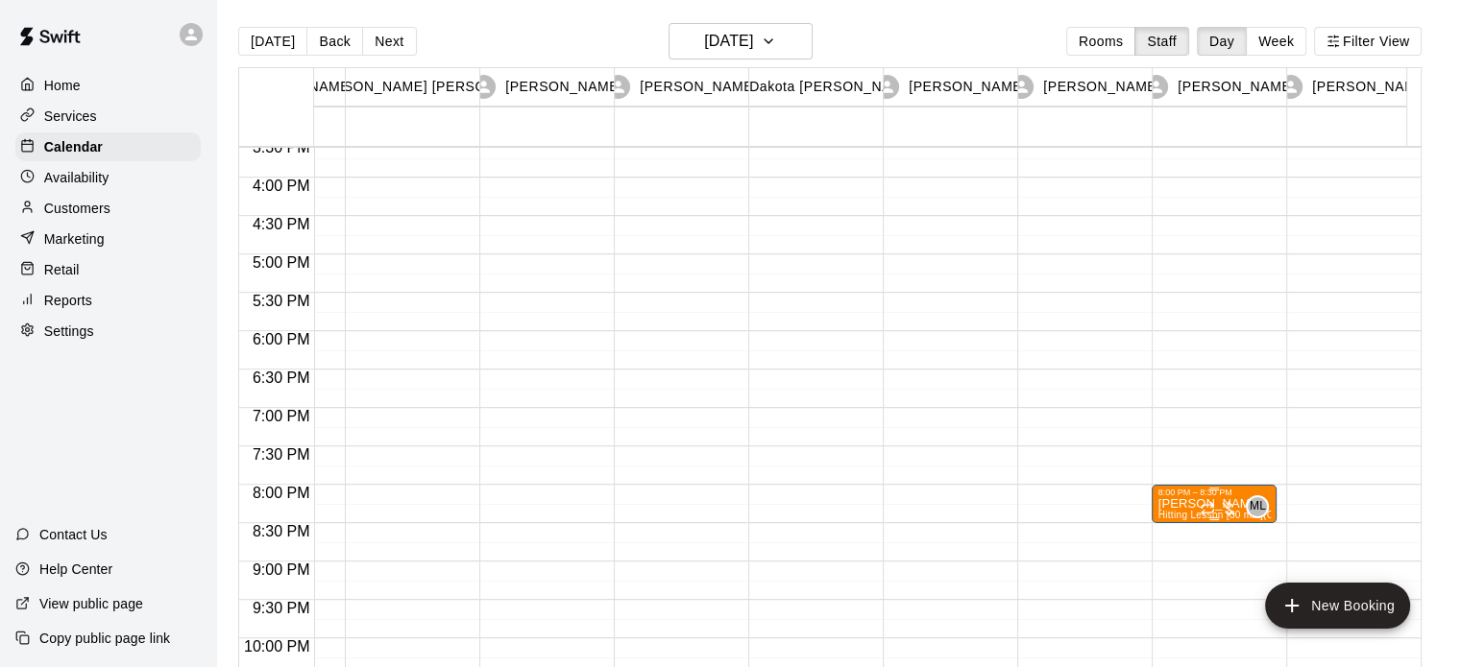
click at [1229, 496] on div "ML 0" at bounding box center [1233, 507] width 69 height 23
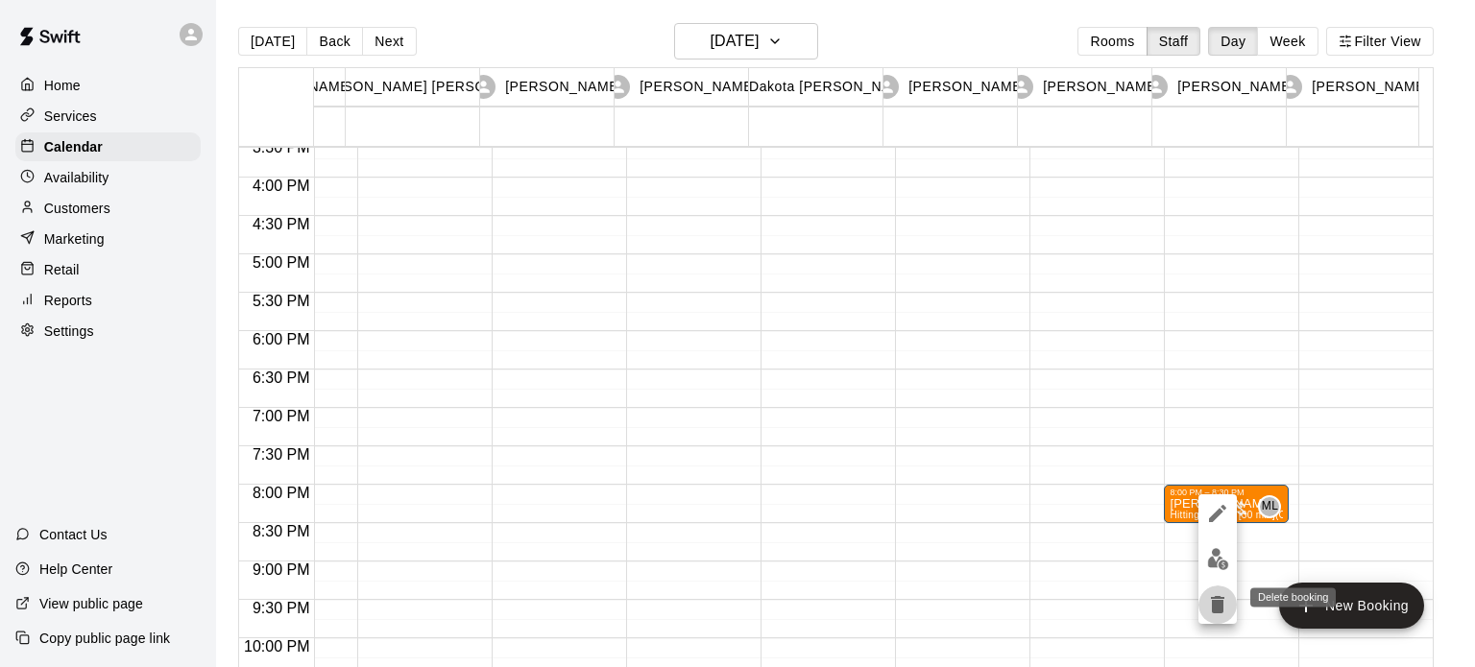
click at [1221, 600] on icon "delete" at bounding box center [1217, 604] width 13 height 17
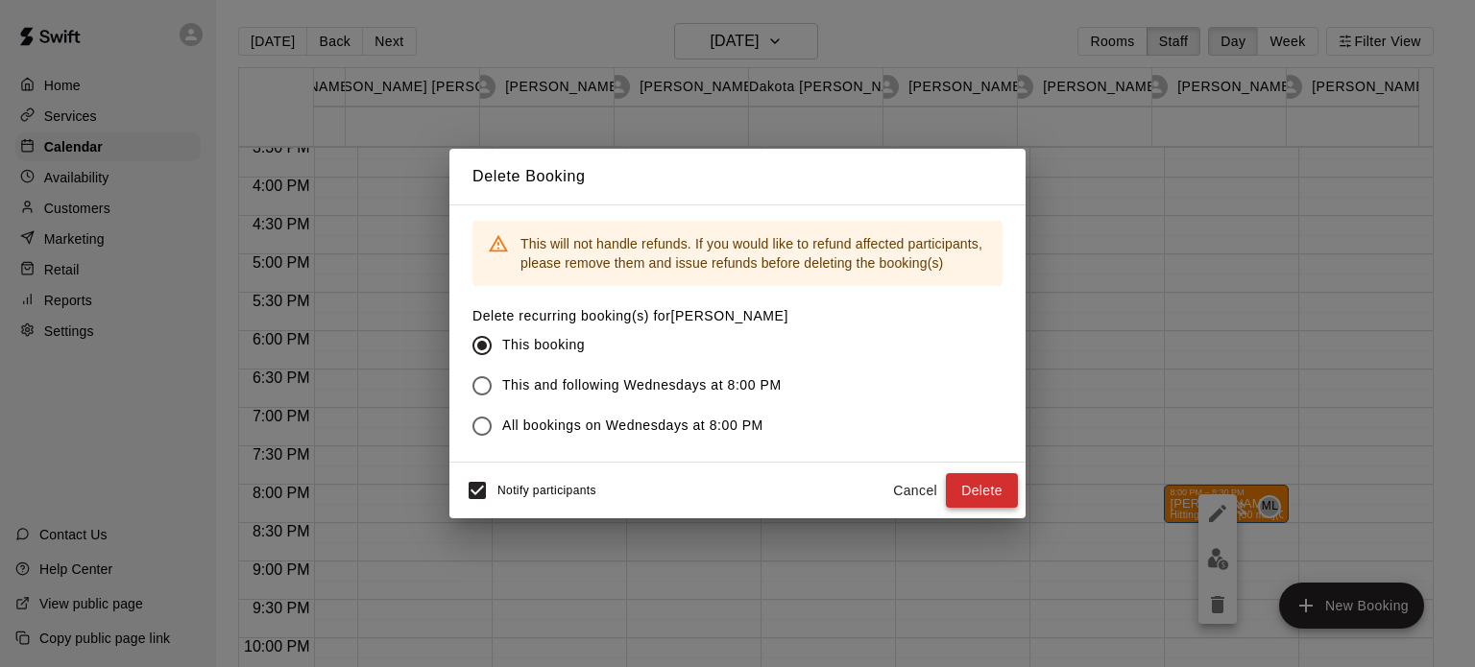
click at [954, 503] on button "Delete" at bounding box center [982, 491] width 72 height 36
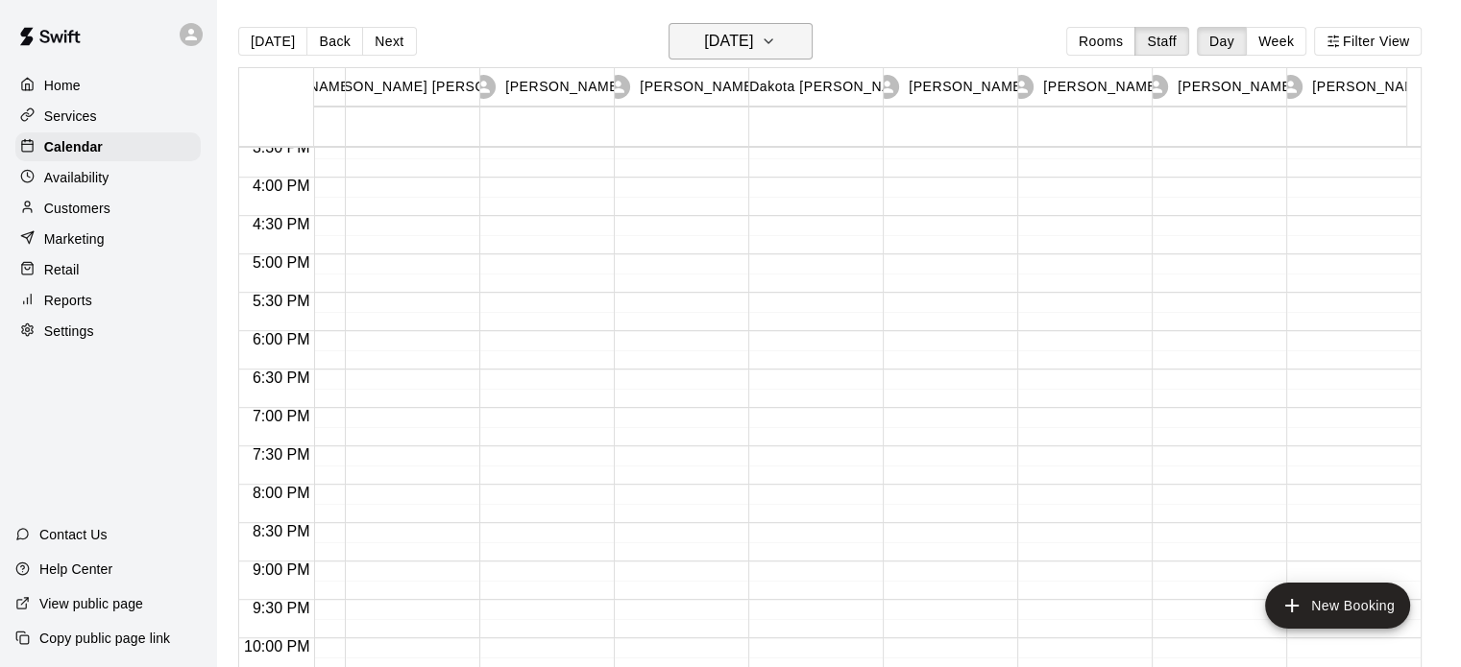
click at [776, 36] on icon "button" at bounding box center [768, 41] width 15 height 23
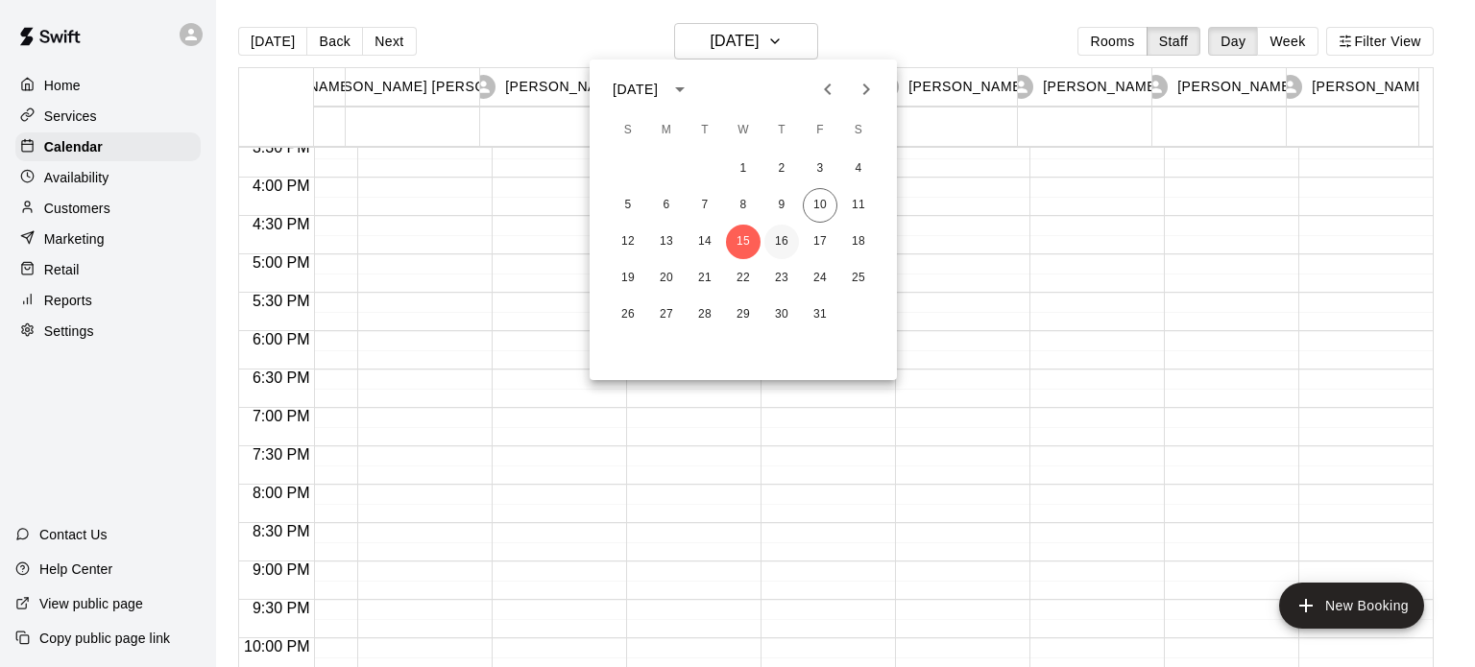
click at [786, 240] on button "16" at bounding box center [781, 242] width 35 height 35
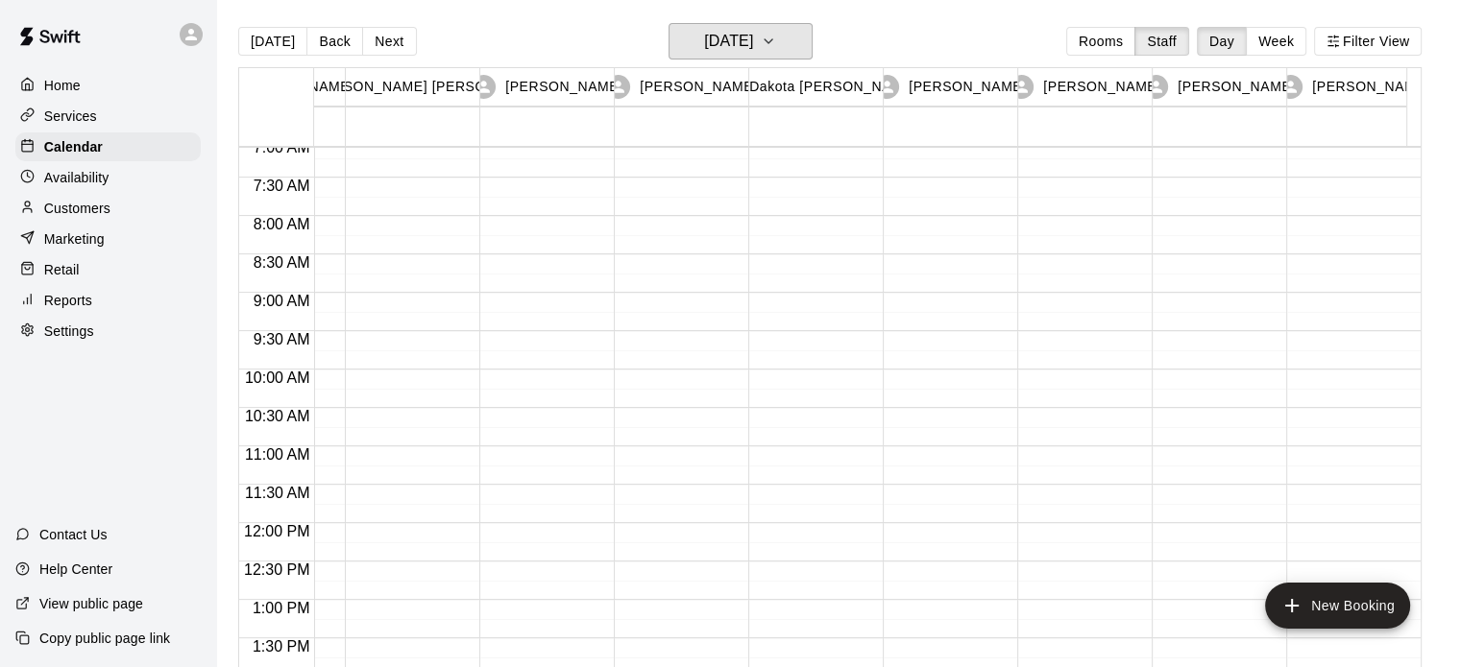
scroll to position [0, 104]
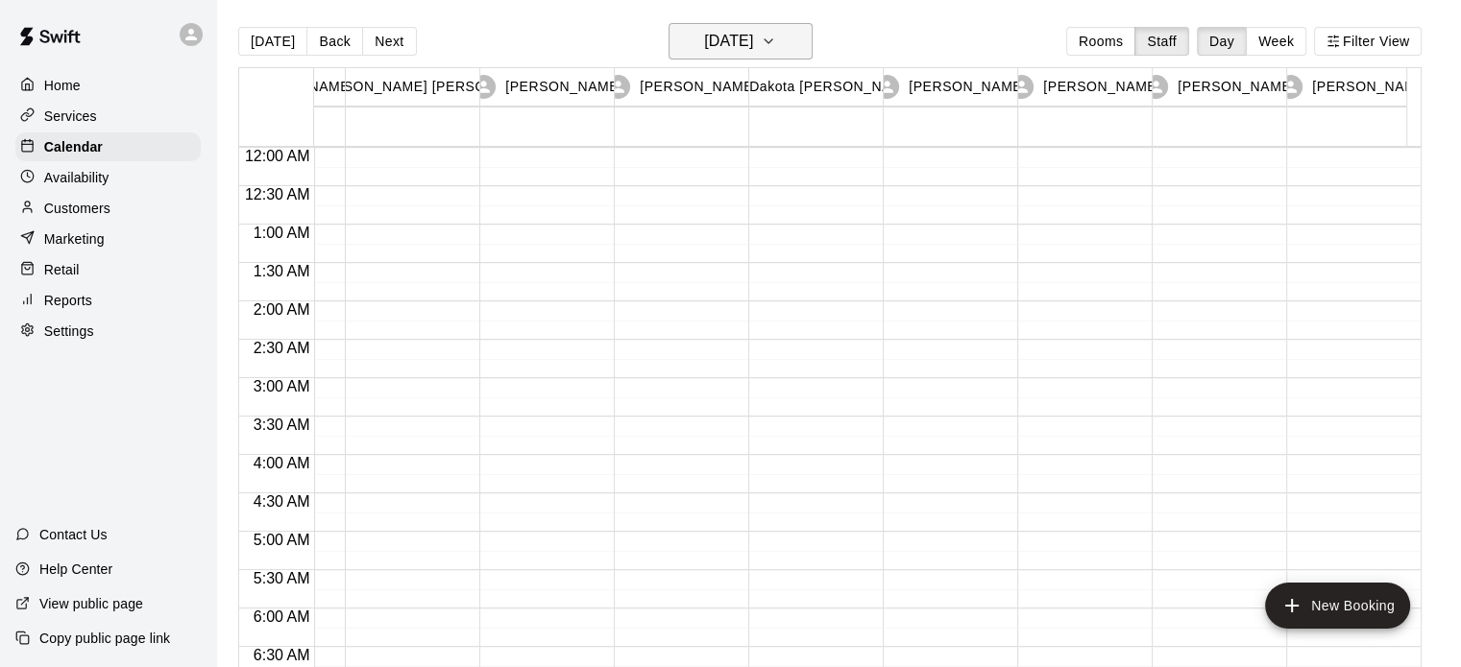
click at [794, 39] on button "[DATE]" at bounding box center [740, 41] width 144 height 36
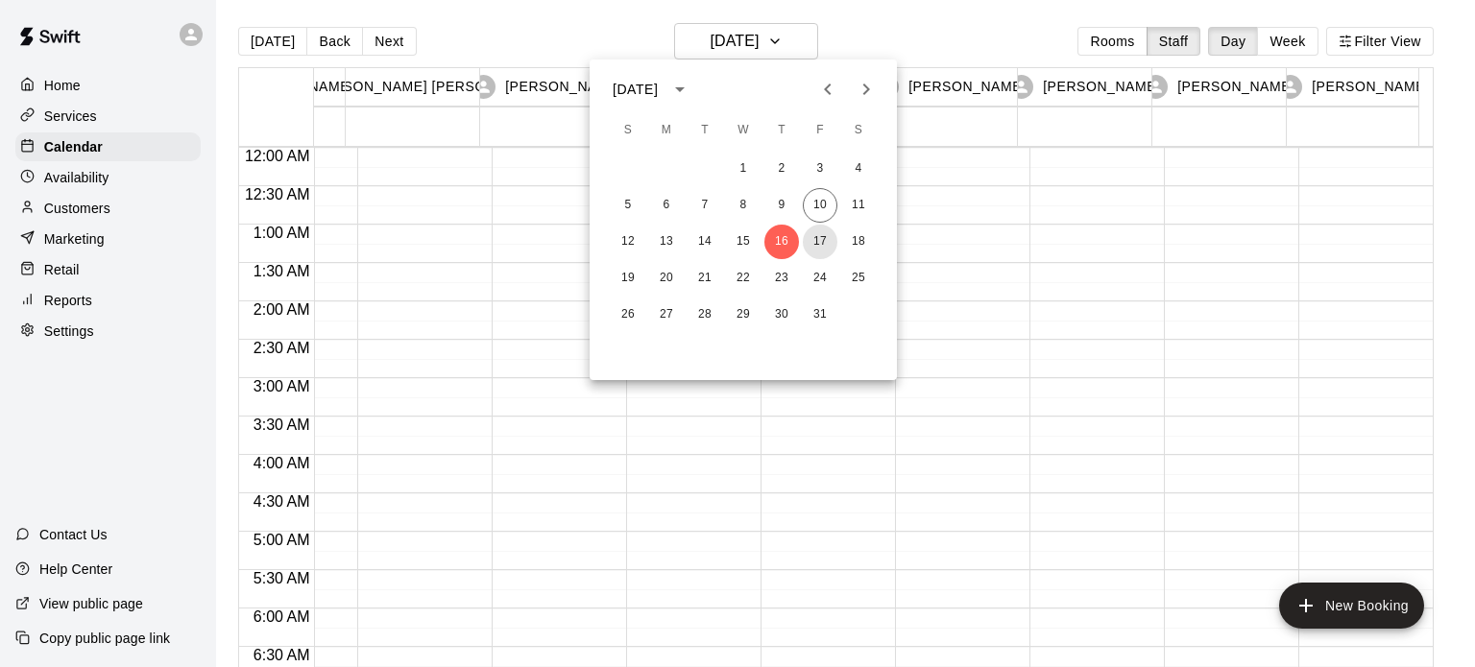
drag, startPoint x: 823, startPoint y: 250, endPoint x: 848, endPoint y: 259, distance: 26.8
click at [822, 250] on button "17" at bounding box center [820, 242] width 35 height 35
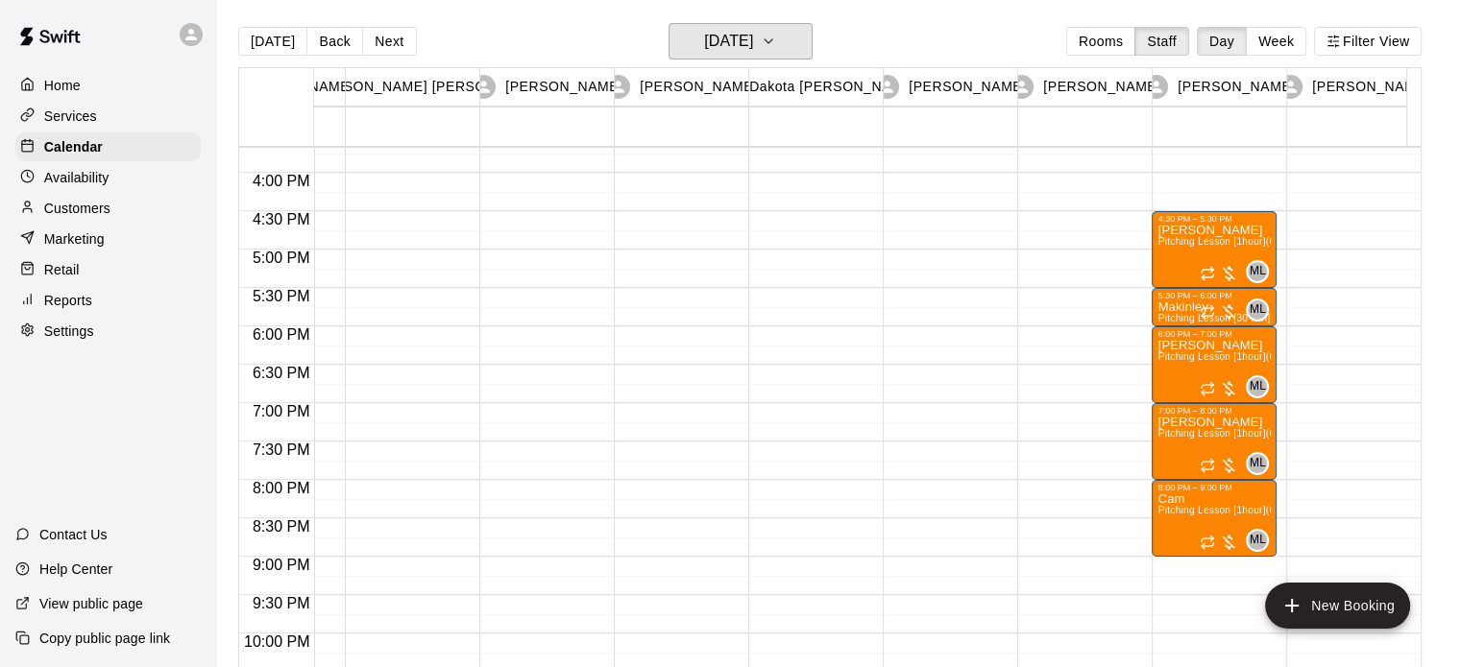
scroll to position [1123, 104]
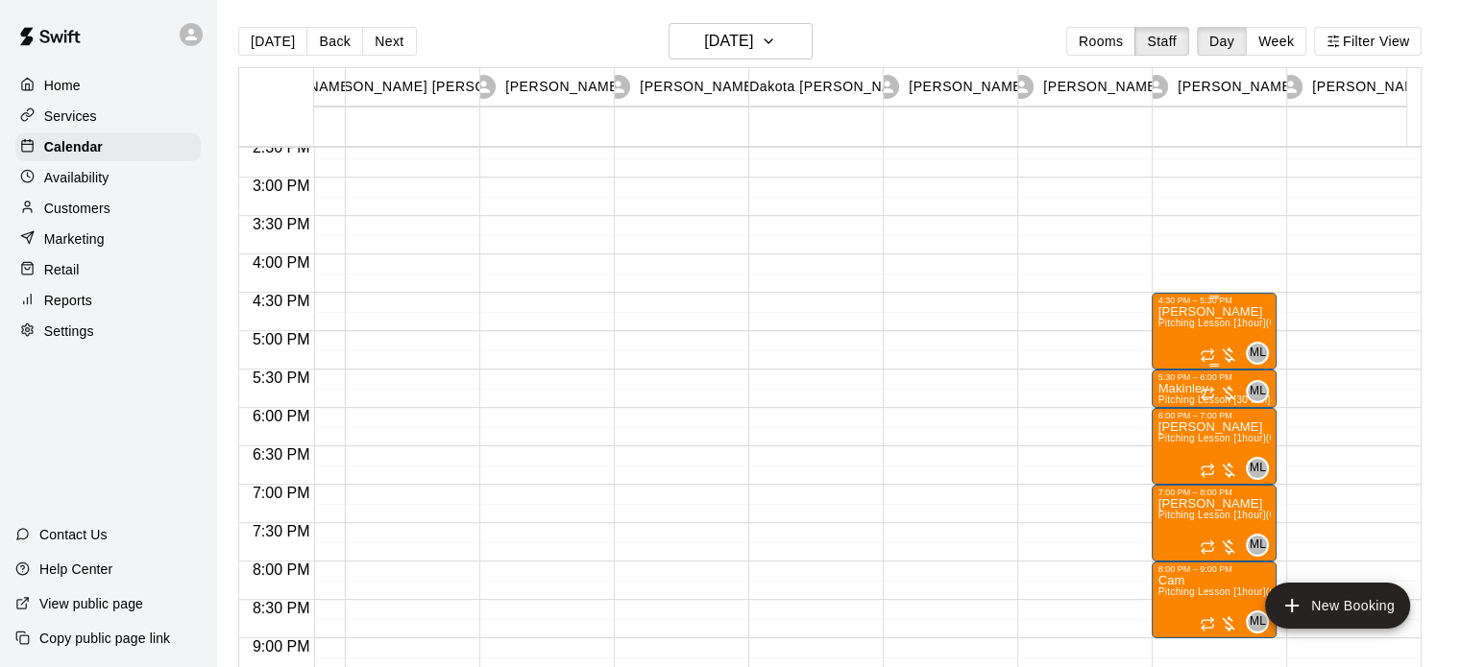
click at [1231, 321] on span "Pitching Lesson [1hour] (Cage 10)" at bounding box center [1234, 323] width 154 height 11
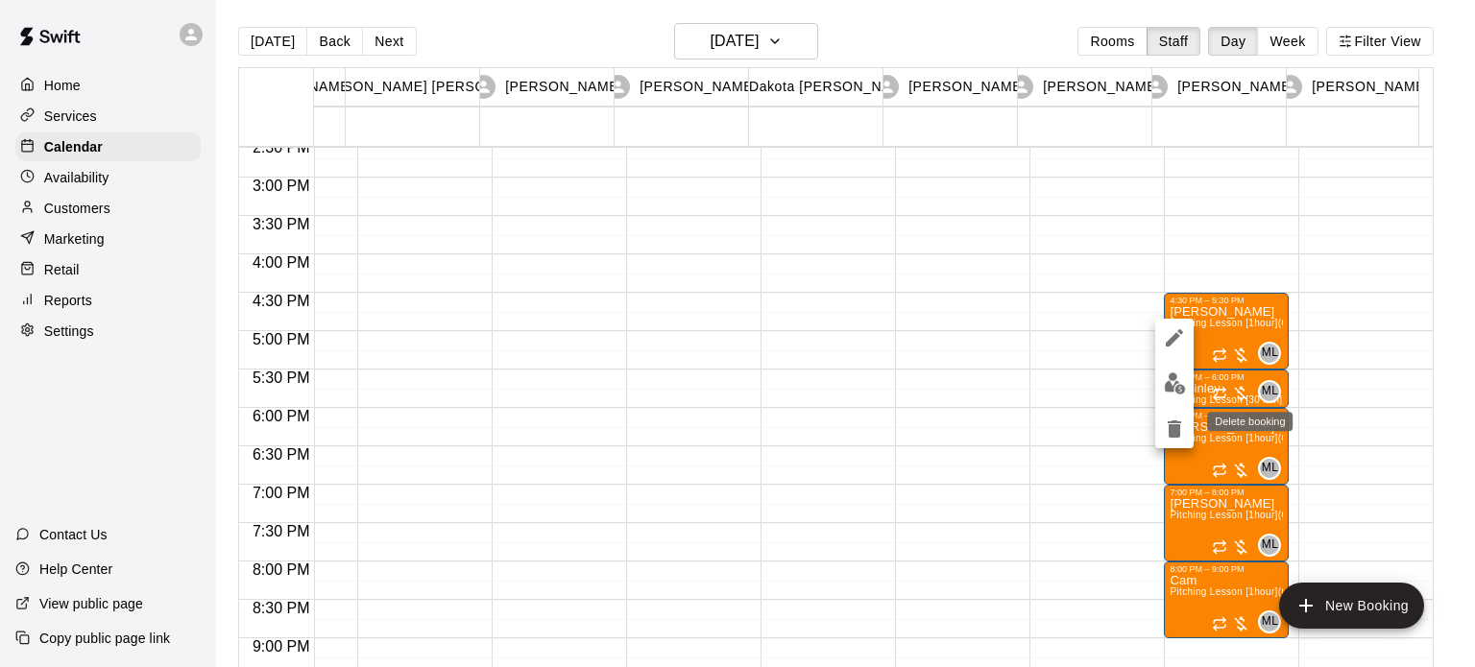
click at [1172, 424] on icon "delete" at bounding box center [1174, 429] width 13 height 17
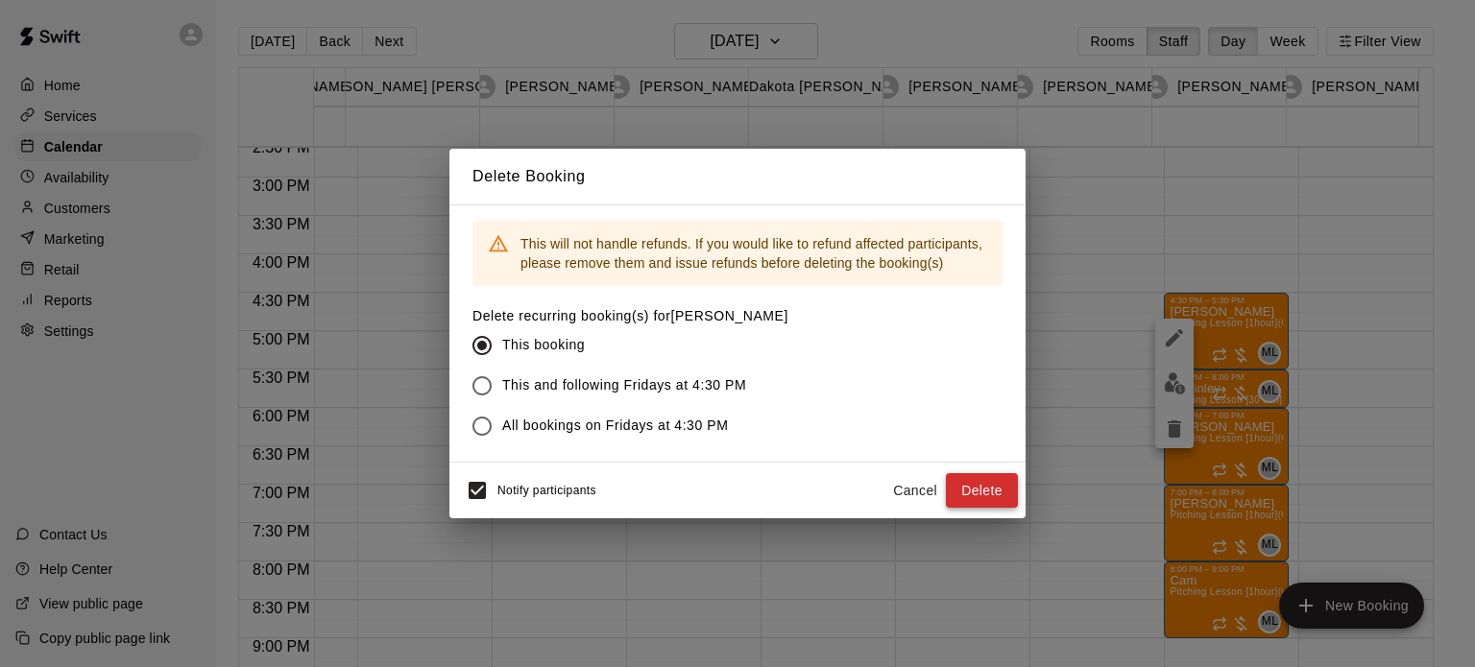
click at [991, 479] on button "Delete" at bounding box center [982, 491] width 72 height 36
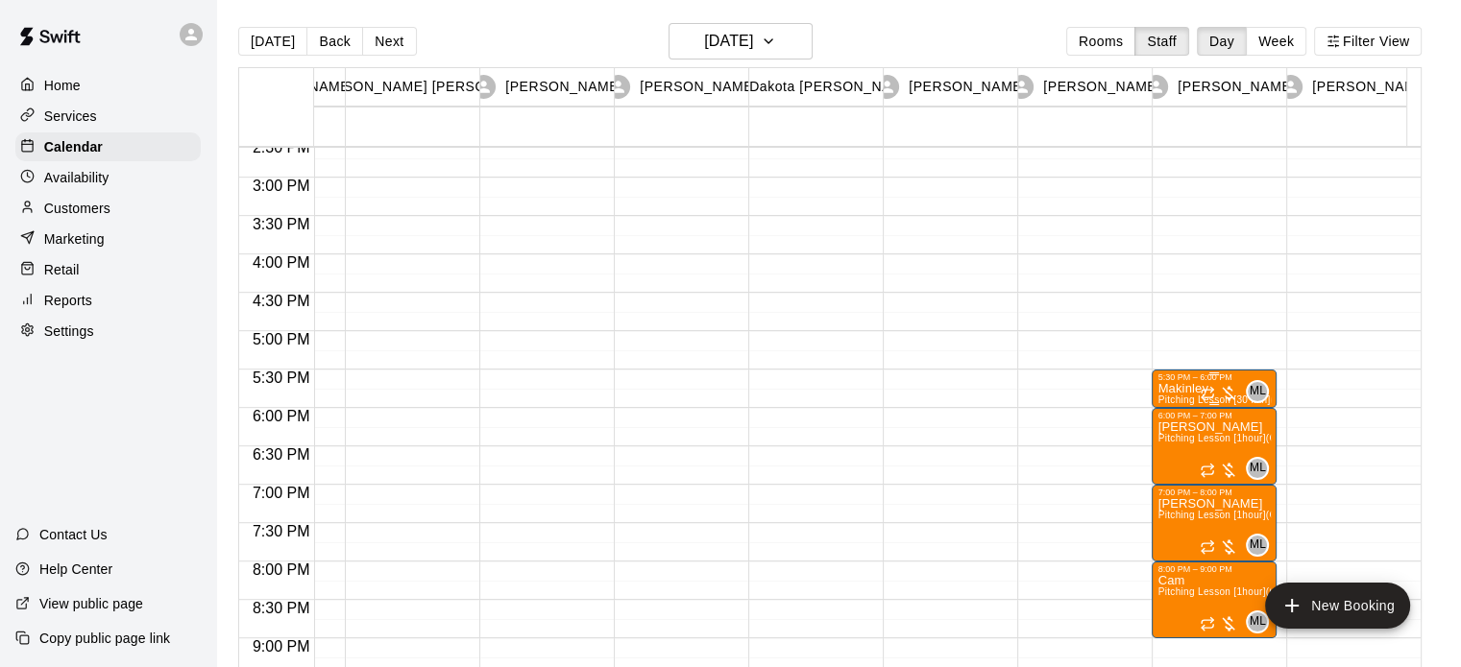
click at [1202, 377] on div "5:30 PM – 6:00 PM Makinley Pitching Lesson [30 min] (Cage 10) ML 0" at bounding box center [1213, 389] width 113 height 33
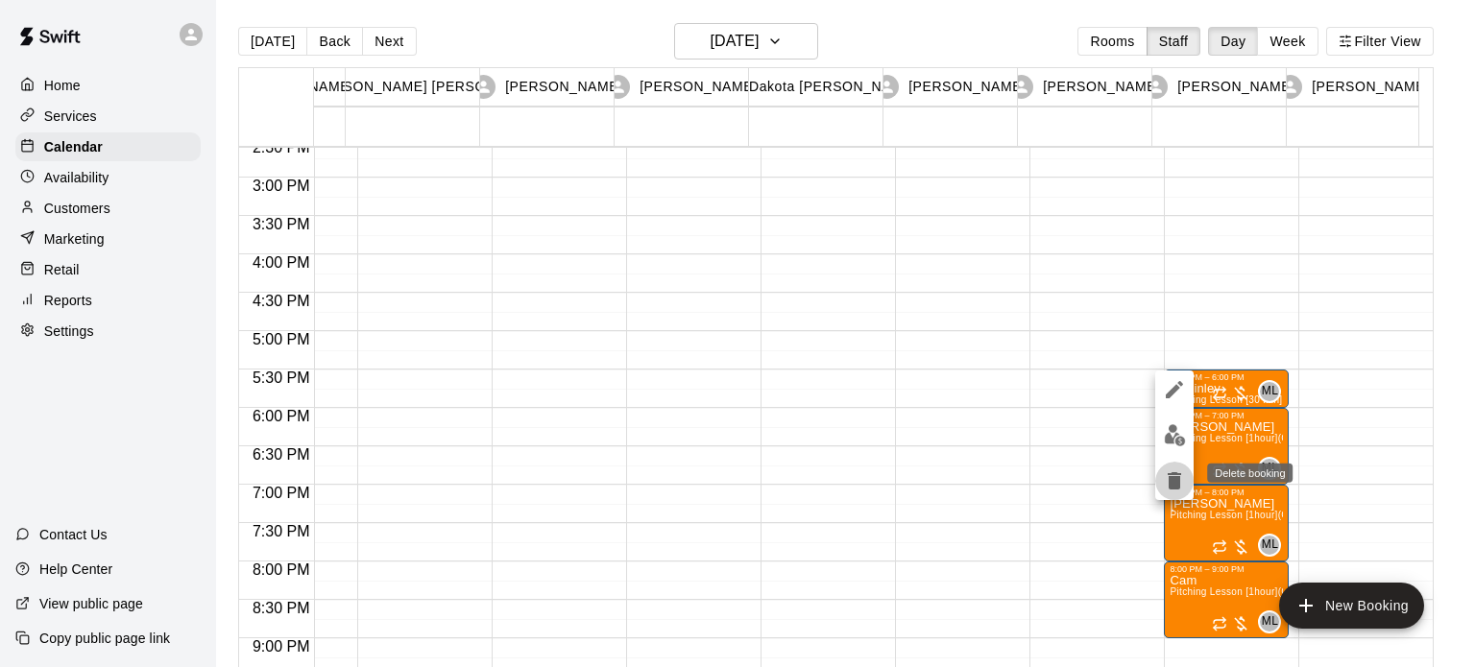
click at [1173, 475] on icon "delete" at bounding box center [1174, 481] width 23 height 23
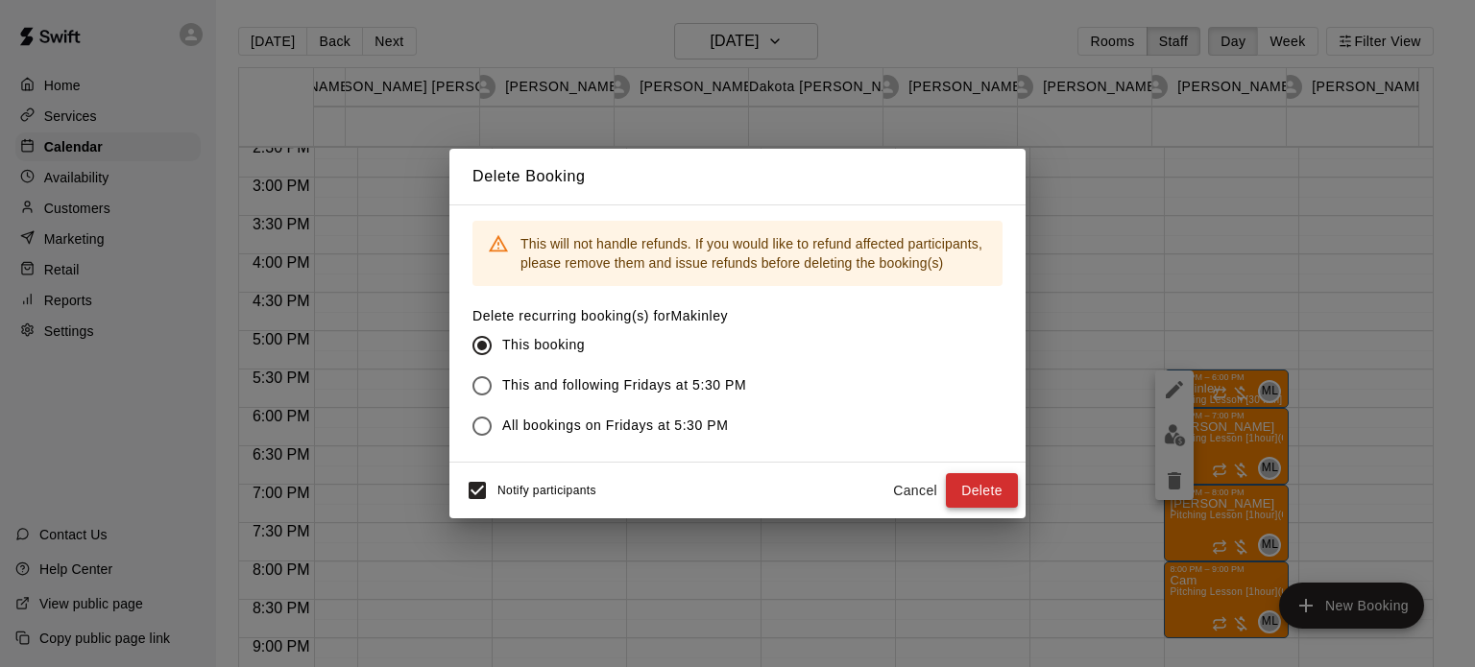
click at [964, 483] on button "Delete" at bounding box center [982, 491] width 72 height 36
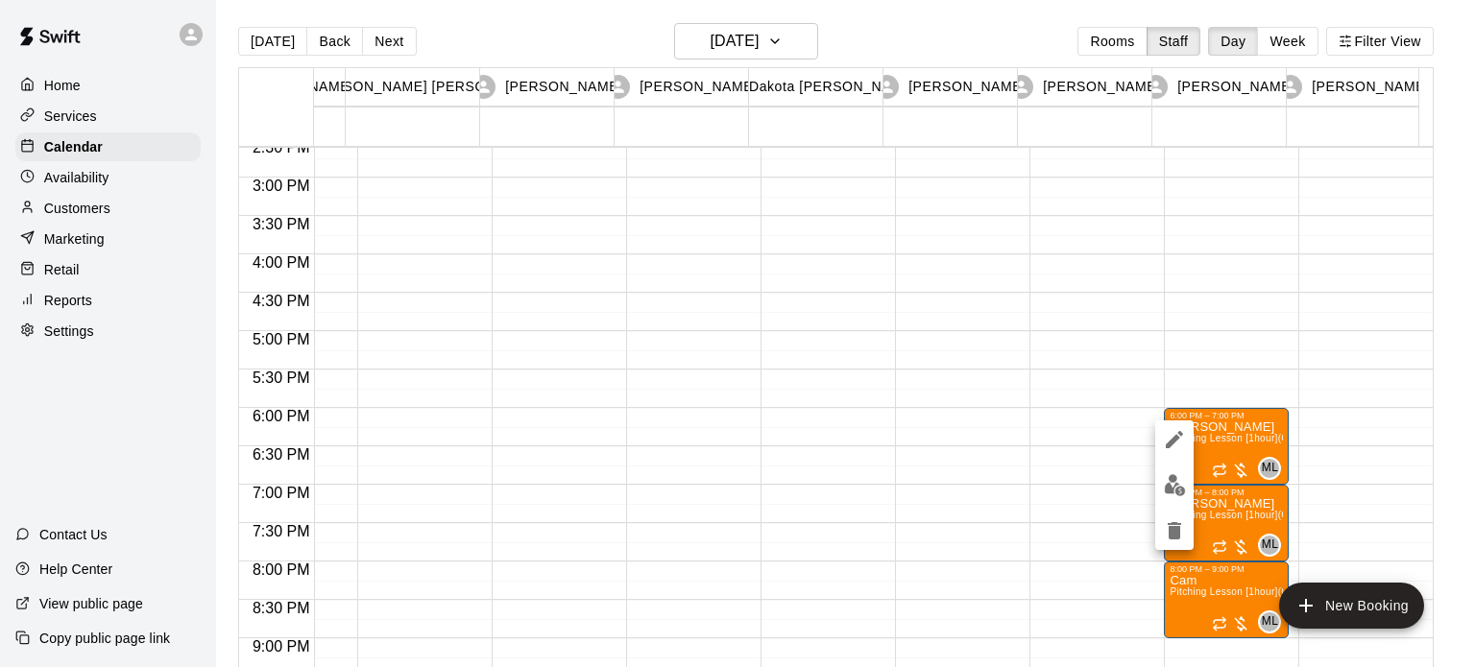
click at [1171, 528] on icon "delete" at bounding box center [1174, 530] width 13 height 17
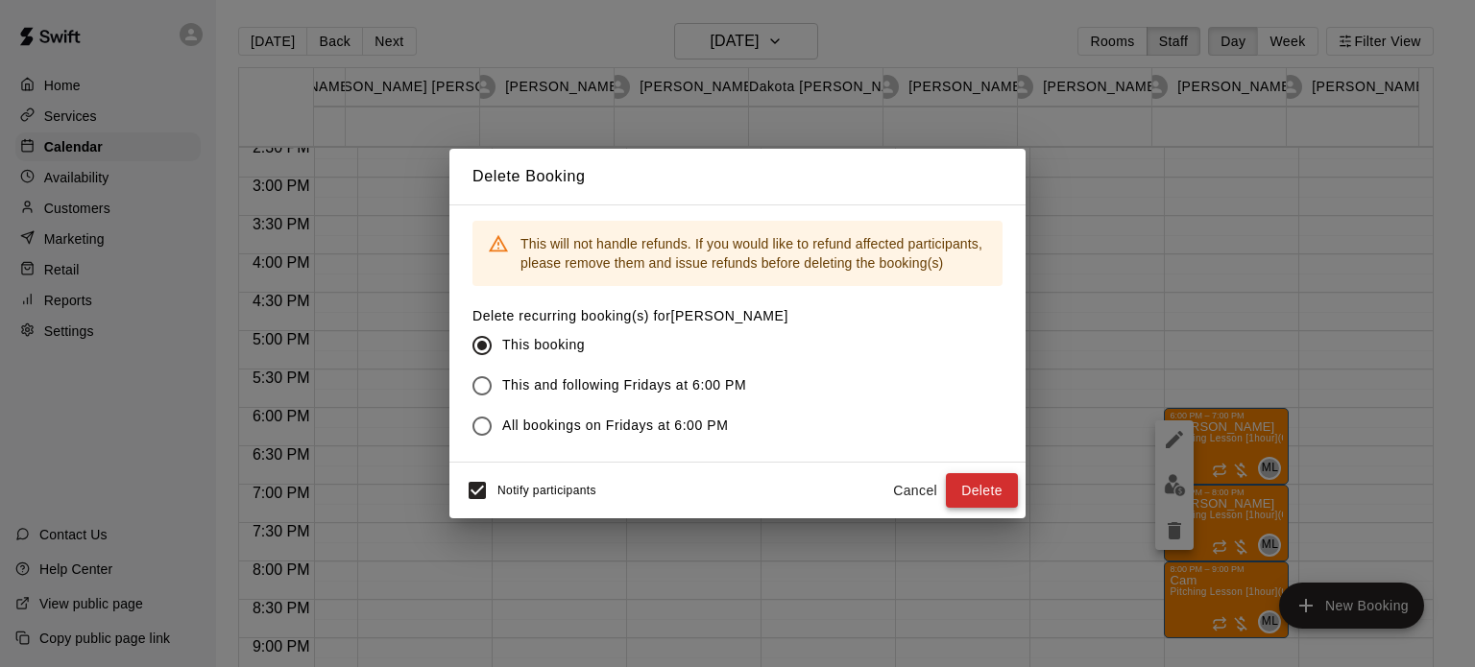
click at [983, 479] on button "Delete" at bounding box center [982, 491] width 72 height 36
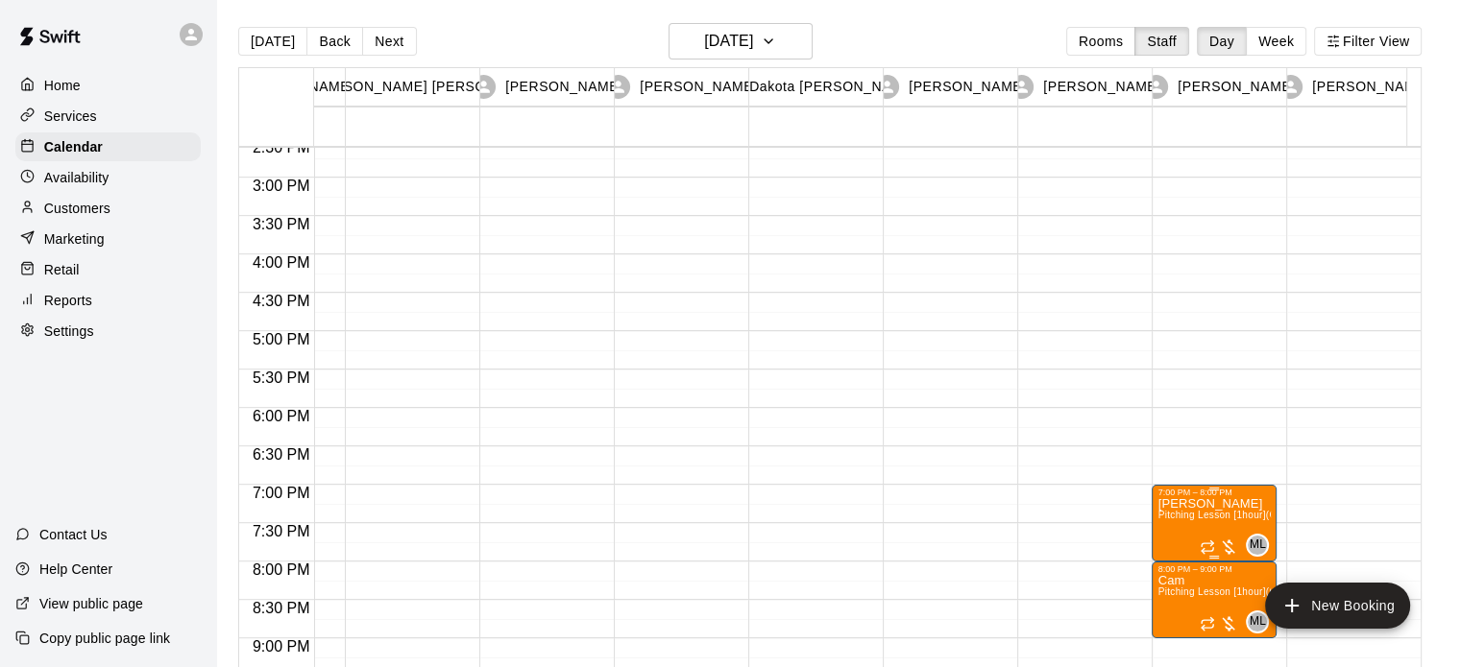
click at [1237, 510] on span "Pitching Lesson [1hour] (Cage 10)" at bounding box center [1234, 515] width 154 height 11
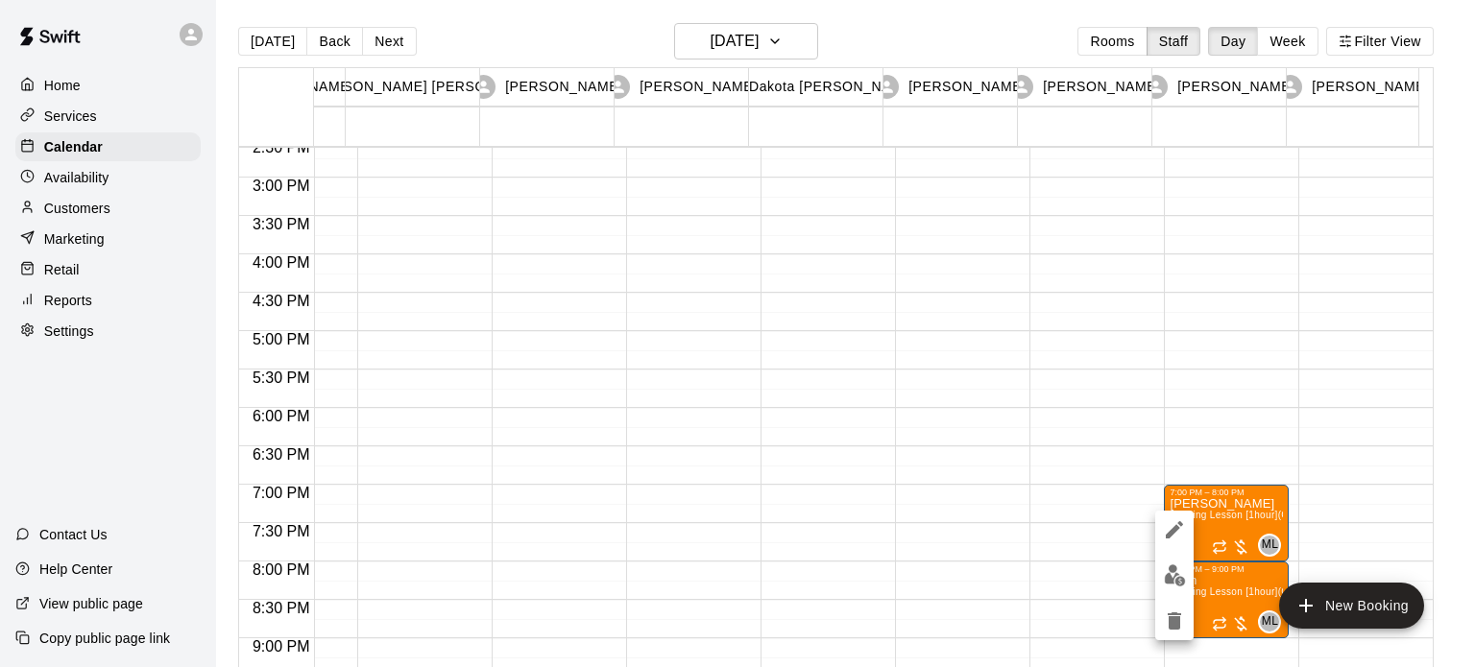
click at [1167, 614] on icon "delete" at bounding box center [1174, 621] width 23 height 23
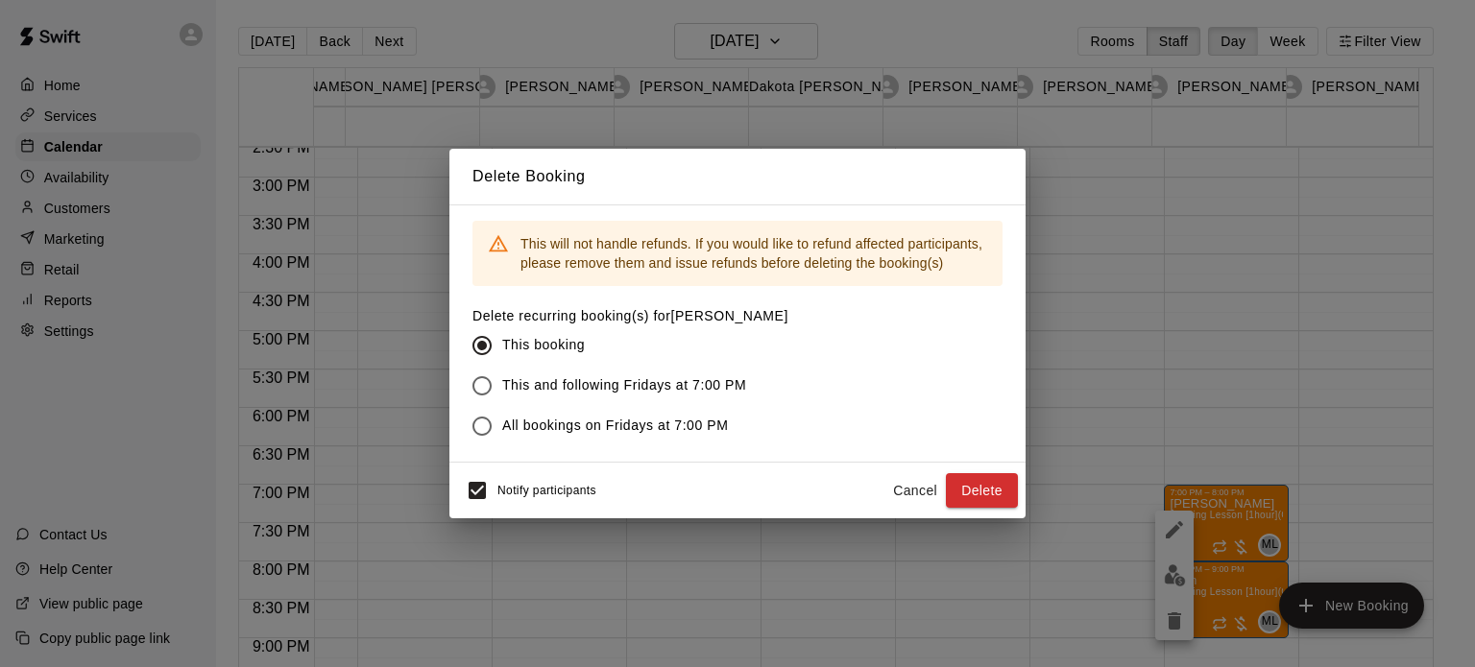
click at [957, 495] on button "Delete" at bounding box center [982, 491] width 72 height 36
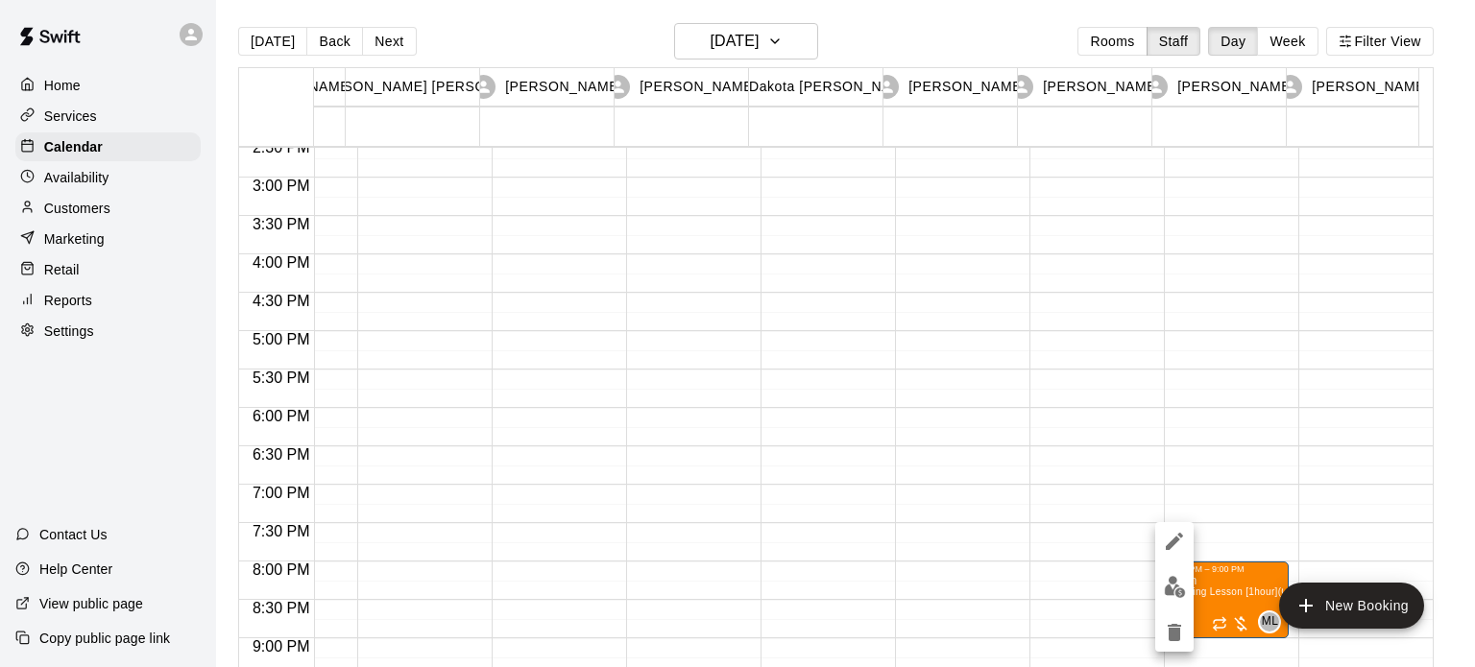
click at [1185, 635] on icon "delete" at bounding box center [1174, 632] width 23 height 23
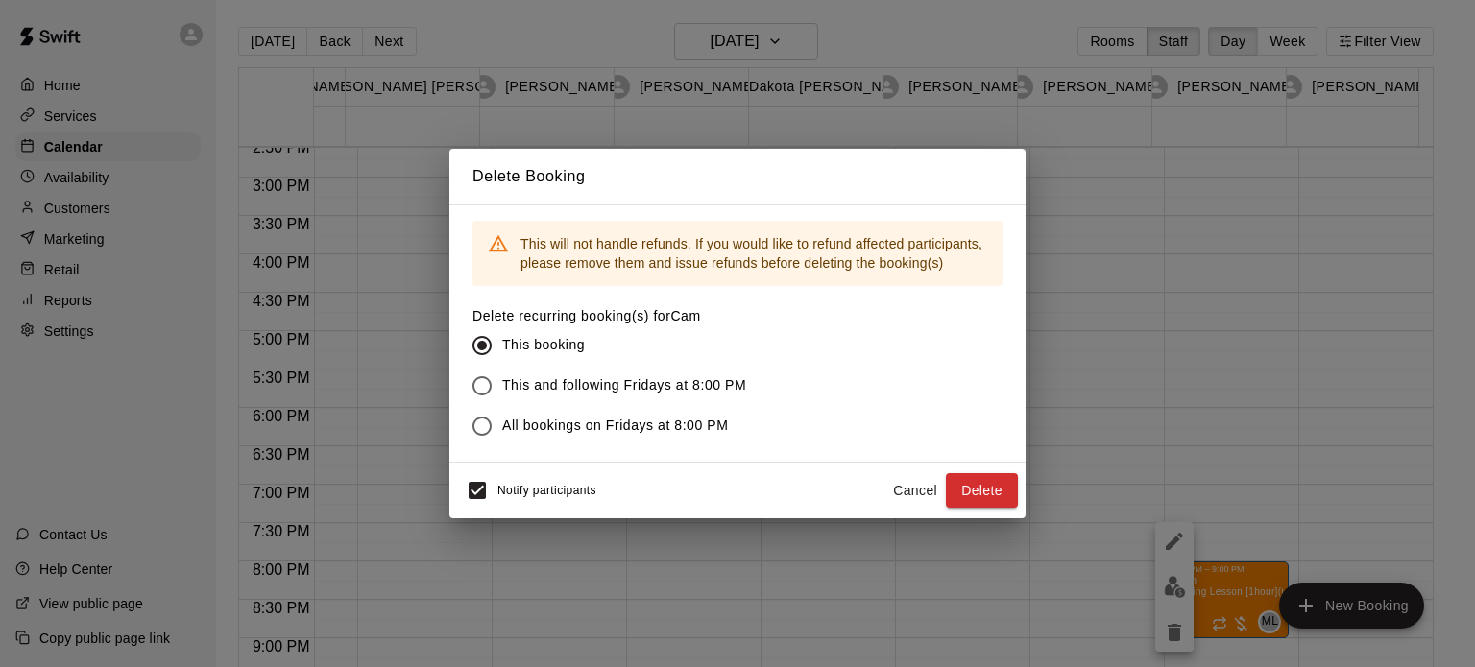
click at [1010, 461] on div "This will not handle refunds. If you would like to refund affected participants…" at bounding box center [737, 334] width 576 height 258
click at [1004, 489] on button "Delete" at bounding box center [982, 491] width 72 height 36
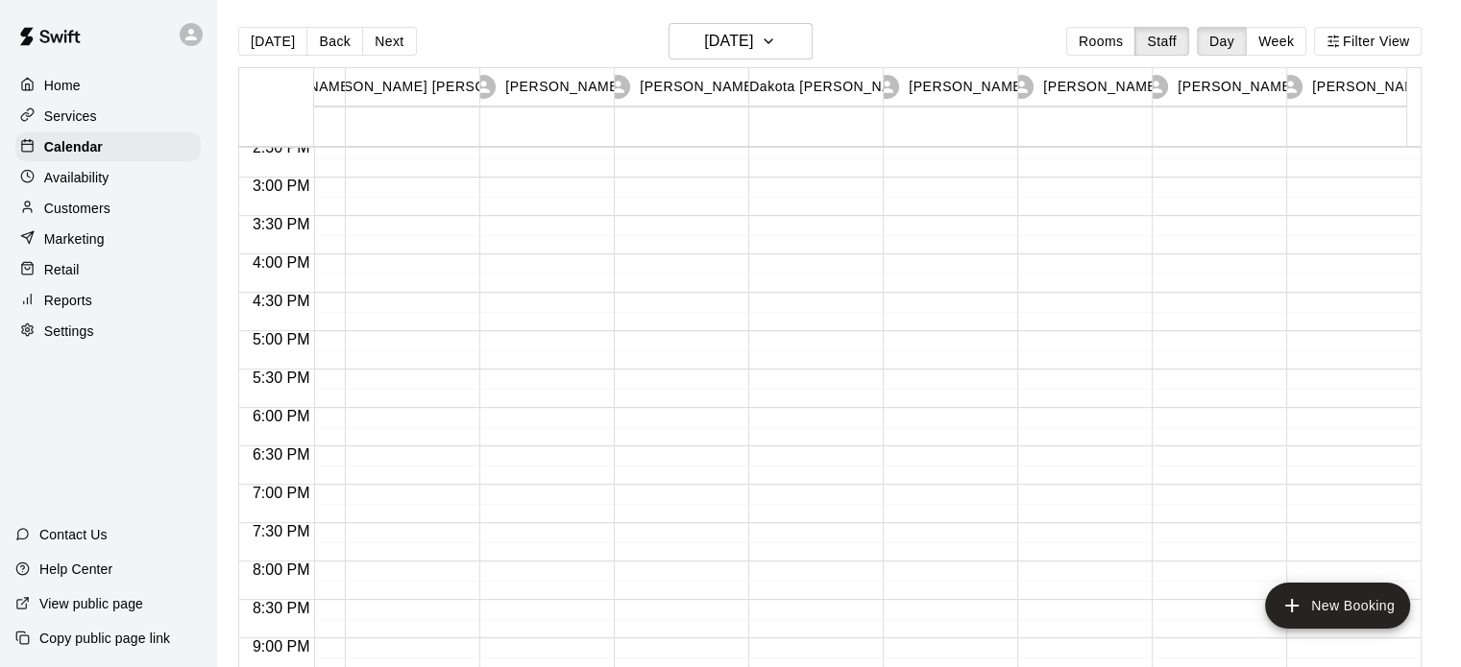
scroll to position [1315, 104]
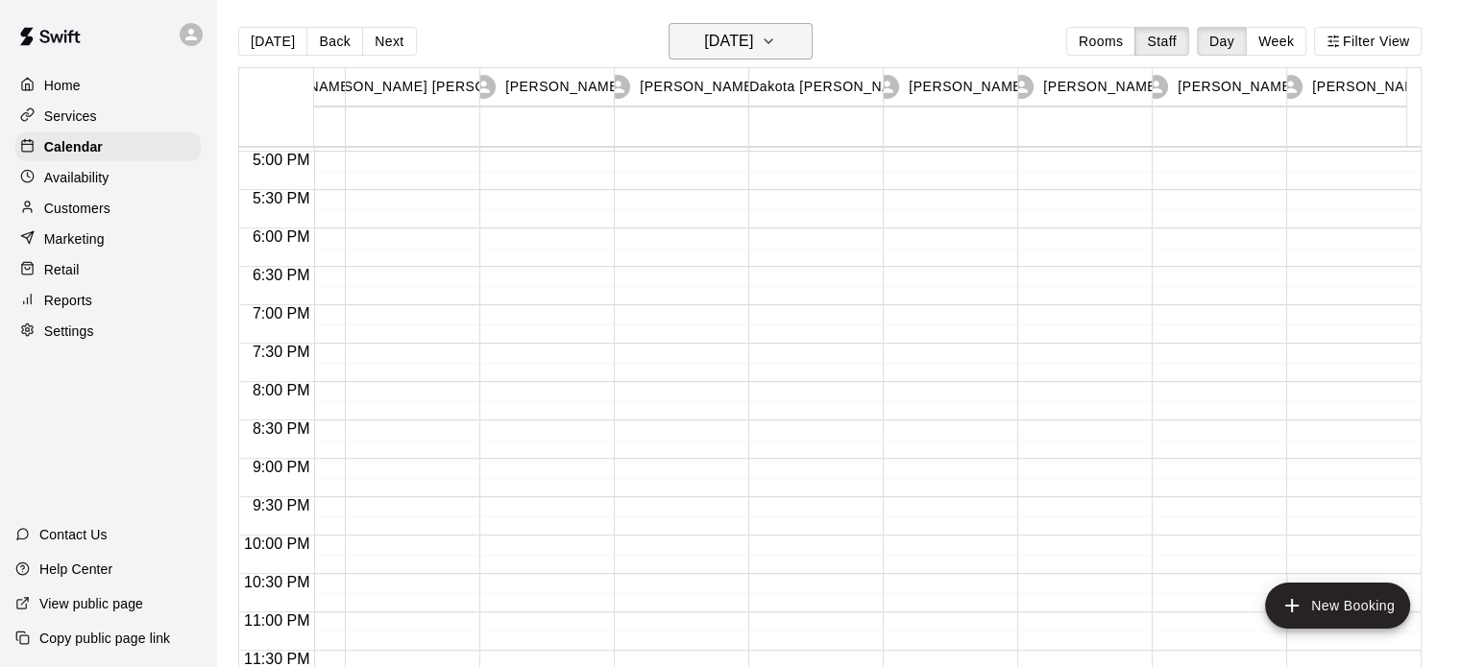
click at [803, 35] on button "[DATE]" at bounding box center [740, 41] width 144 height 36
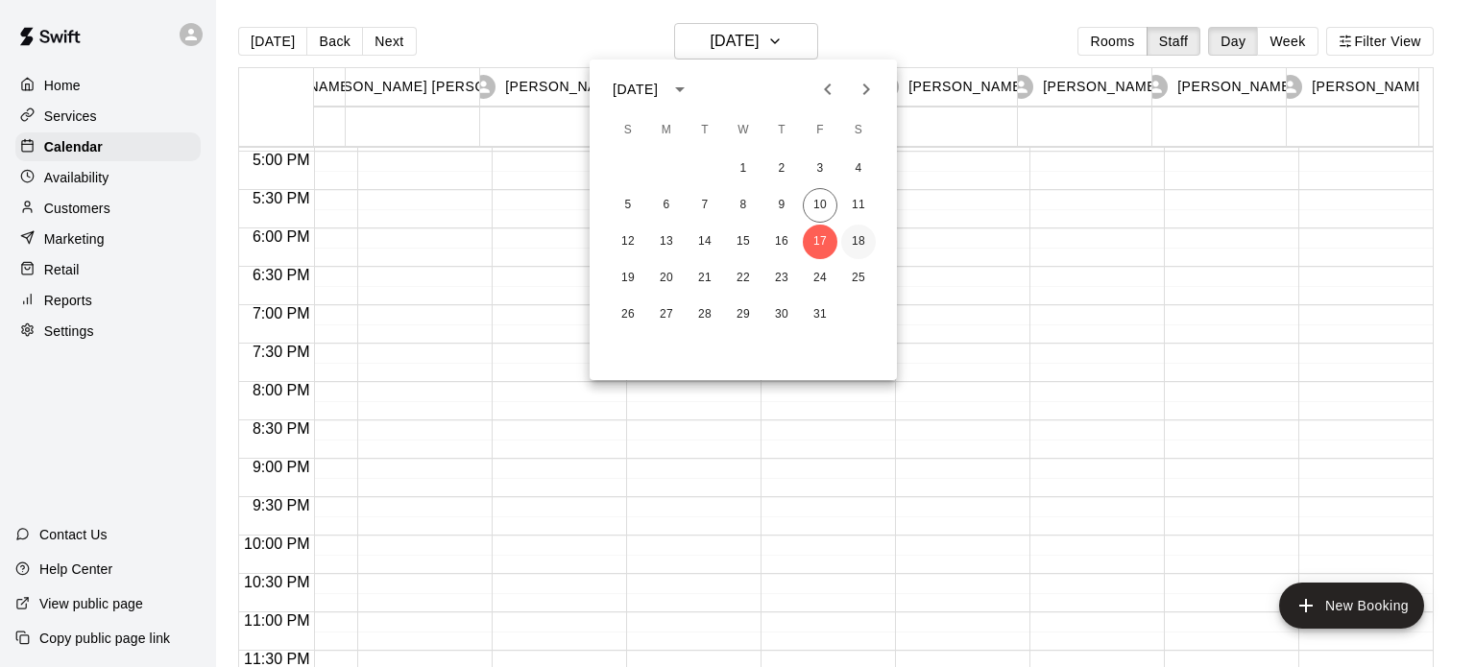
click at [853, 239] on button "18" at bounding box center [858, 242] width 35 height 35
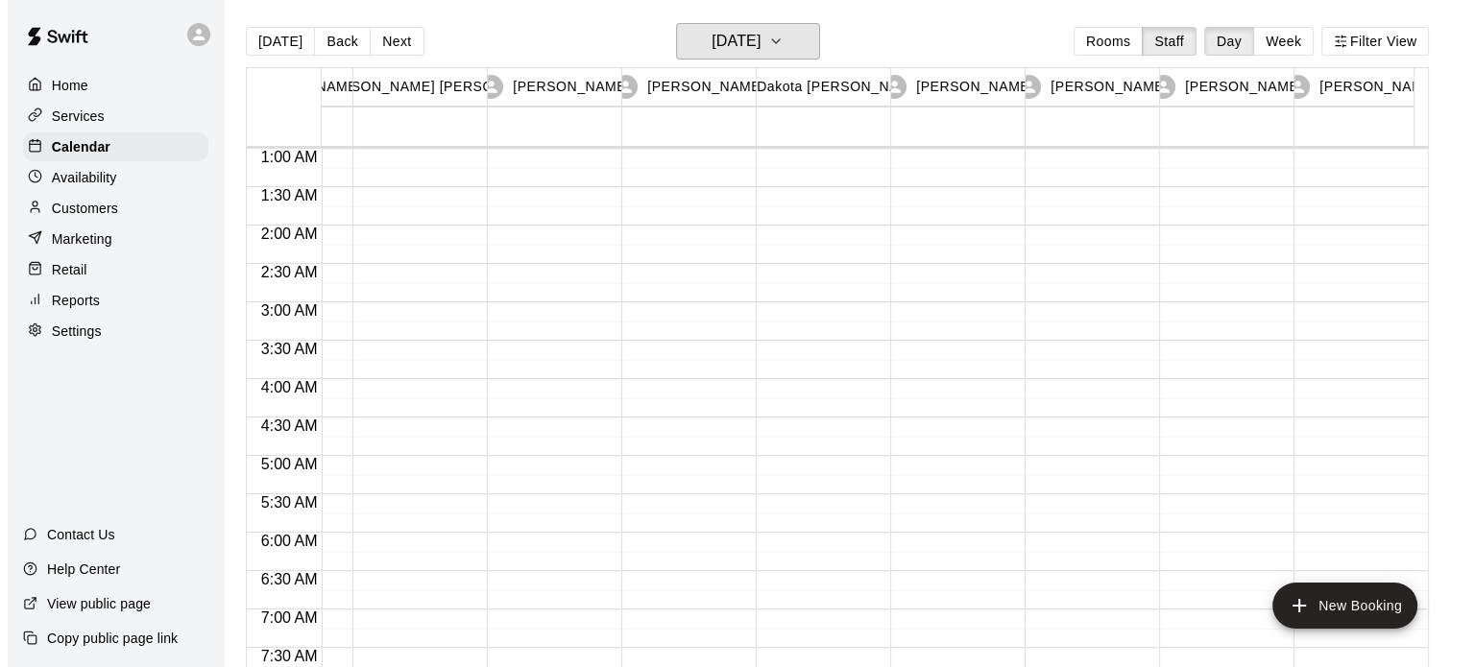
scroll to position [0, 104]
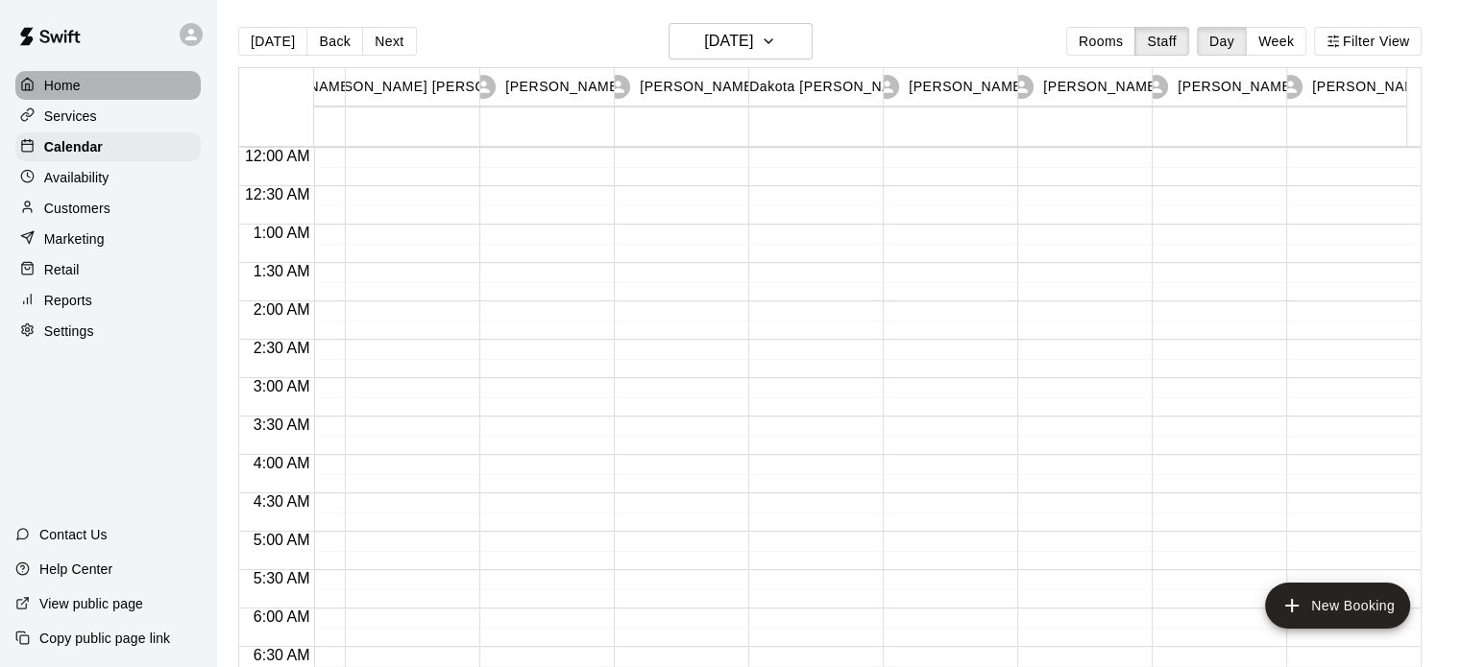
click at [71, 93] on p "Home" at bounding box center [62, 85] width 36 height 19
